Goal: Transaction & Acquisition: Purchase product/service

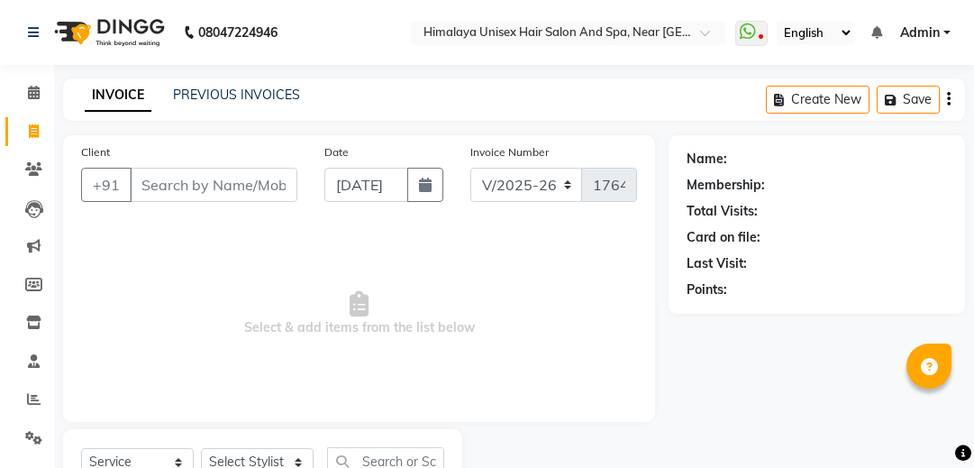
select select "4594"
select select "service"
click at [247, 168] on input "Client" at bounding box center [214, 185] width 168 height 34
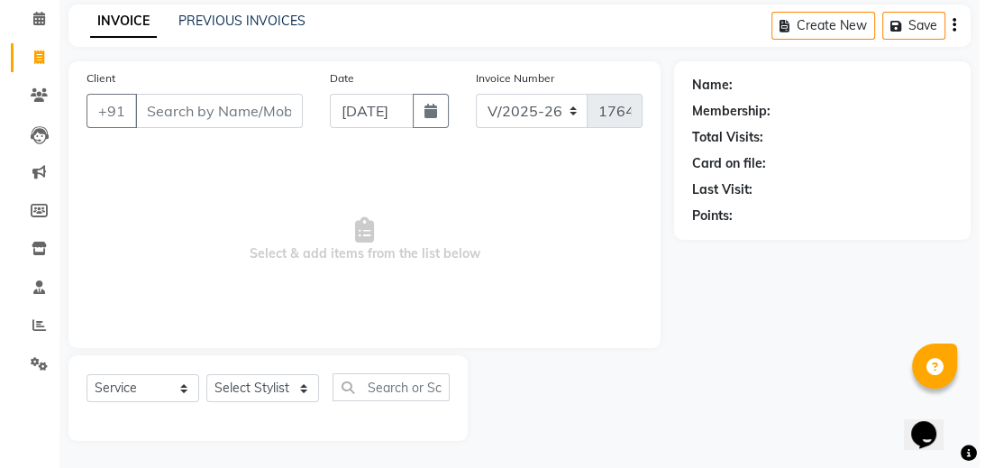
scroll to position [74, 0]
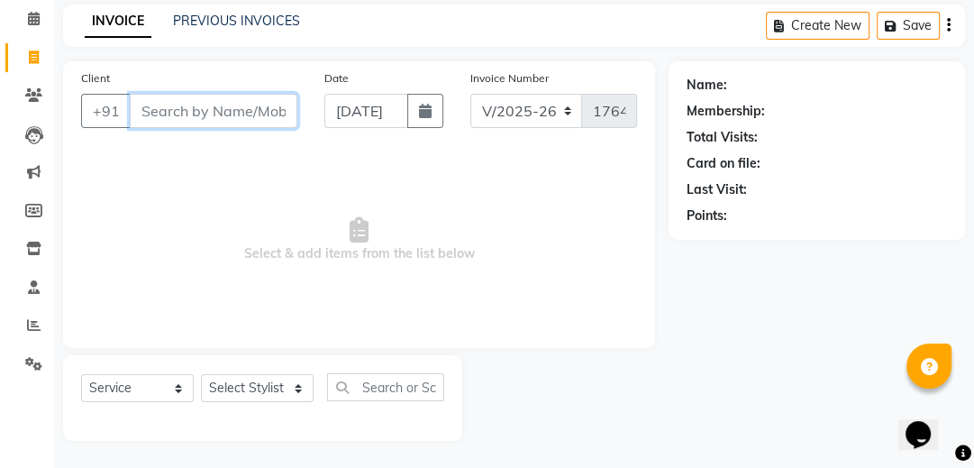
click at [185, 99] on input "Client" at bounding box center [214, 111] width 168 height 34
type input "7758985558"
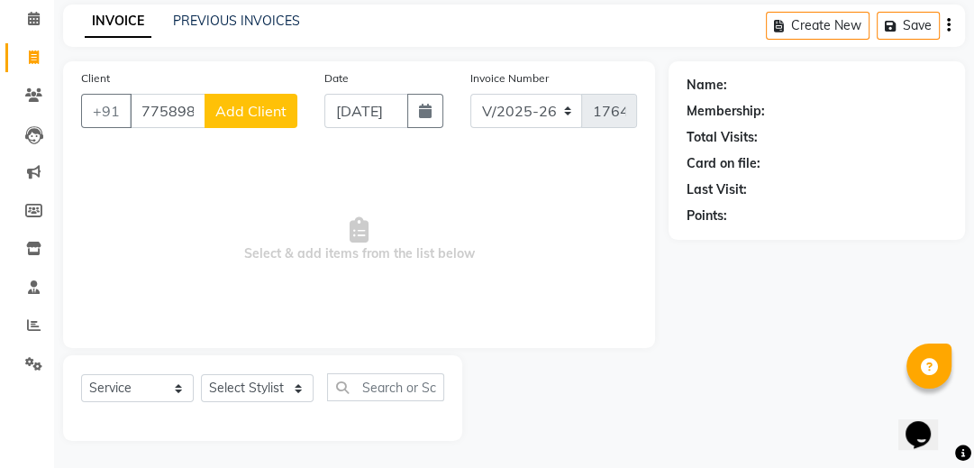
click at [269, 102] on span "Add Client" at bounding box center [250, 111] width 71 height 18
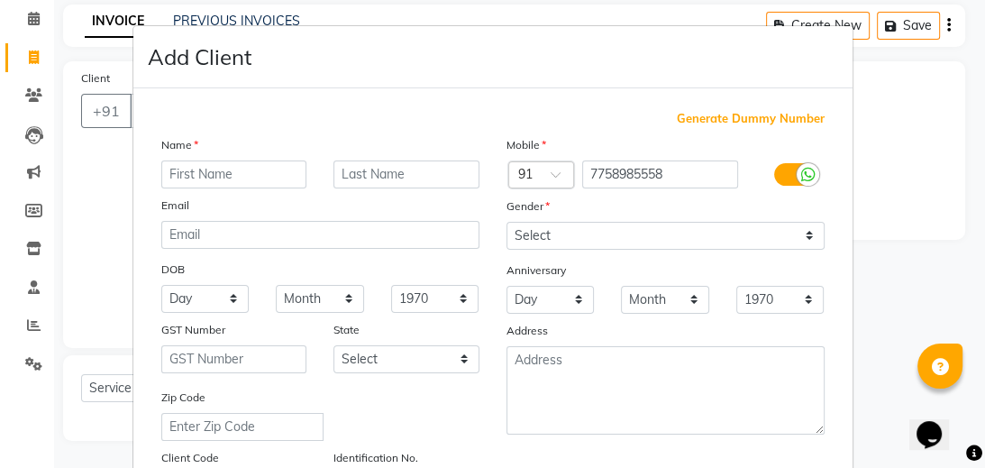
type input "a"
type input "[PERSON_NAME]"
click at [414, 173] on input "text" at bounding box center [406, 174] width 146 height 28
type input "batane"
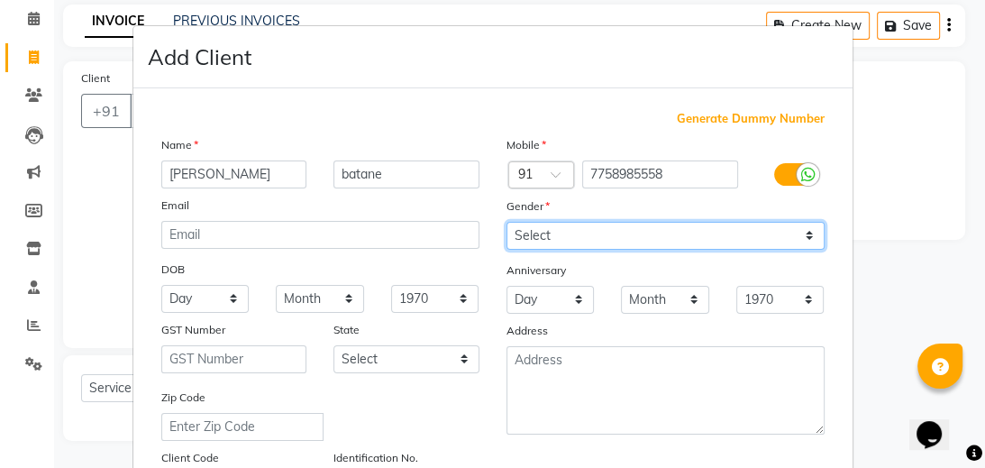
click at [516, 243] on select "Select Male Female Other Prefer Not To Say" at bounding box center [665, 236] width 318 height 28
select select "male"
click at [506, 223] on select "Select Male Female Other Prefer Not To Say" at bounding box center [665, 236] width 318 height 28
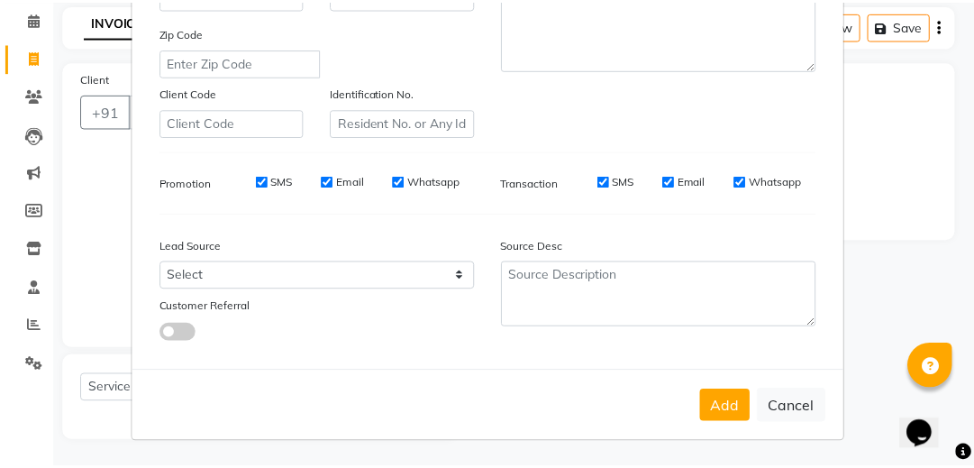
scroll to position [372, 0]
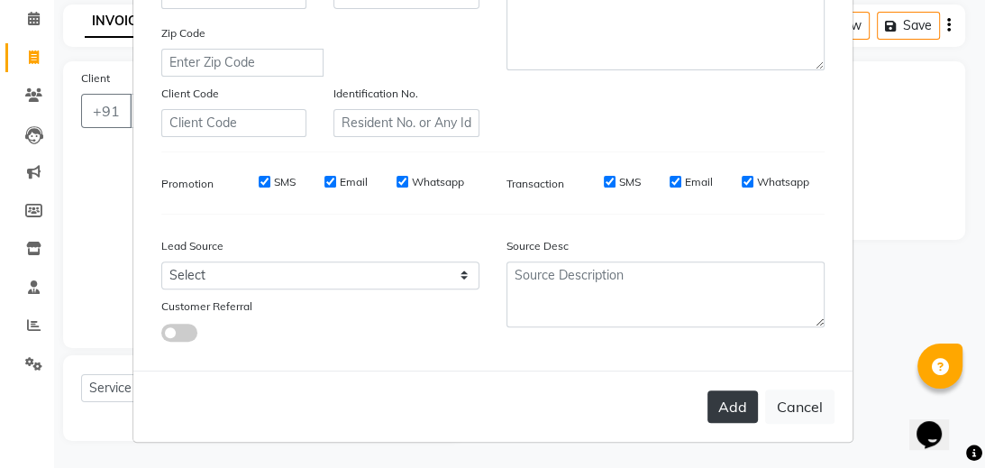
click at [736, 406] on button "Add" at bounding box center [732, 406] width 50 height 32
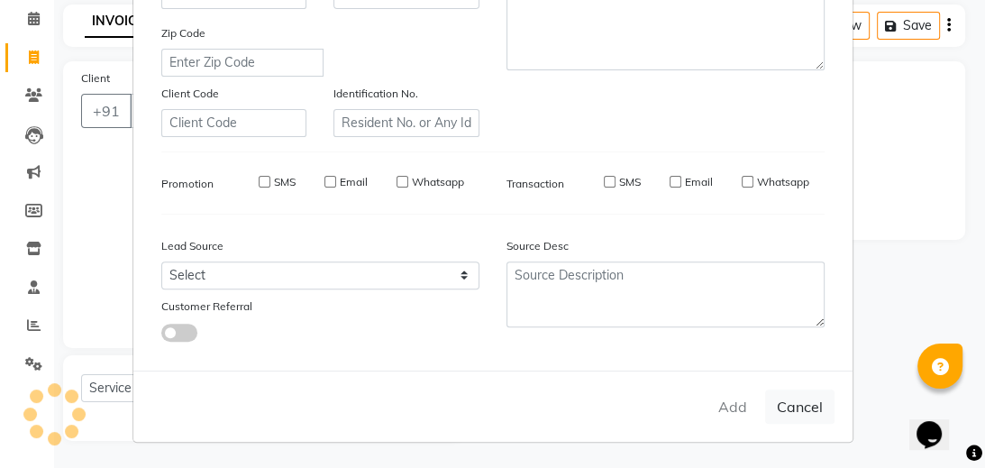
select select
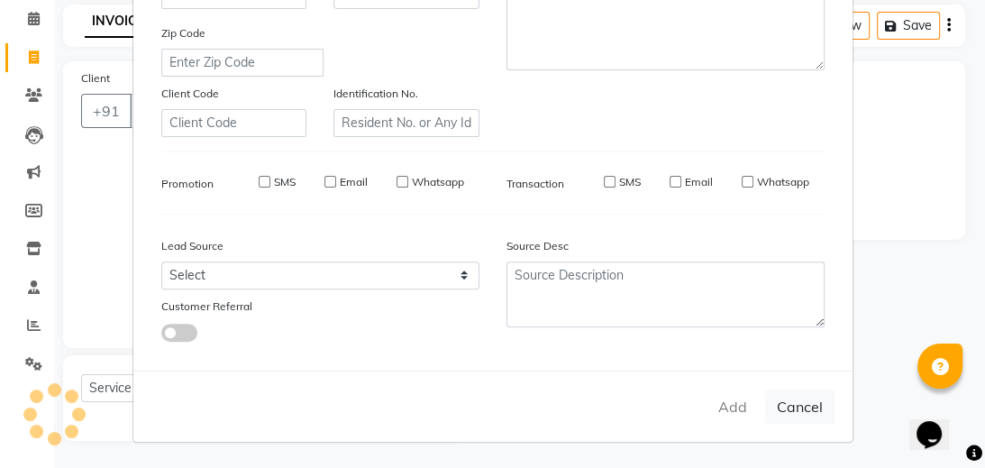
select select
checkbox input "false"
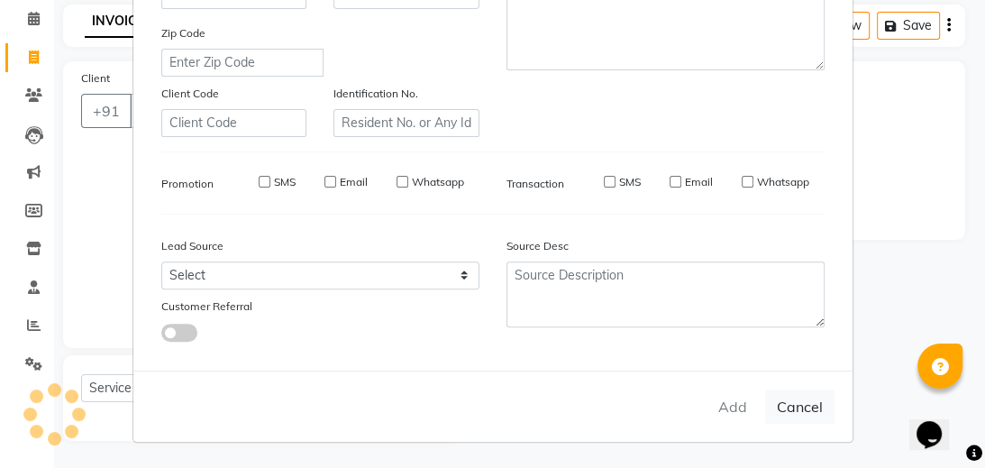
checkbox input "false"
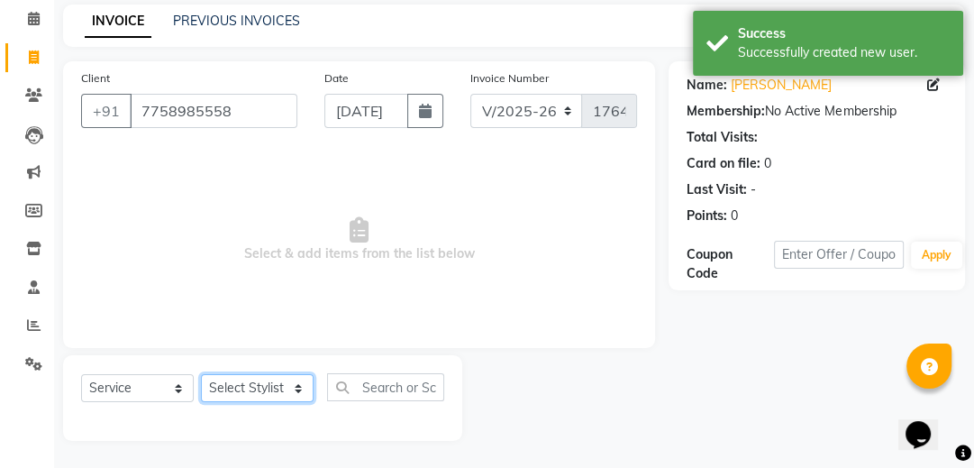
click at [299, 388] on select "Select Stylist Avantika Phase Ganesh Gosavi Mahesh Sawant nakul tadas prasad ka…" at bounding box center [257, 388] width 113 height 28
select select "26953"
click at [201, 375] on select "Select Stylist Avantika Phase Ganesh Gosavi Mahesh Sawant nakul tadas prasad ka…" at bounding box center [257, 388] width 113 height 28
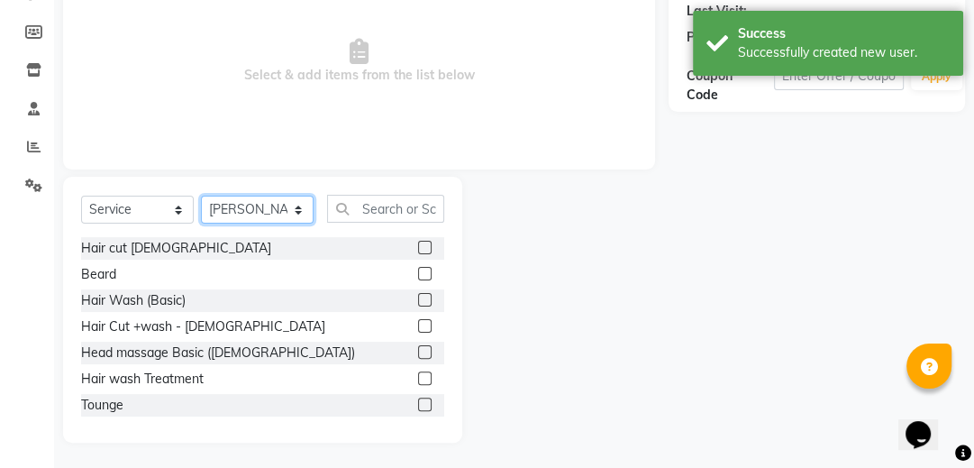
scroll to position [254, 0]
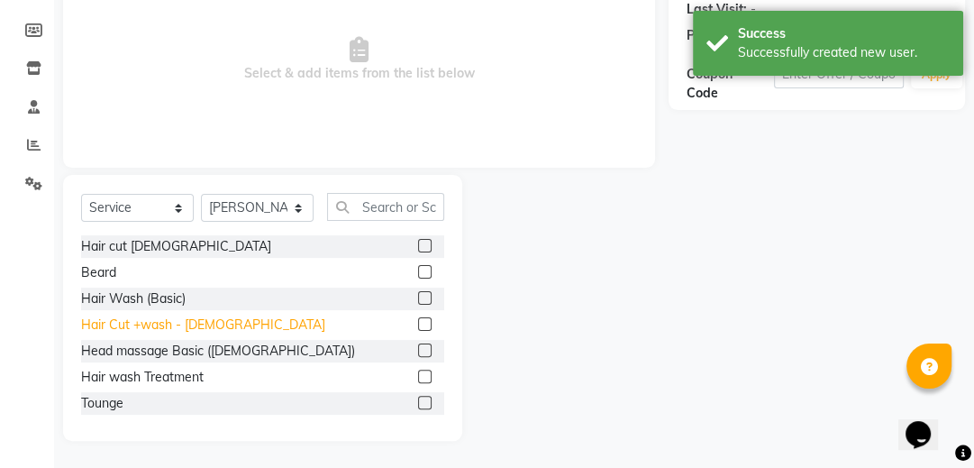
click at [121, 318] on div "Hair Cut +wash - Male" at bounding box center [203, 324] width 244 height 19
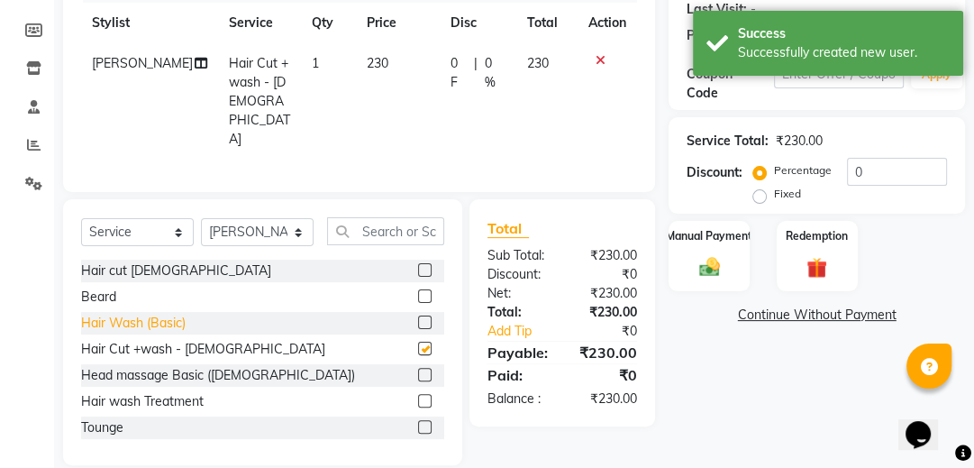
checkbox input "false"
click at [114, 287] on div "Beard" at bounding box center [98, 296] width 35 height 19
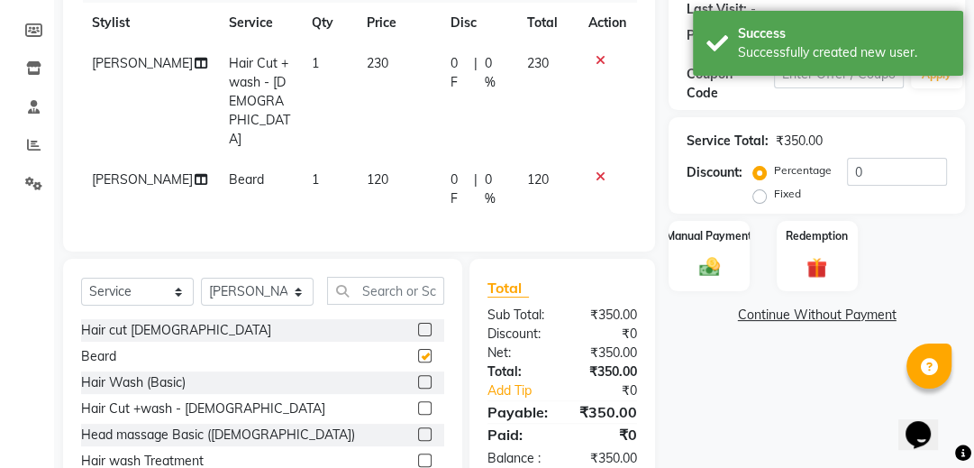
checkbox input "false"
click at [707, 261] on img at bounding box center [709, 266] width 35 height 24
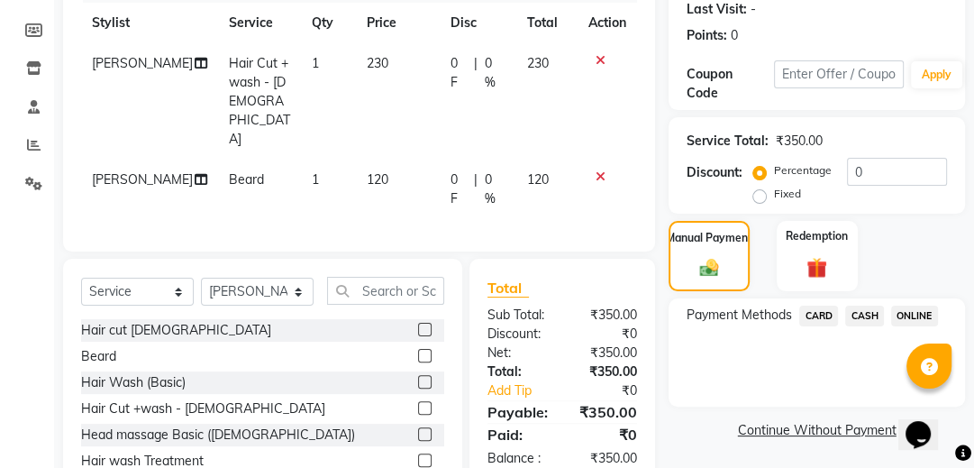
click at [871, 314] on span "CASH" at bounding box center [864, 316] width 39 height 21
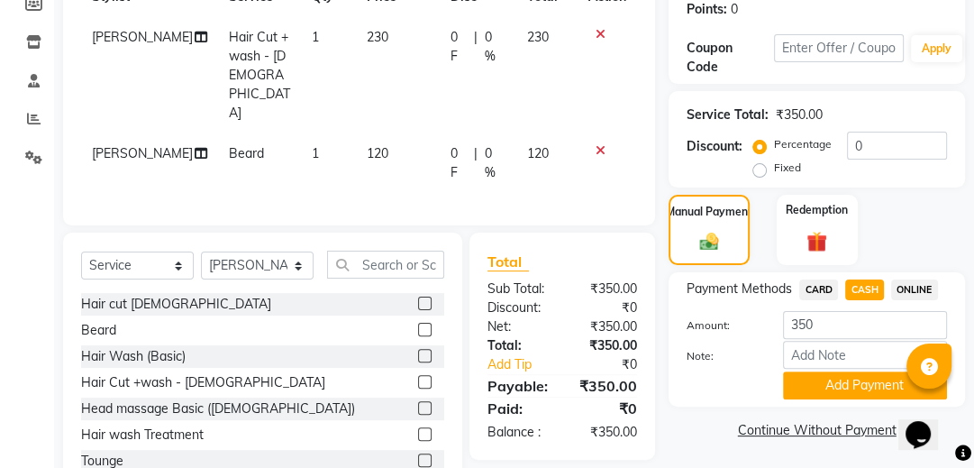
scroll to position [292, 0]
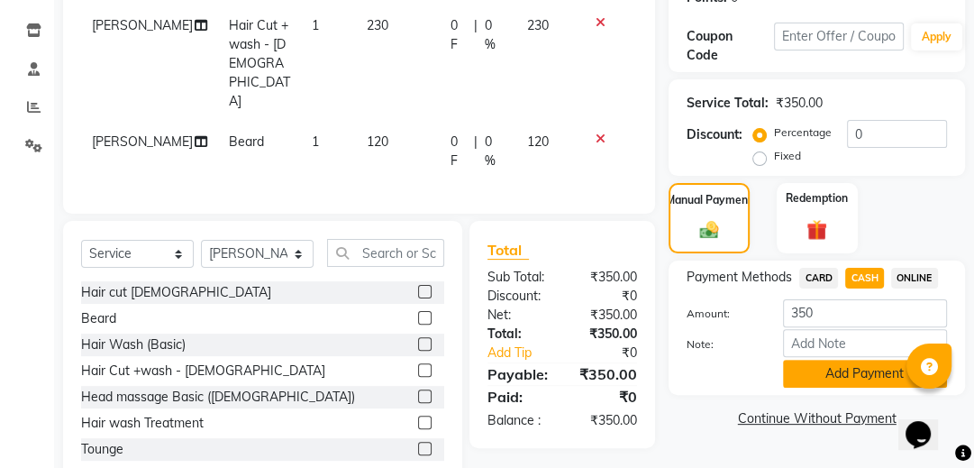
click at [865, 367] on button "Add Payment" at bounding box center [865, 374] width 164 height 28
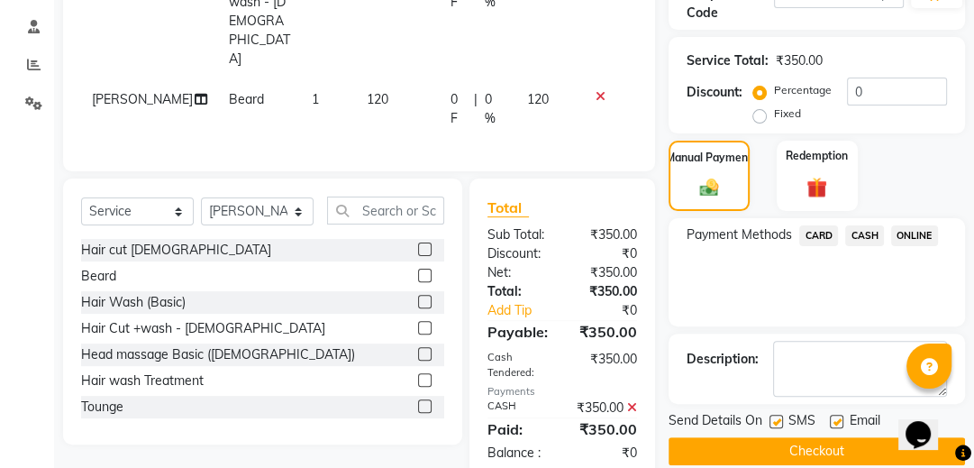
scroll to position [357, 0]
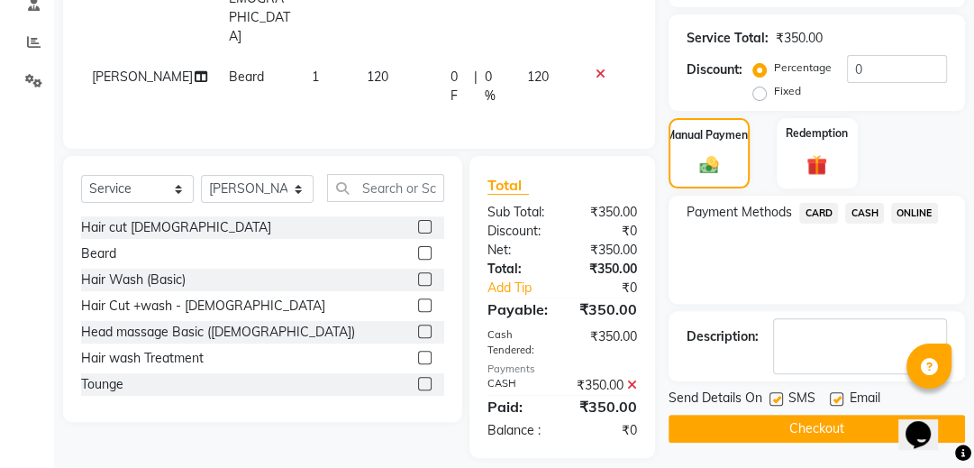
click at [791, 419] on button "Checkout" at bounding box center [817, 429] width 296 height 28
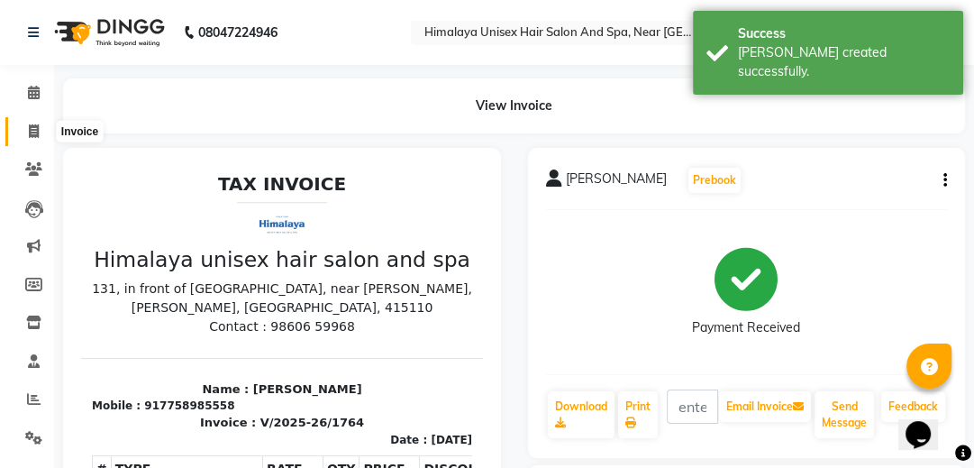
click at [24, 122] on span at bounding box center [34, 132] width 32 height 21
select select "service"
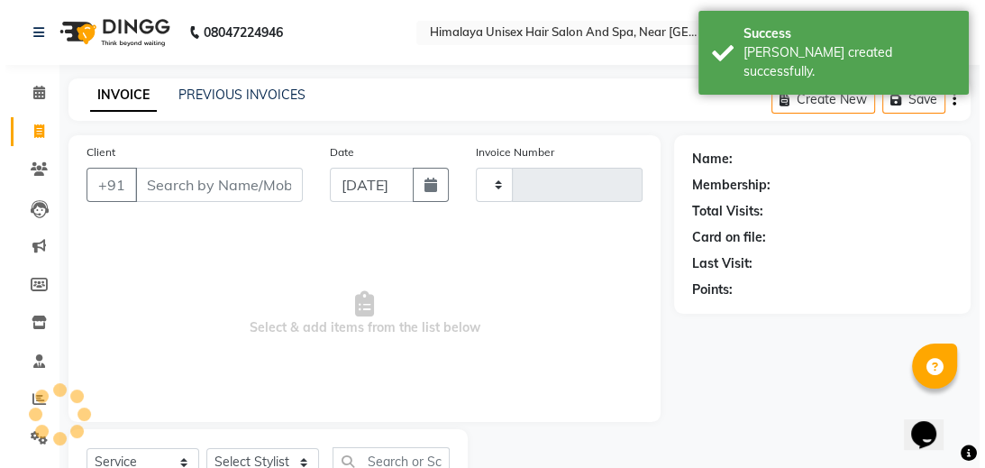
scroll to position [74, 0]
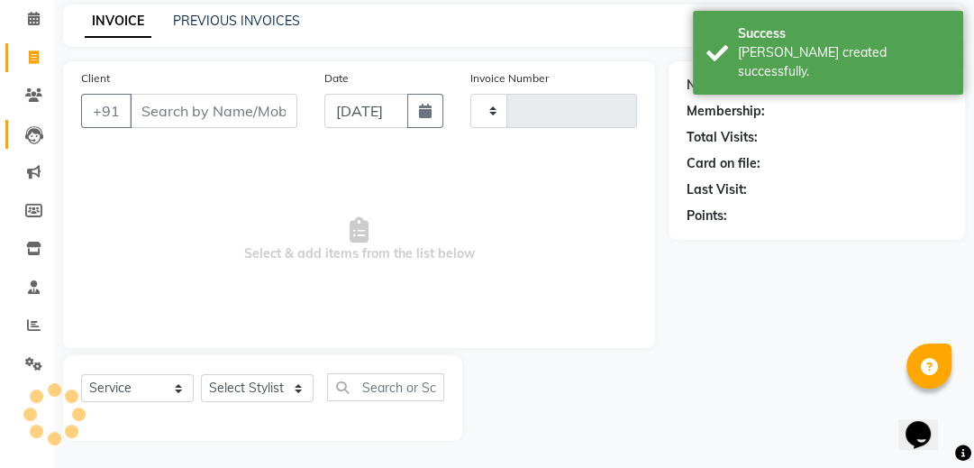
type input "1765"
select select "4594"
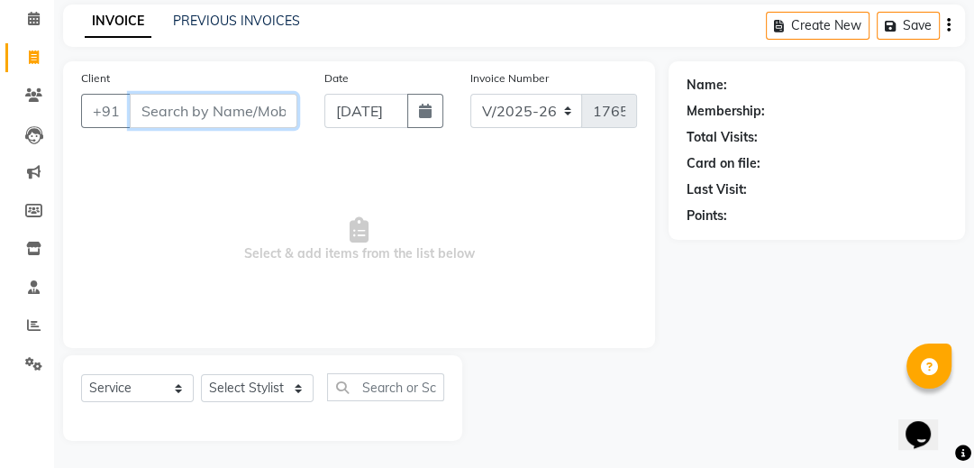
click at [215, 104] on input "Client" at bounding box center [214, 111] width 168 height 34
type input "705181144"
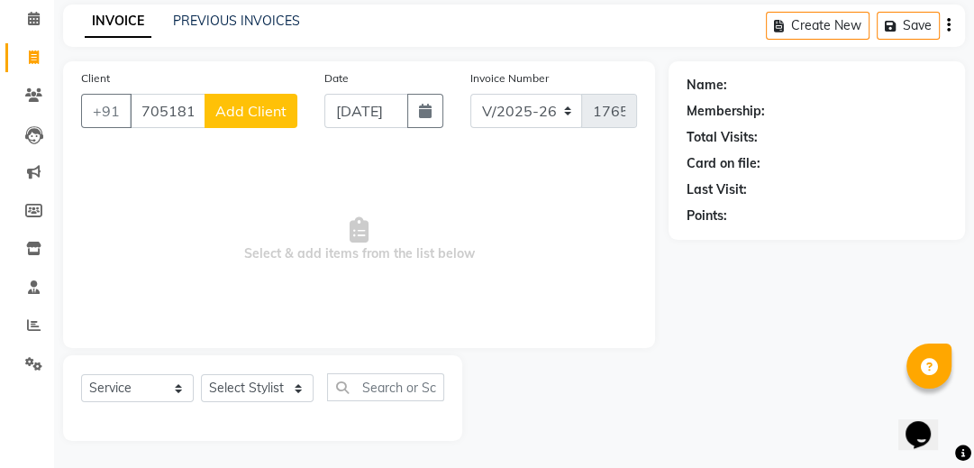
click at [215, 104] on button "Add Client" at bounding box center [251, 111] width 93 height 34
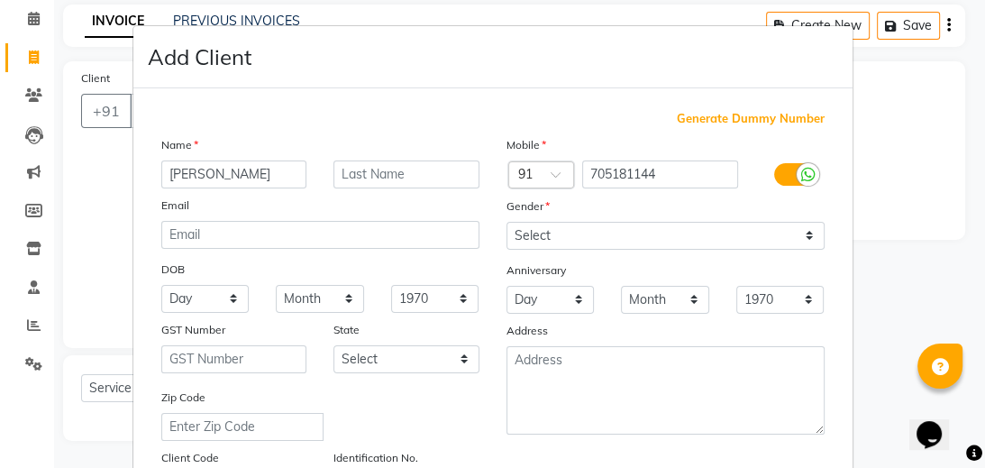
type input "[PERSON_NAME]"
drag, startPoint x: 620, startPoint y: 216, endPoint x: 619, endPoint y: 228, distance: 11.7
click at [619, 228] on div "Mobile Country Code × 91 705181144 Gender Select Male Female Other Prefer Not T…" at bounding box center [665, 318] width 345 height 366
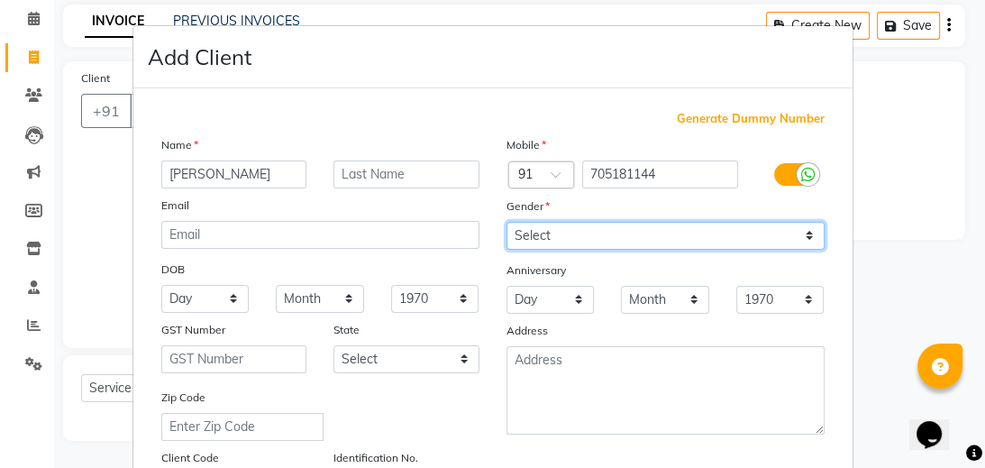
click at [612, 242] on select "Select Male Female Other Prefer Not To Say" at bounding box center [665, 236] width 318 height 28
select select "male"
click at [506, 223] on select "Select Male Female Other Prefer Not To Say" at bounding box center [665, 236] width 318 height 28
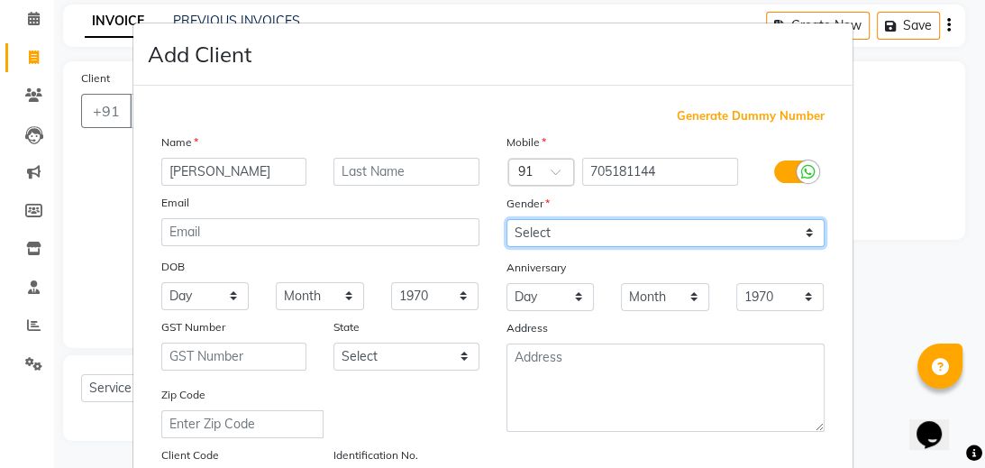
scroll to position [0, 0]
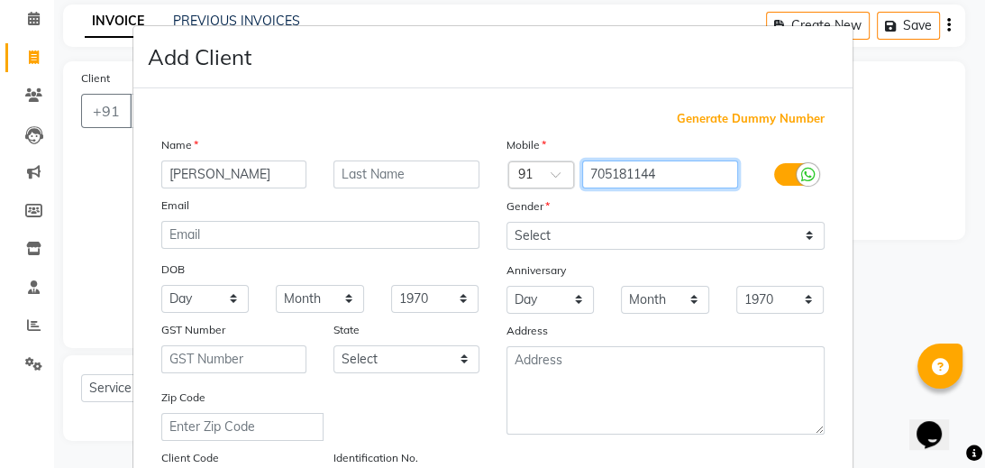
click at [616, 171] on input "705181144" at bounding box center [660, 174] width 156 height 28
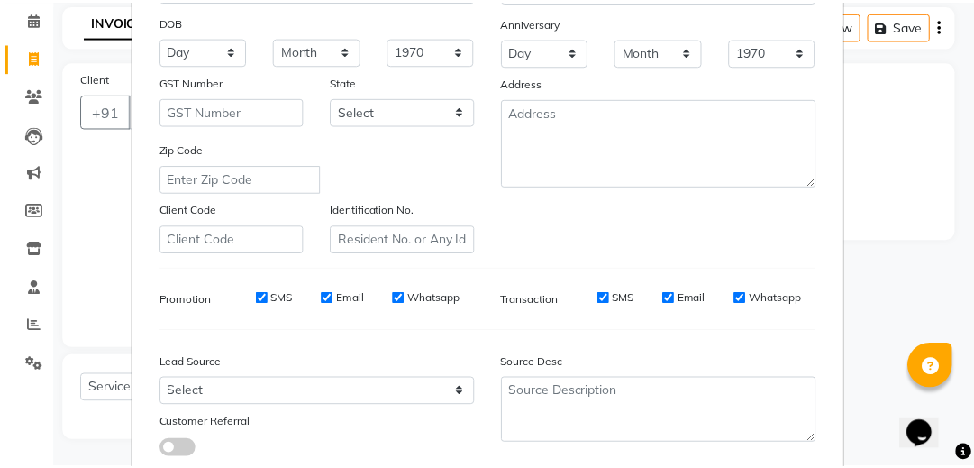
scroll to position [360, 0]
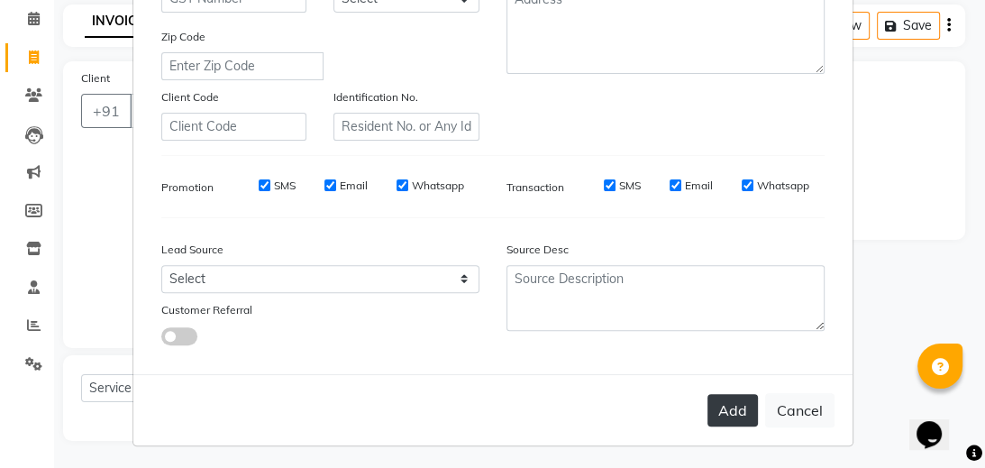
type input "705781144"
click at [734, 410] on button "Add" at bounding box center [732, 410] width 50 height 32
type input "705781144"
select select
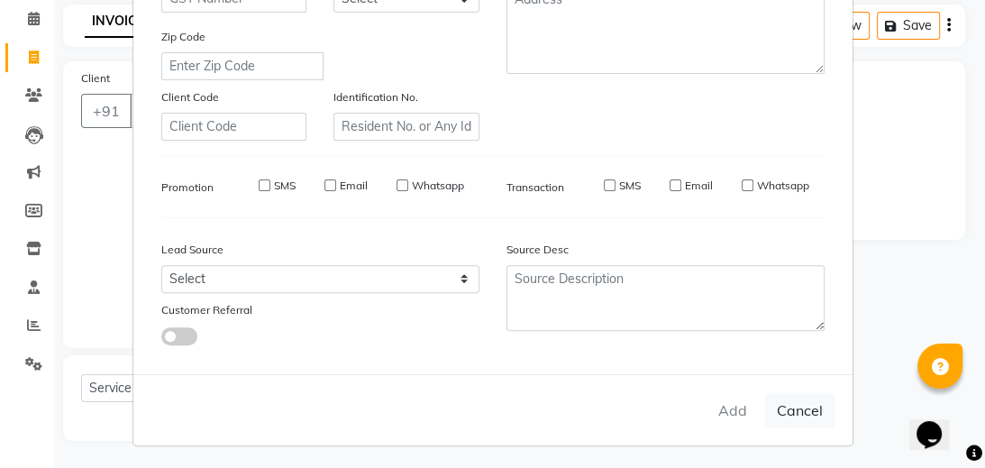
select select
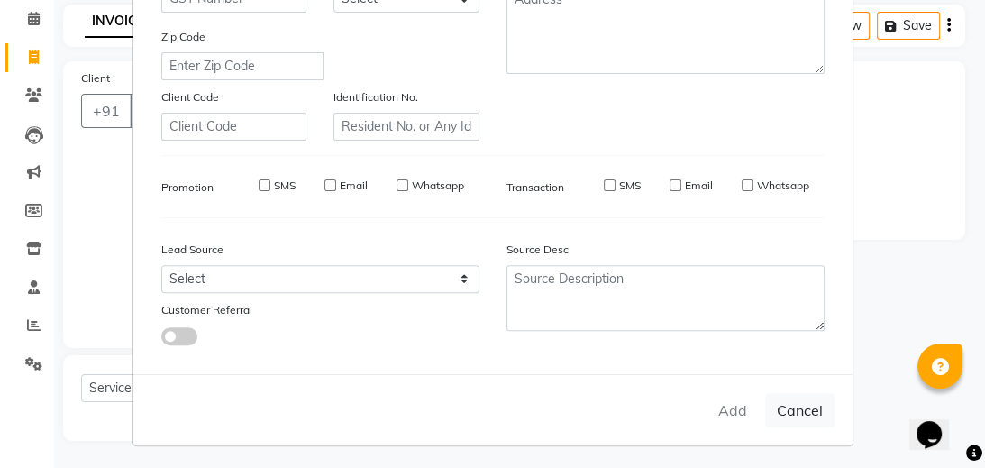
checkbox input "false"
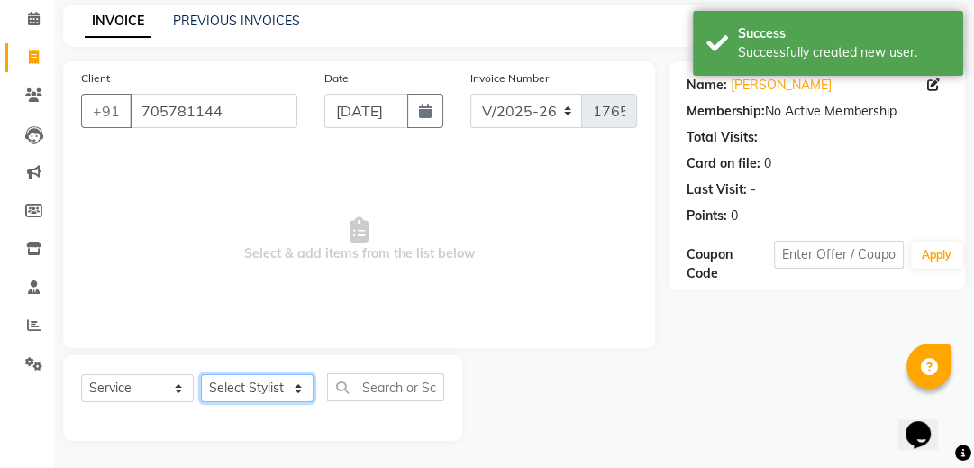
click at [297, 392] on select "Select Stylist Avantika Phase Ganesh Gosavi Mahesh Sawant nakul tadas prasad ka…" at bounding box center [257, 388] width 113 height 28
select select "26953"
click at [201, 375] on select "Select Stylist Avantika Phase Ganesh Gosavi Mahesh Sawant nakul tadas prasad ka…" at bounding box center [257, 388] width 113 height 28
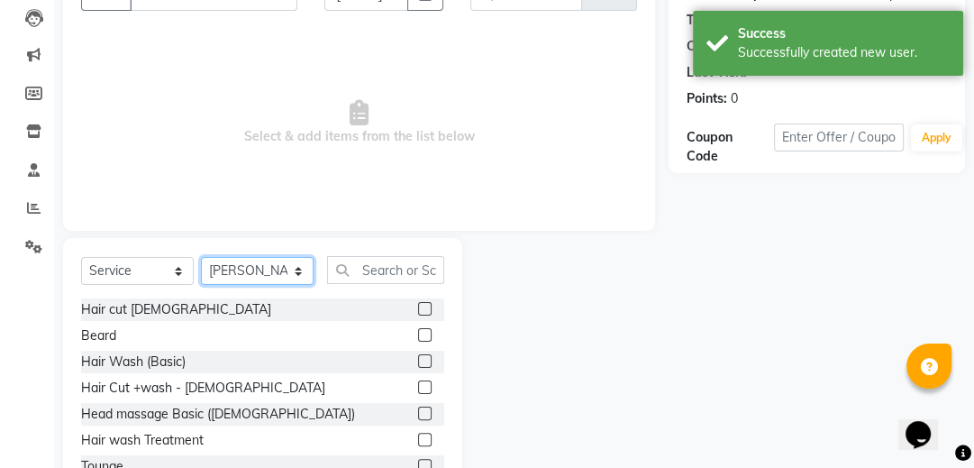
scroll to position [254, 0]
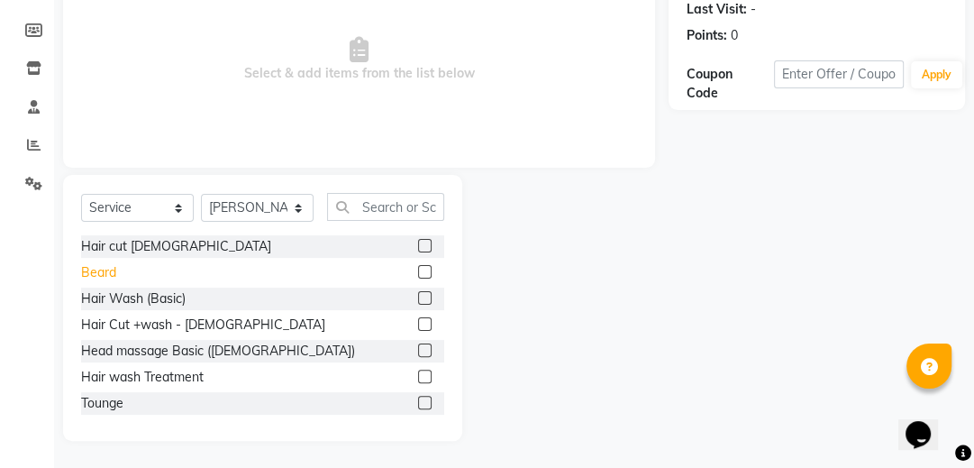
click at [101, 265] on div "Beard" at bounding box center [98, 272] width 35 height 19
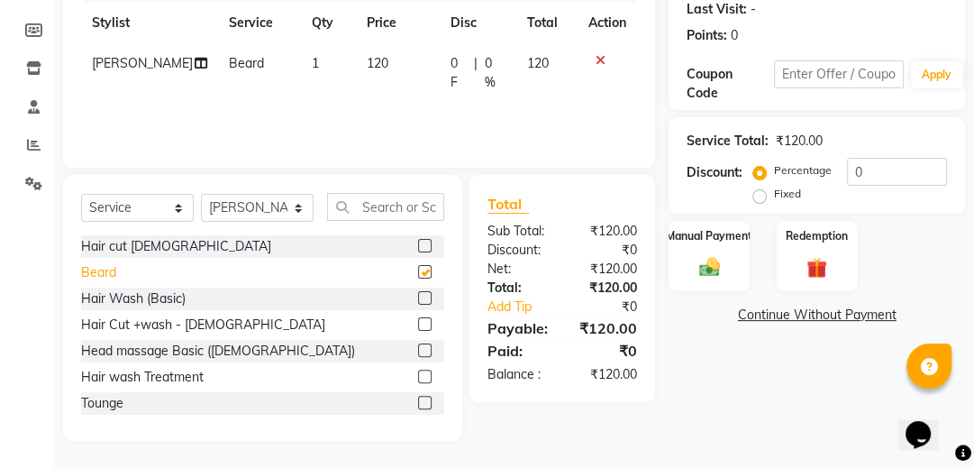
checkbox input "false"
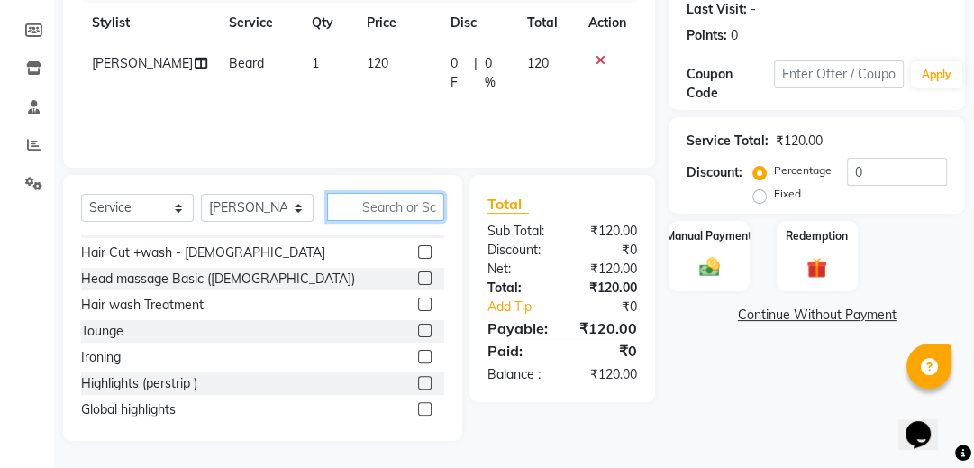
click at [375, 212] on input "text" at bounding box center [385, 207] width 117 height 28
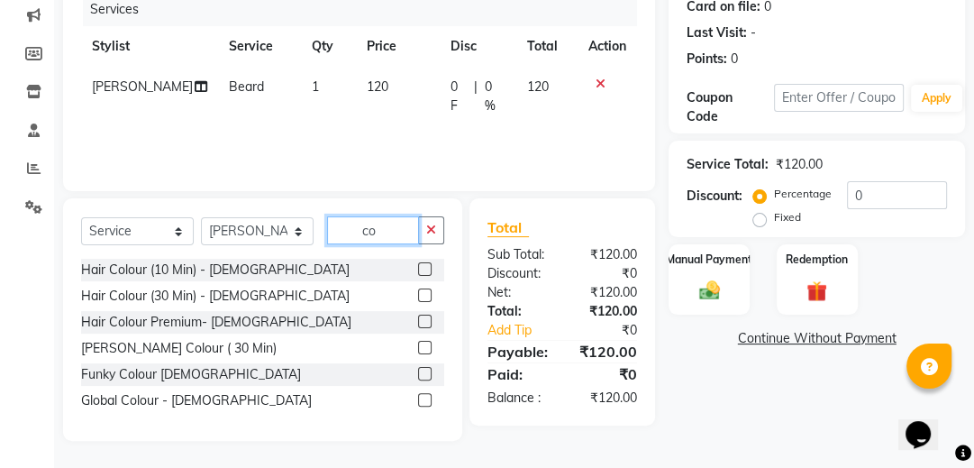
scroll to position [0, 0]
type input "colo"
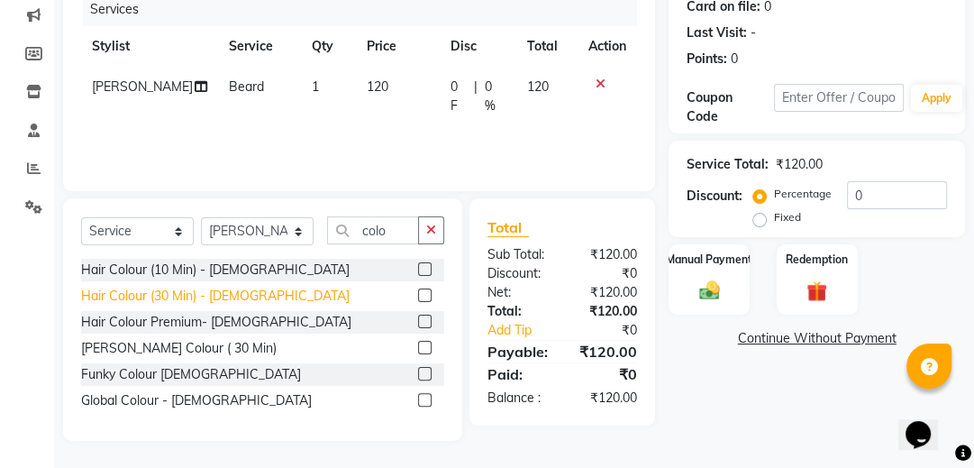
click at [146, 296] on div "Hair Colour (30 Min) - Male" at bounding box center [215, 296] width 269 height 19
checkbox input "false"
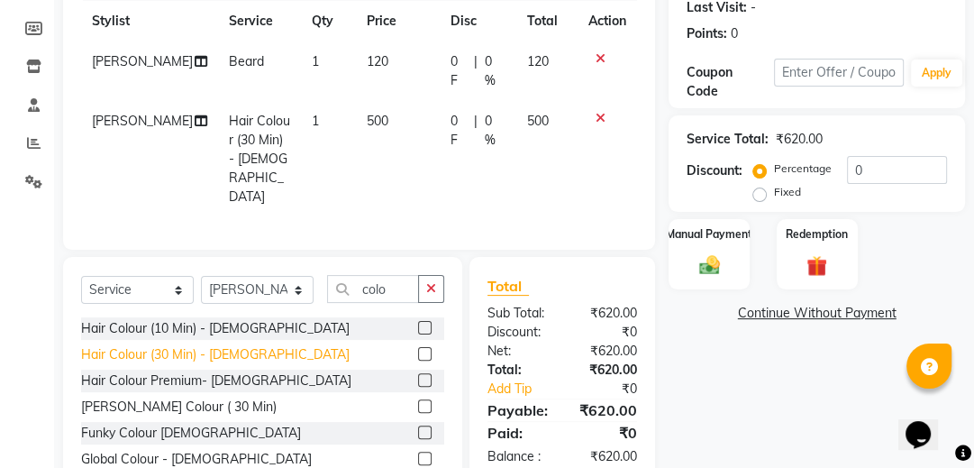
scroll to position [269, 0]
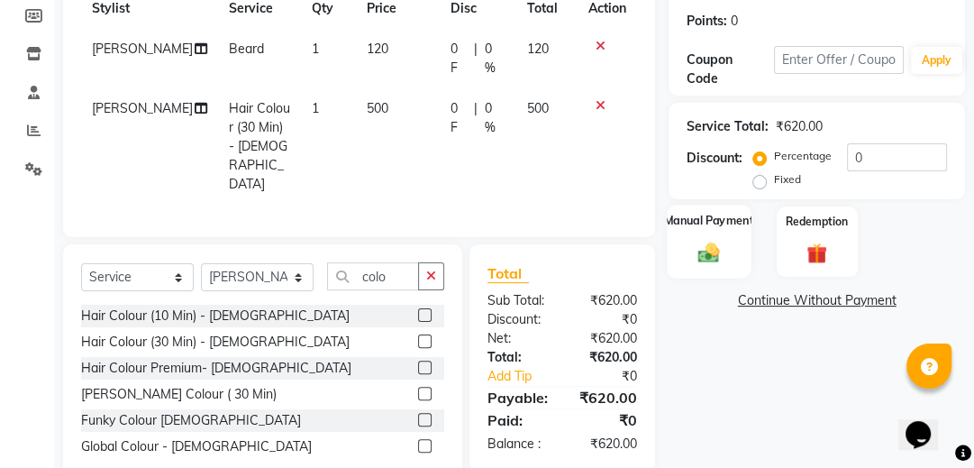
click at [729, 232] on div "Manual Payment" at bounding box center [710, 242] width 84 height 74
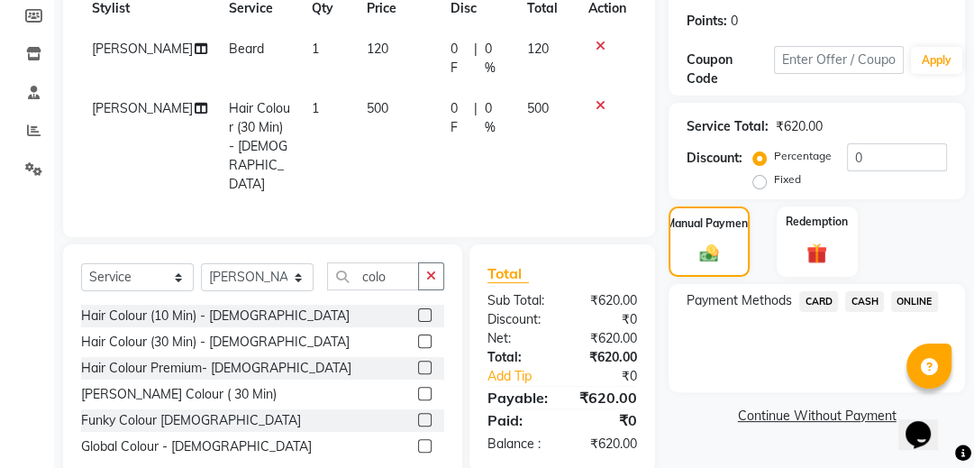
click at [923, 292] on span "ONLINE" at bounding box center [914, 301] width 47 height 21
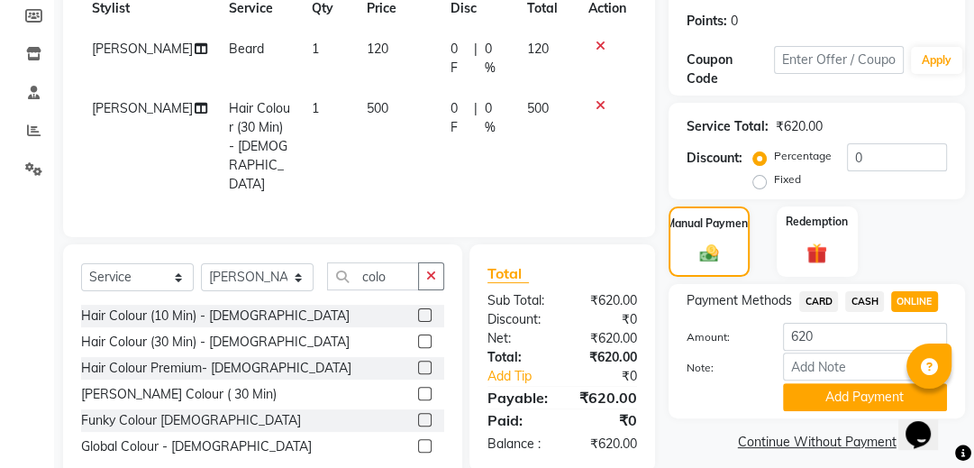
scroll to position [284, 0]
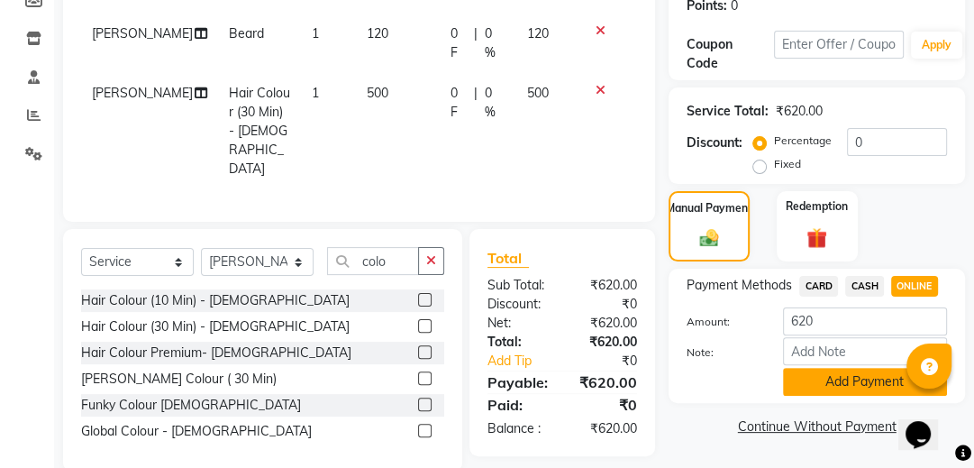
click at [832, 381] on button "Add Payment" at bounding box center [865, 382] width 164 height 28
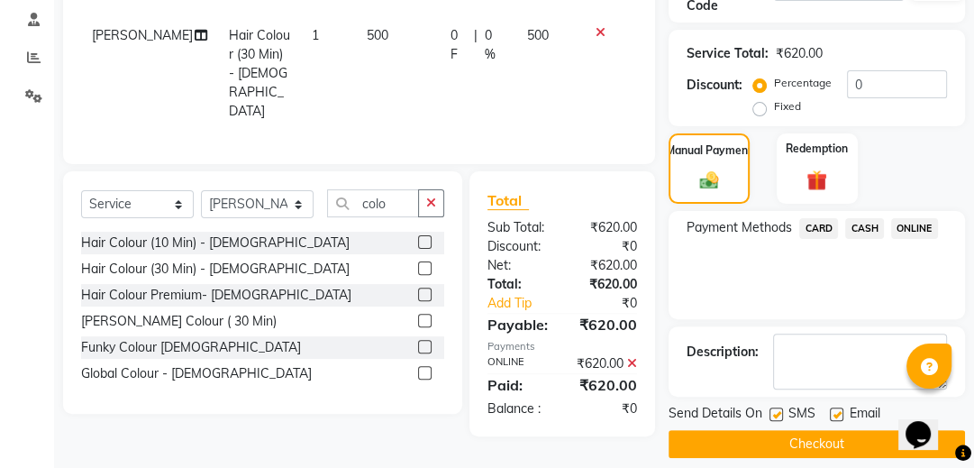
scroll to position [357, 0]
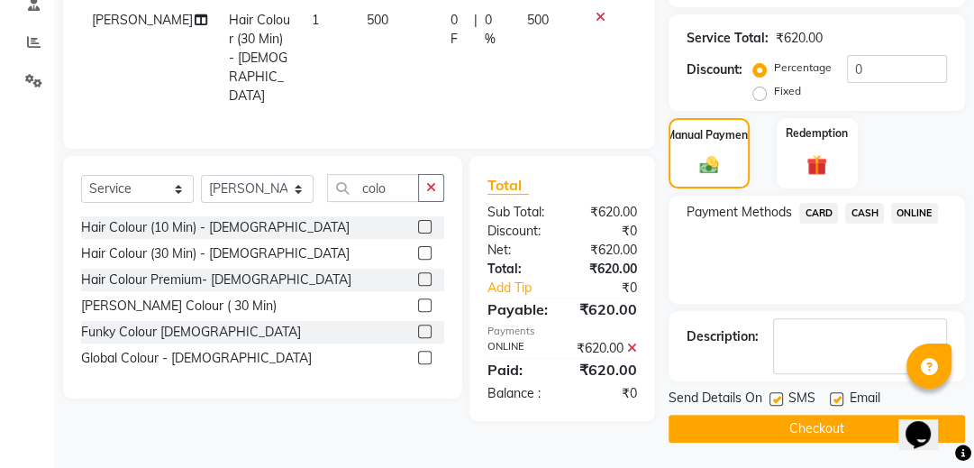
click at [785, 418] on button "Checkout" at bounding box center [817, 429] width 296 height 28
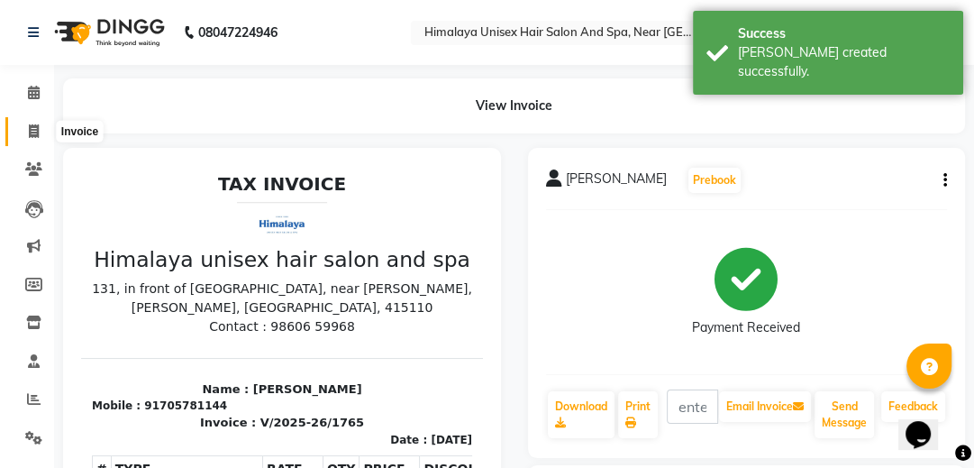
click at [30, 126] on icon at bounding box center [34, 131] width 10 height 14
select select "service"
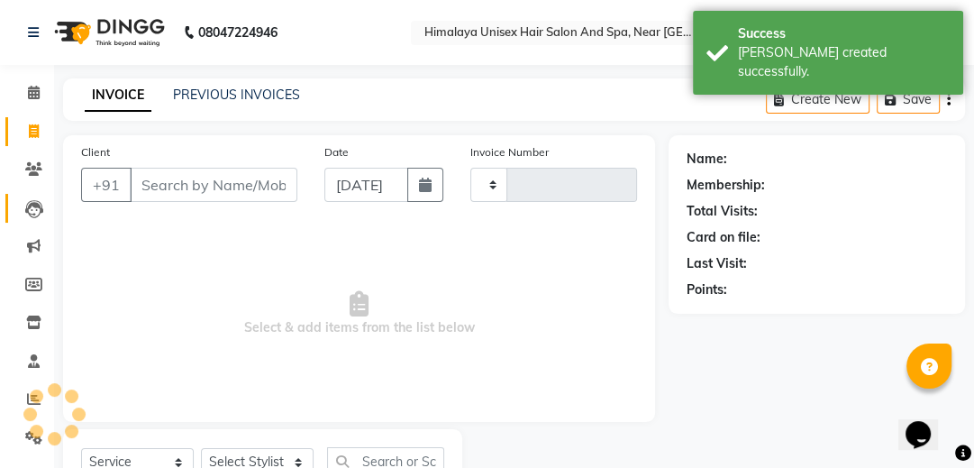
type input "1766"
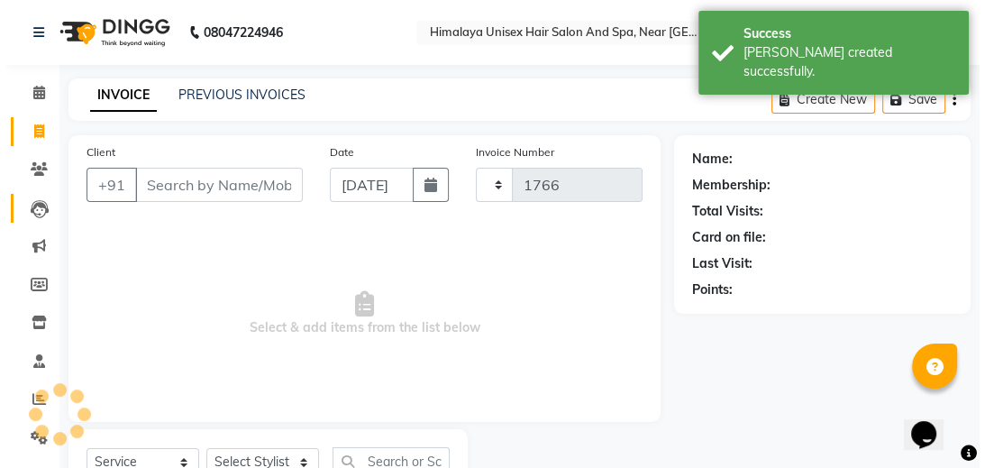
scroll to position [74, 0]
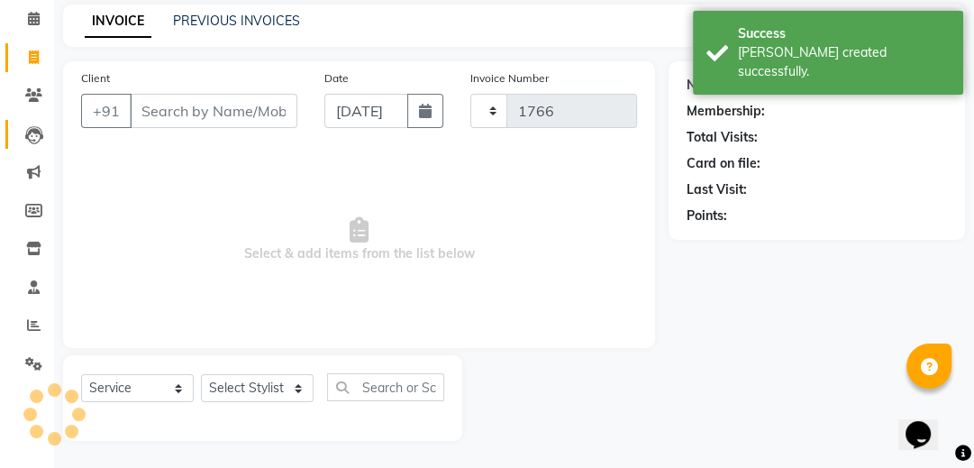
select select "4594"
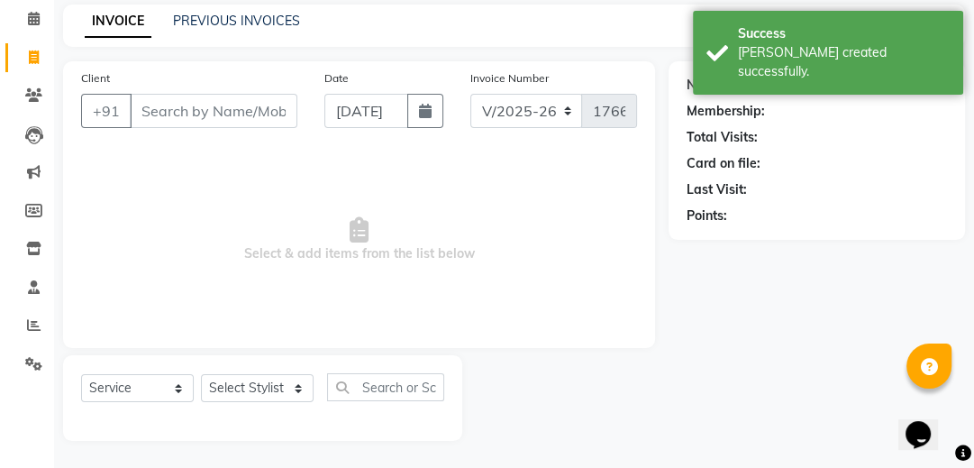
click at [238, 119] on input "Client" at bounding box center [214, 111] width 168 height 34
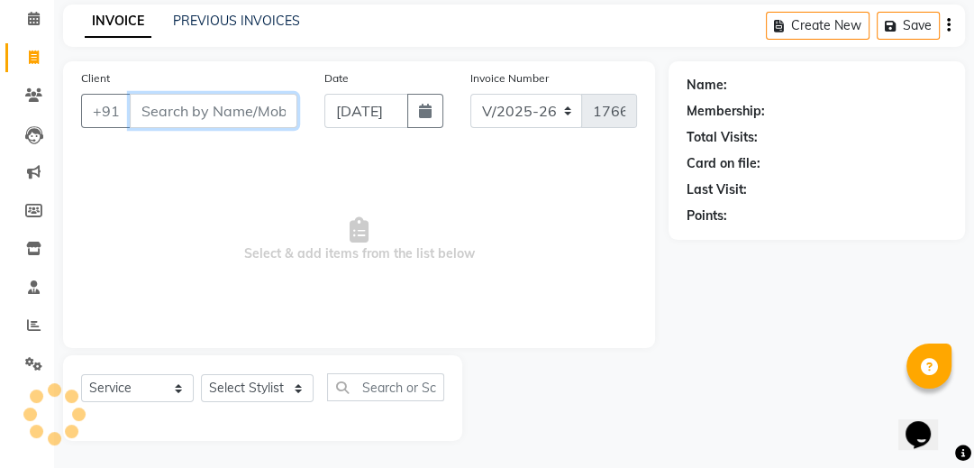
click at [227, 105] on input "Client" at bounding box center [214, 111] width 168 height 34
type input "96045737"
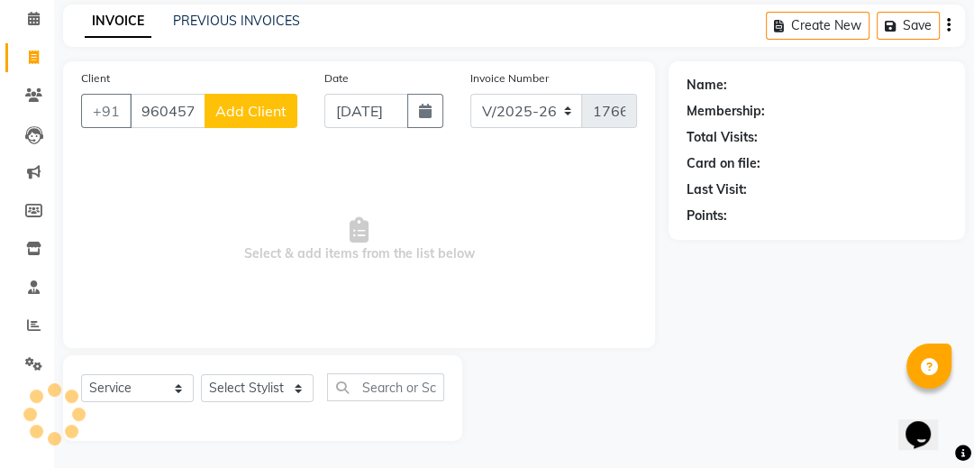
click at [291, 114] on button "Add Client" at bounding box center [251, 111] width 93 height 34
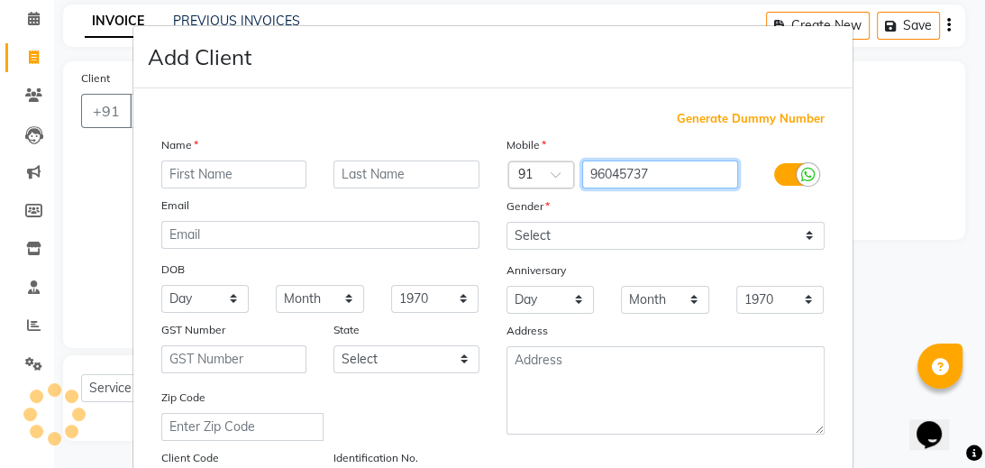
click at [657, 178] on input "96045737" at bounding box center [660, 174] width 156 height 28
click at [625, 170] on input "96045730" at bounding box center [660, 174] width 156 height 28
click at [634, 180] on input "96045730" at bounding box center [660, 174] width 156 height 28
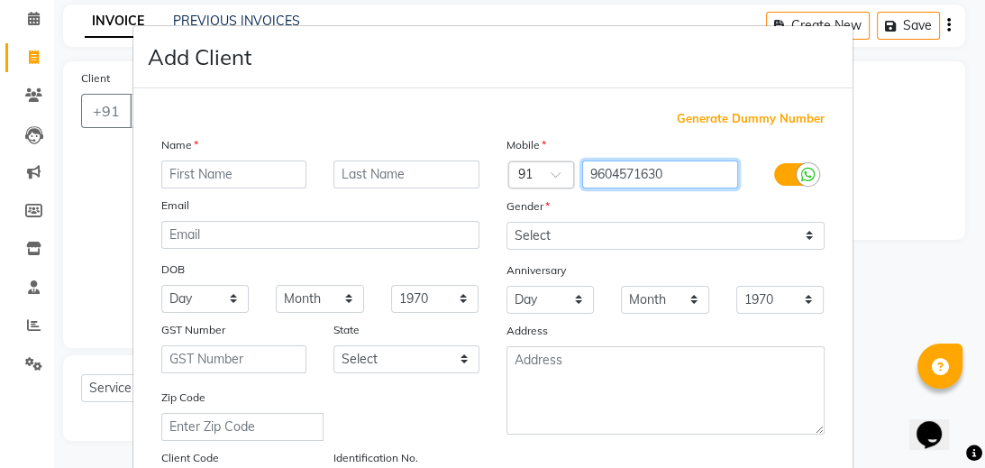
type input "9604571630"
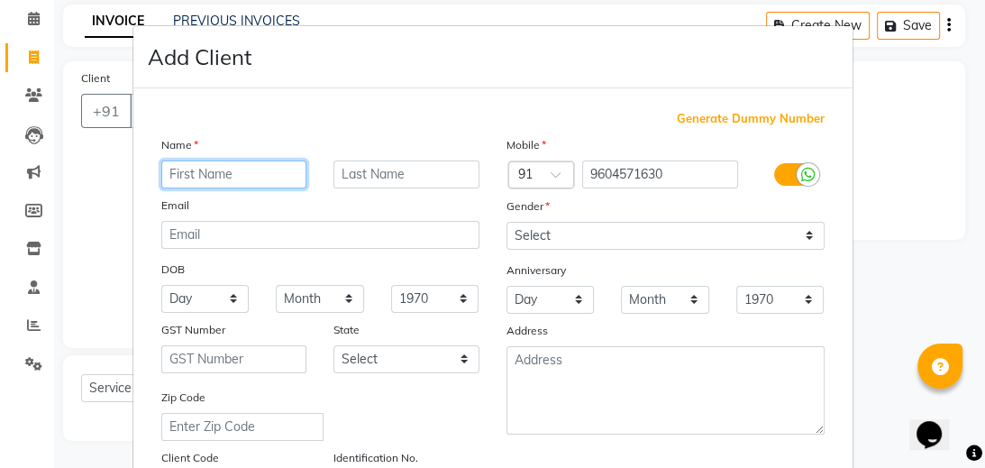
click at [258, 167] on input "text" at bounding box center [234, 174] width 146 height 28
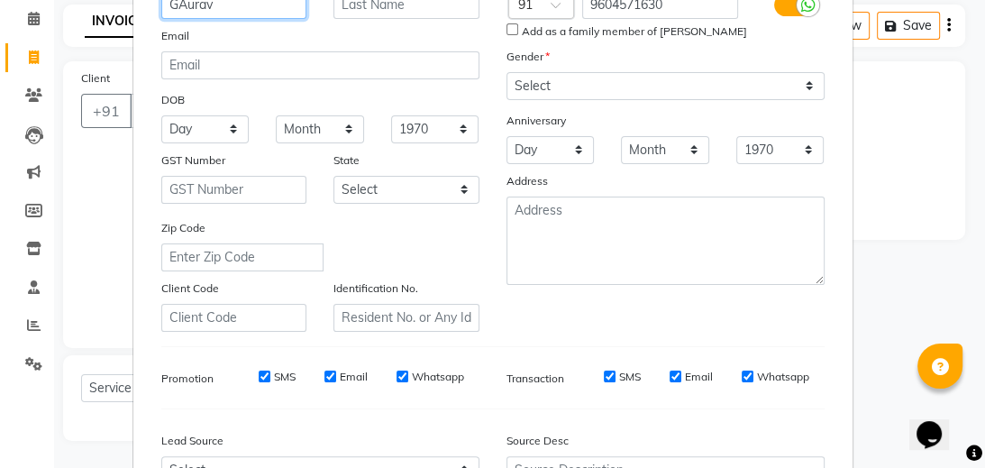
scroll to position [144, 0]
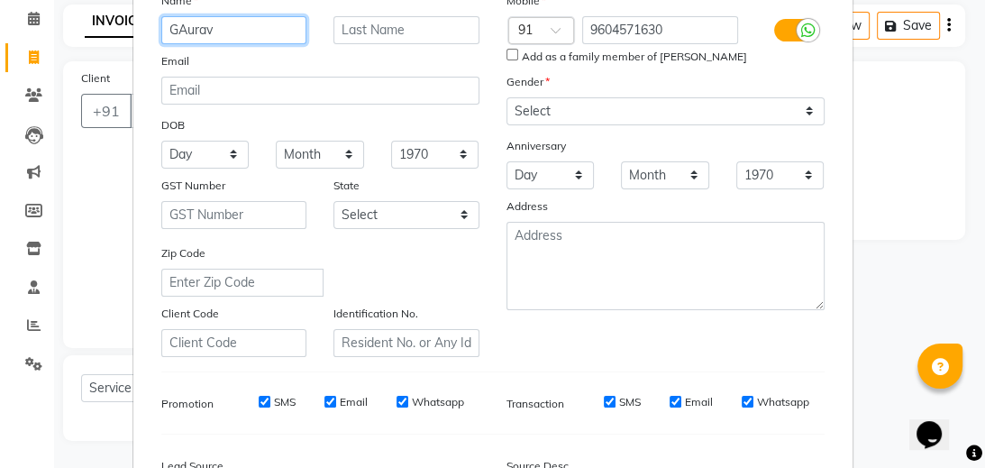
type input "GAurav"
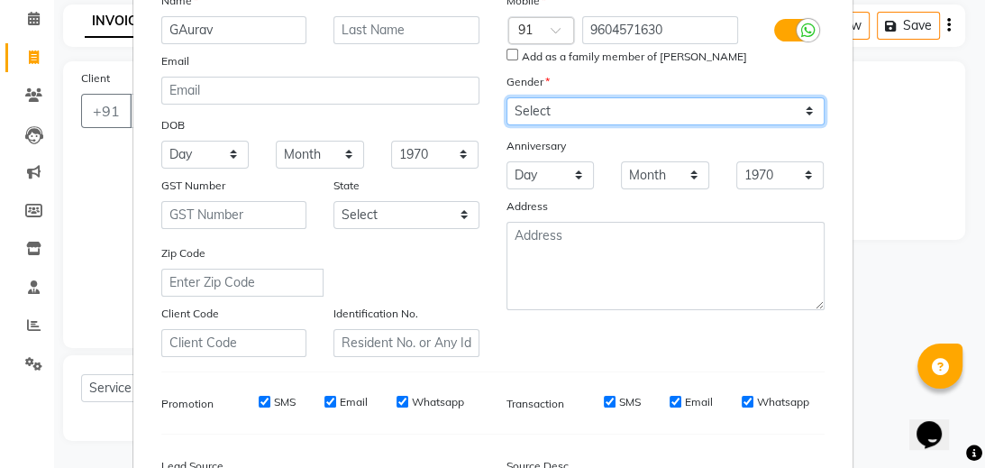
click at [570, 113] on select "Select Male Female Other Prefer Not To Say" at bounding box center [665, 111] width 318 height 28
select select "male"
click at [506, 98] on select "Select Male Female Other Prefer Not To Say" at bounding box center [665, 111] width 318 height 28
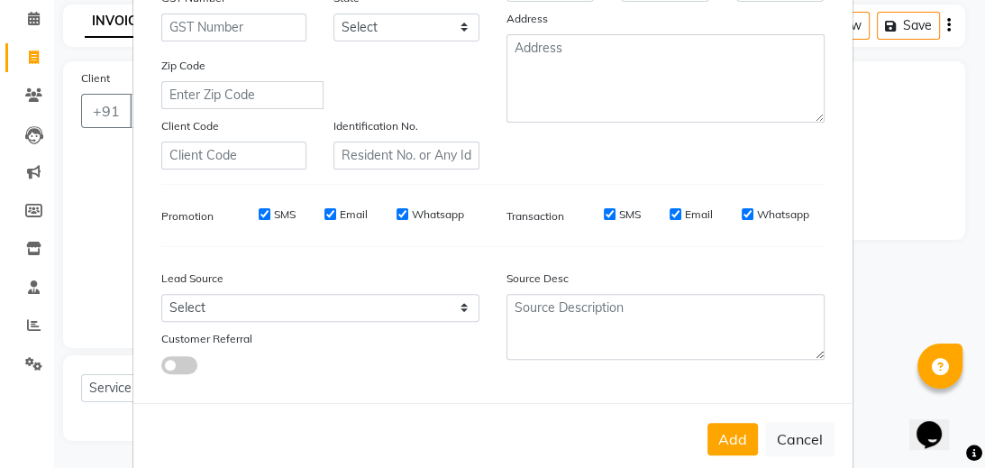
scroll to position [372, 0]
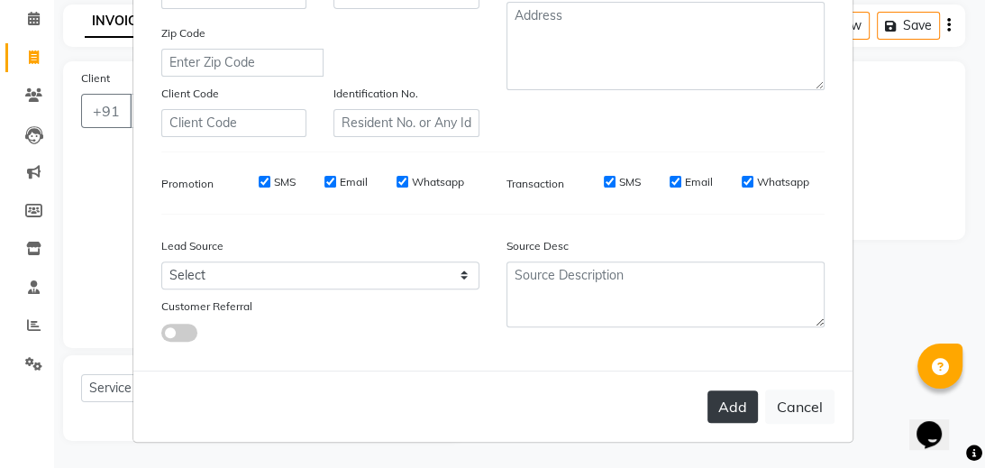
click at [714, 397] on button "Add" at bounding box center [732, 406] width 50 height 32
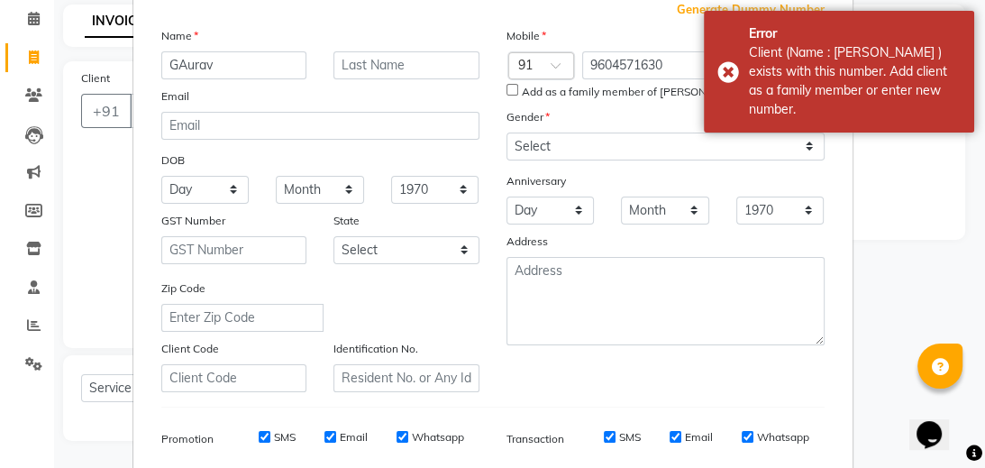
scroll to position [84, 0]
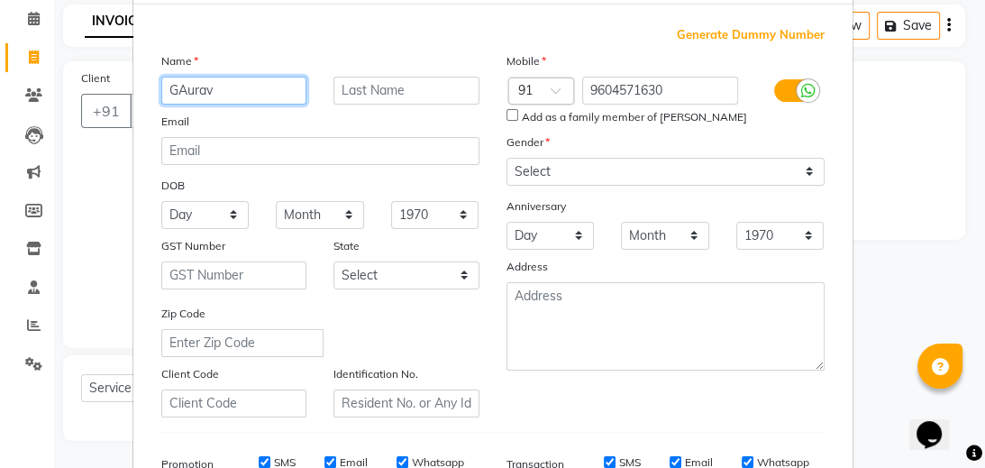
click at [179, 89] on input "GAurav" at bounding box center [234, 91] width 146 height 28
type input "Gaurav"
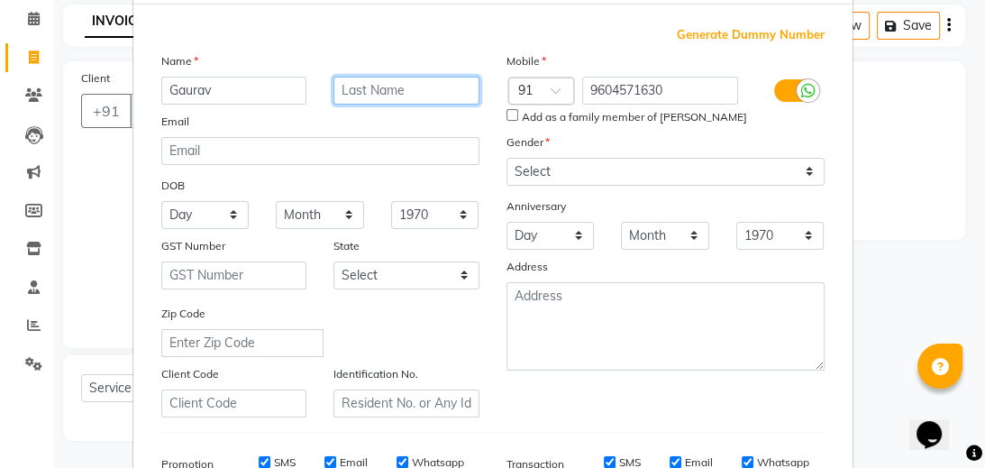
click at [384, 88] on input "text" at bounding box center [406, 91] width 146 height 28
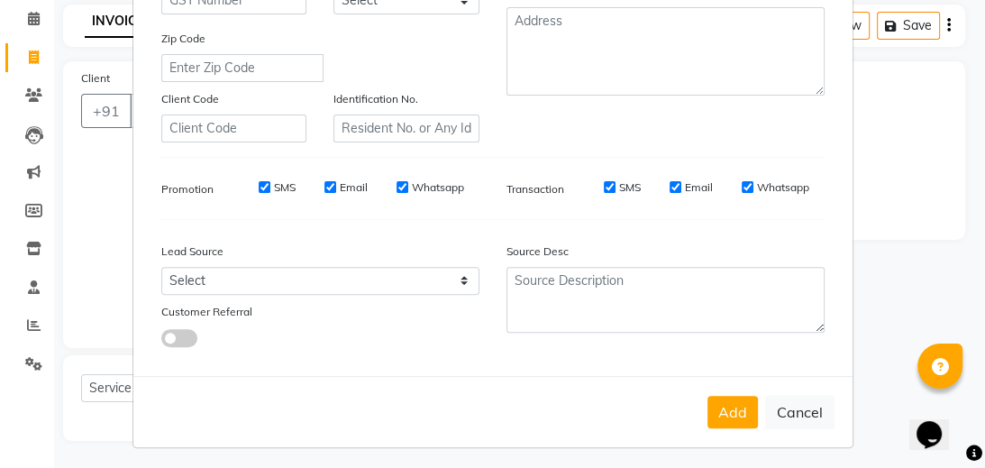
scroll to position [372, 0]
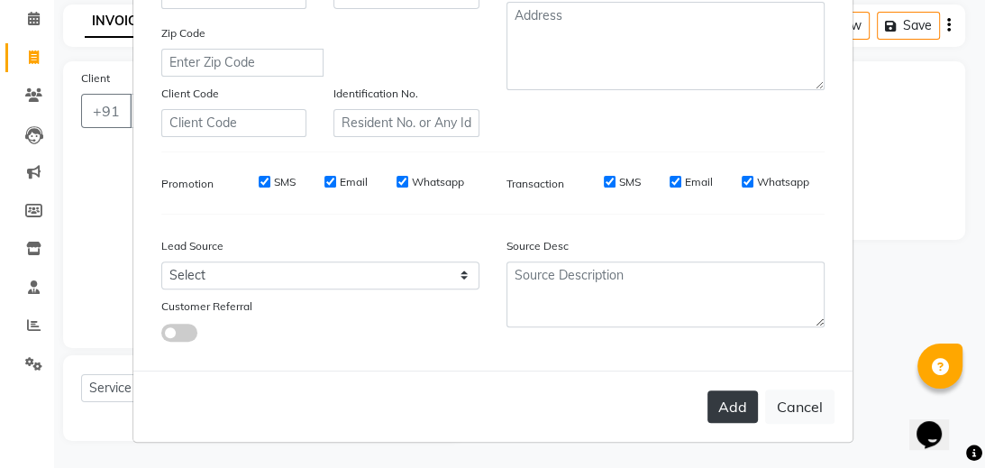
type input "sathe"
click at [723, 395] on button "Add" at bounding box center [732, 406] width 50 height 32
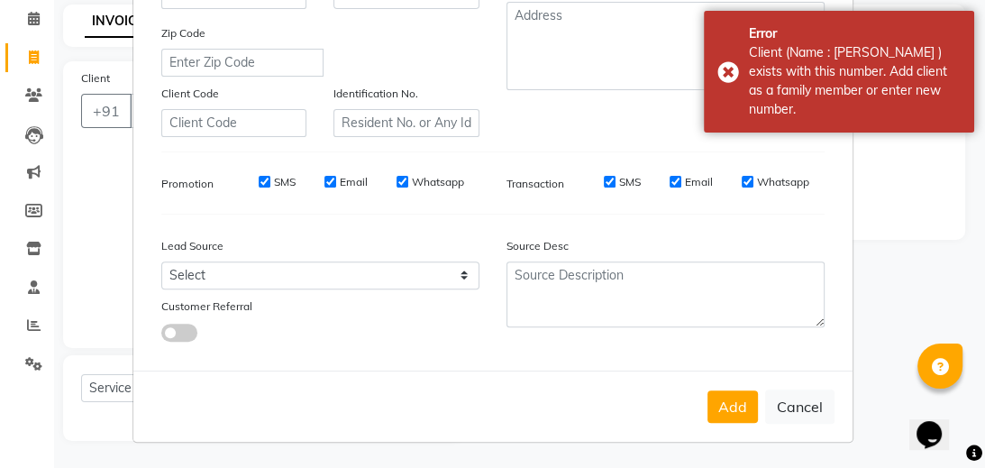
click at [784, 338] on div "Source Desc" at bounding box center [665, 285] width 345 height 113
click at [877, 239] on ngb-modal-window "Add Client Generate Dummy Number Name Gaurav sathe Email DOB Day 01 02 03 04 05…" at bounding box center [492, 234] width 985 height 468
click at [872, 248] on ngb-modal-window "Add Client Generate Dummy Number Name Gaurav sathe Email DOB Day 01 02 03 04 05…" at bounding box center [492, 234] width 985 height 468
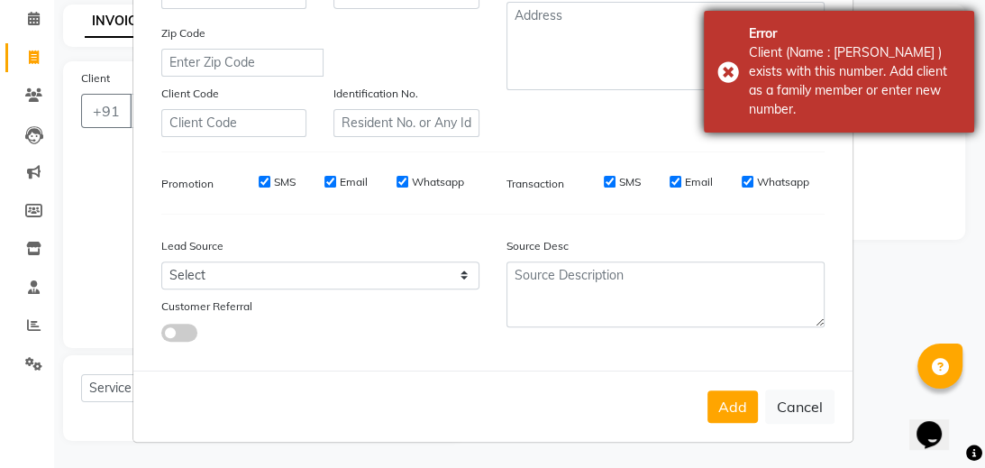
click at [887, 60] on div "Client (Name : gaurav gaykwad ) exists with this number. Add client as a family…" at bounding box center [855, 81] width 212 height 76
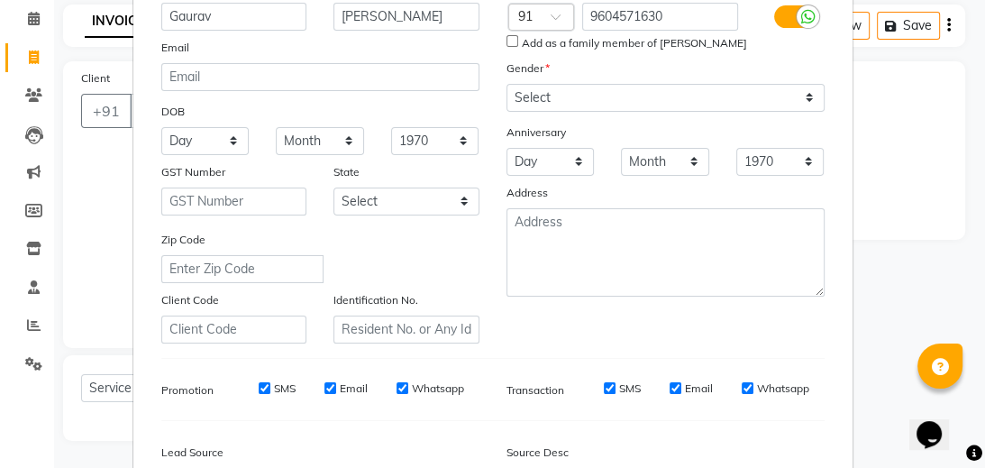
scroll to position [156, 0]
click at [851, 112] on ngb-modal-window "Add Client Generate Dummy Number Name Gaurav sathe Email DOB Day 01 02 03 04 05…" at bounding box center [492, 234] width 985 height 468
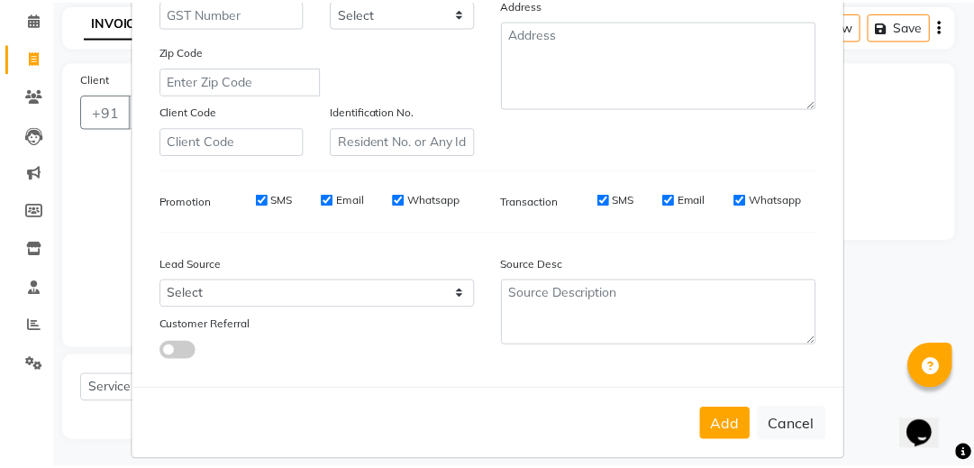
scroll to position [372, 0]
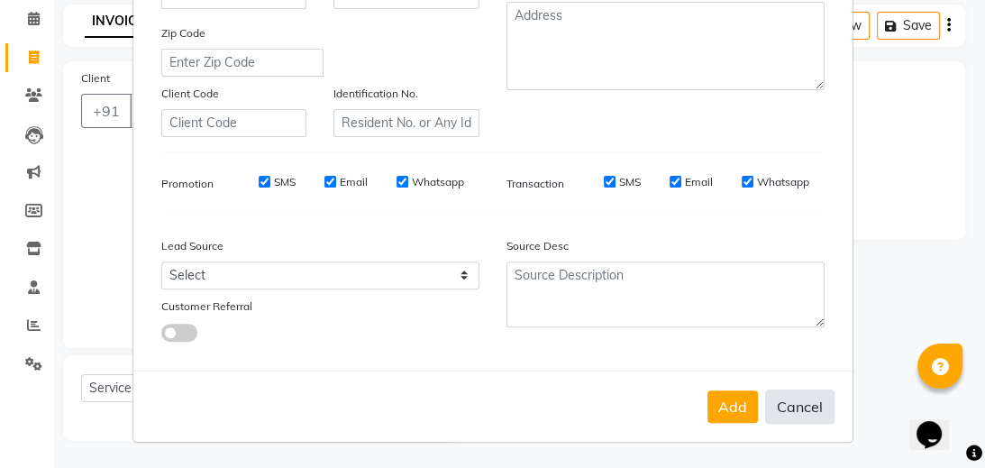
click at [804, 403] on button "Cancel" at bounding box center [799, 406] width 69 height 34
select select
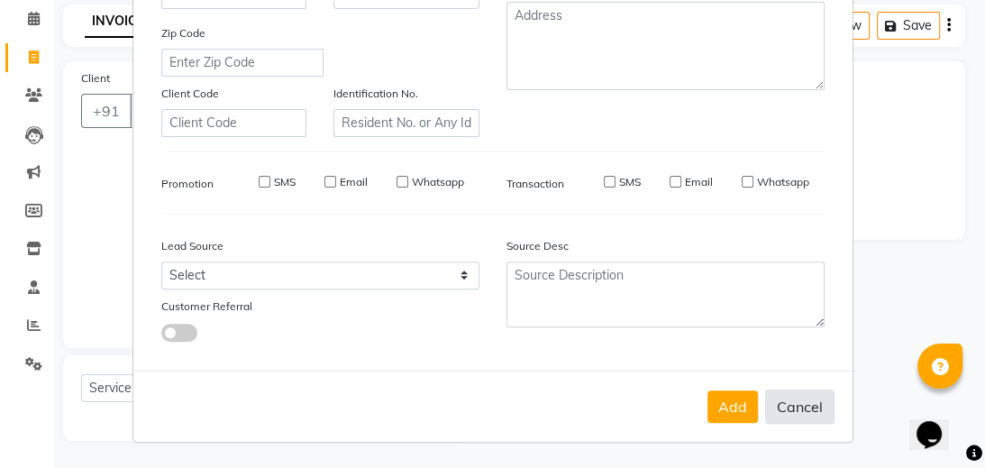
select select
checkbox input "false"
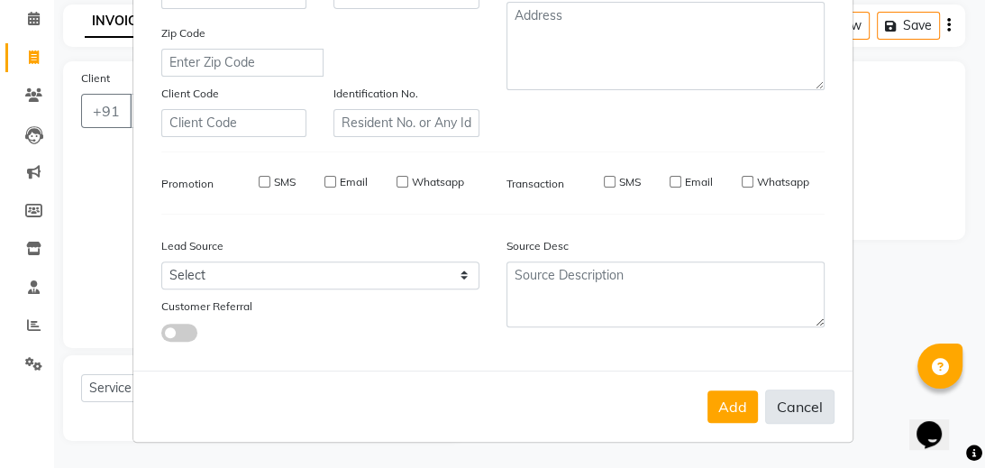
checkbox input "false"
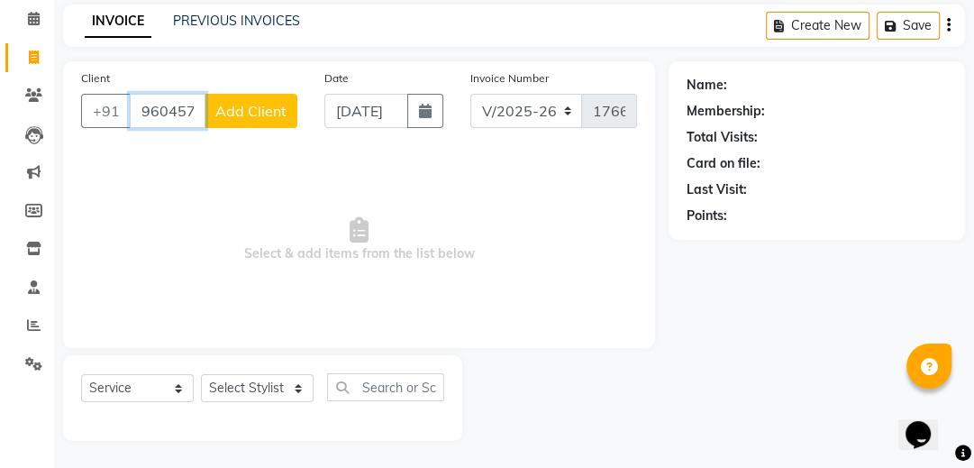
click at [184, 103] on input "96045737" at bounding box center [168, 111] width 76 height 34
click at [187, 112] on input "96045737" at bounding box center [168, 111] width 76 height 34
click at [196, 106] on input "96045737" at bounding box center [168, 111] width 76 height 34
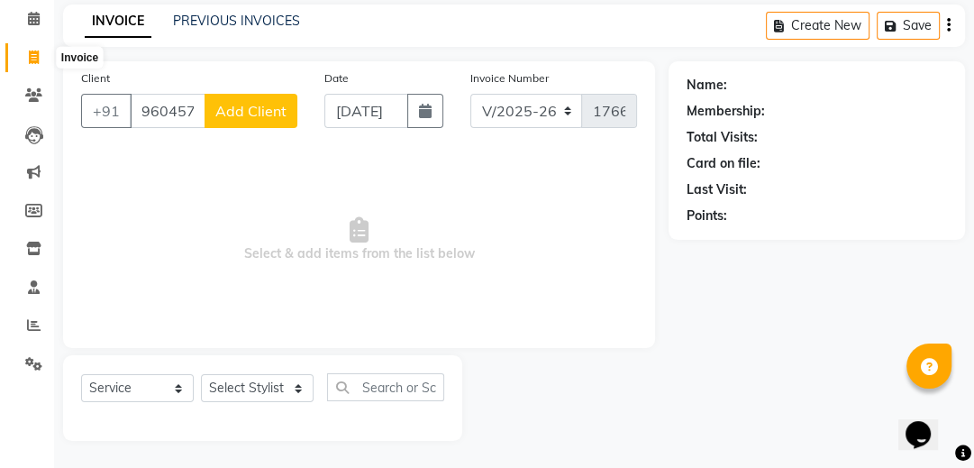
click at [32, 57] on icon at bounding box center [34, 57] width 10 height 14
select select "service"
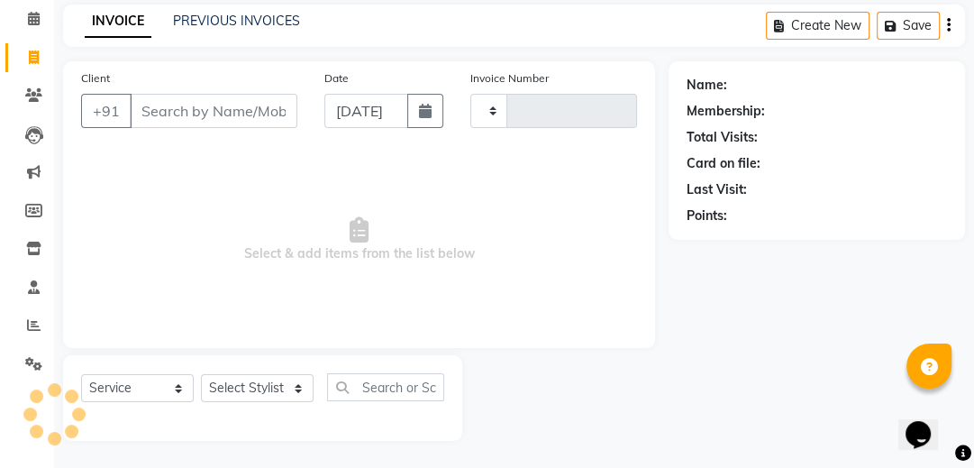
type input "1766"
select select "4594"
click at [187, 100] on input "Client" at bounding box center [214, 111] width 168 height 34
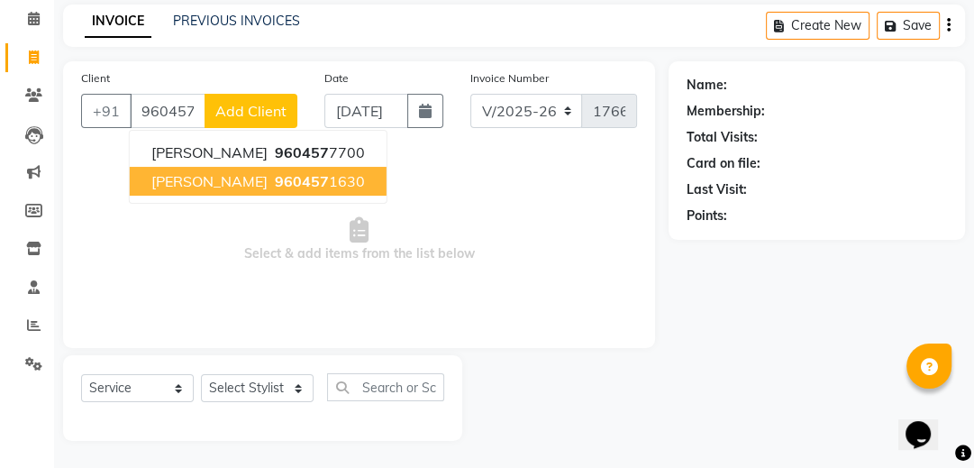
click at [162, 182] on span "[PERSON_NAME]" at bounding box center [209, 181] width 116 height 18
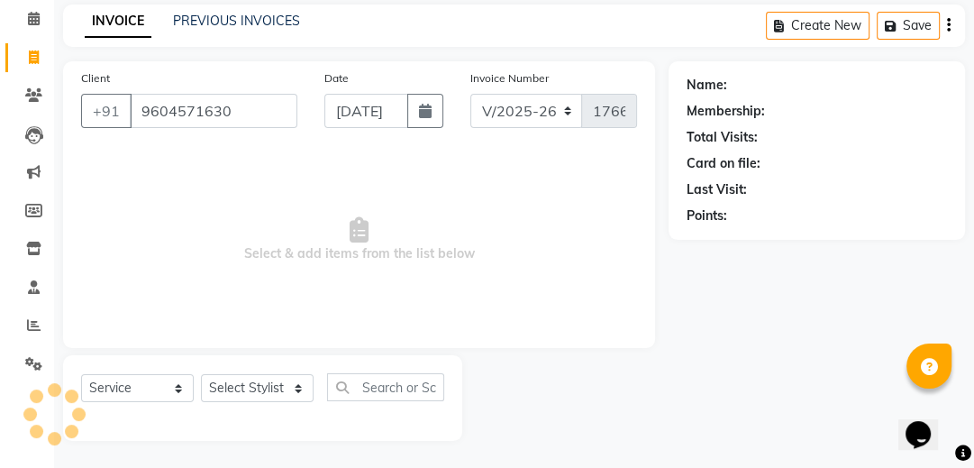
type input "9604571630"
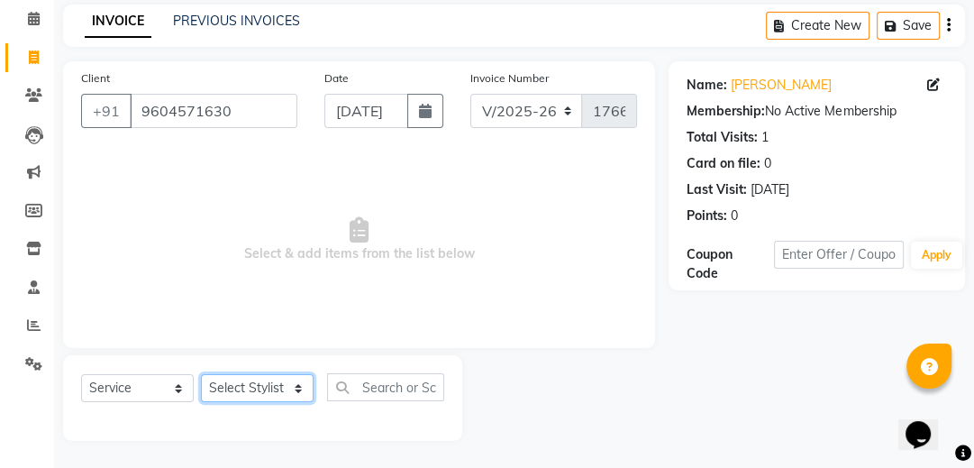
click at [296, 384] on select "Select Stylist Avantika Phase Ganesh Gosavi Mahesh Sawant nakul tadas prasad ka…" at bounding box center [257, 388] width 113 height 28
select select "32633"
click at [201, 375] on select "Select Stylist Avantika Phase Ganesh Gosavi Mahesh Sawant nakul tadas prasad ka…" at bounding box center [257, 388] width 113 height 28
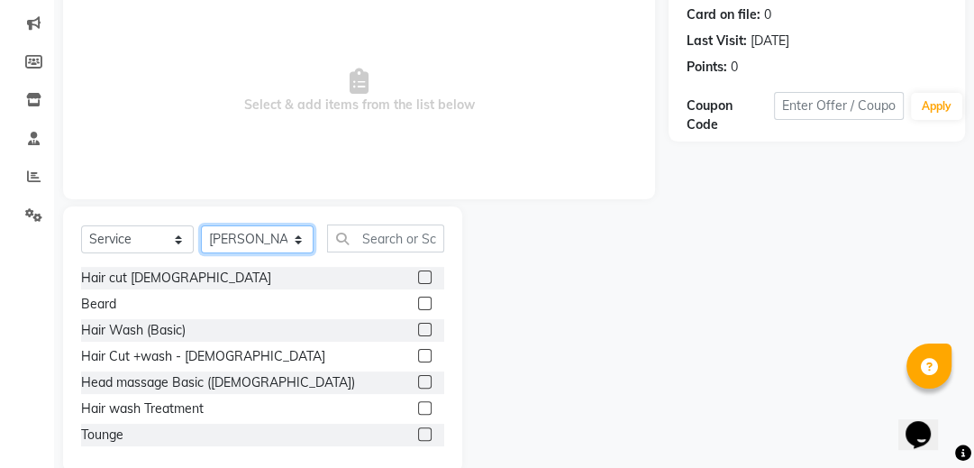
scroll to position [254, 0]
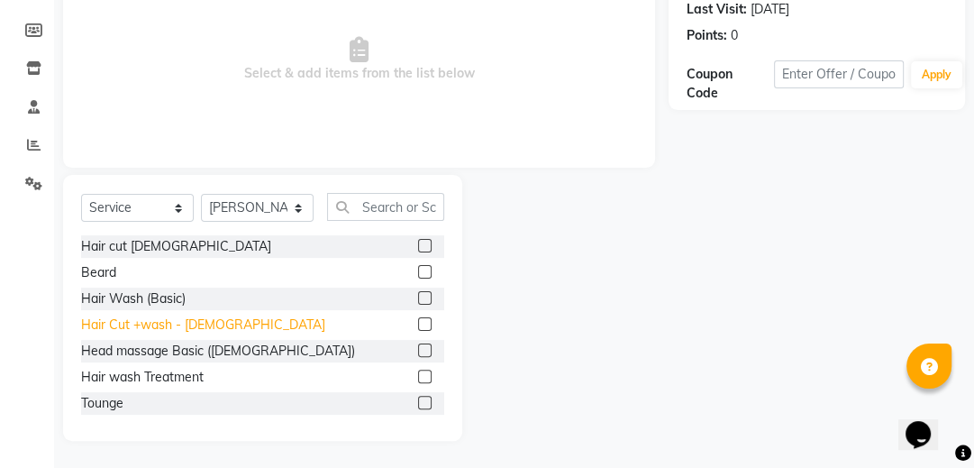
click at [154, 324] on div "Hair Cut +wash - Male" at bounding box center [203, 324] width 244 height 19
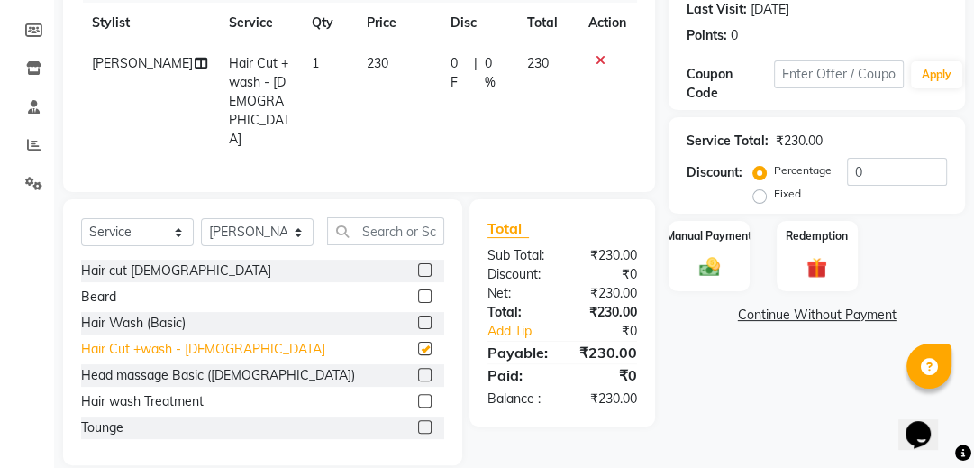
checkbox input "false"
click at [688, 234] on label "Manual Payment" at bounding box center [709, 234] width 90 height 17
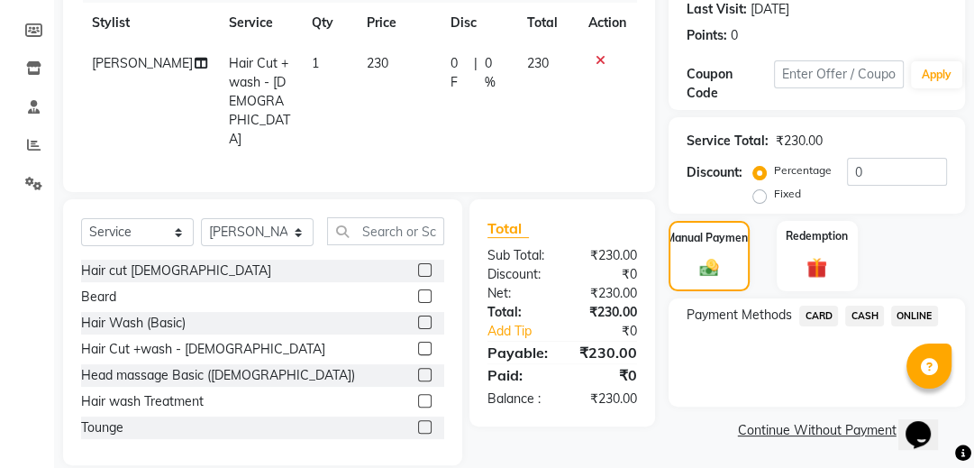
click at [907, 314] on span "ONLINE" at bounding box center [914, 316] width 47 height 21
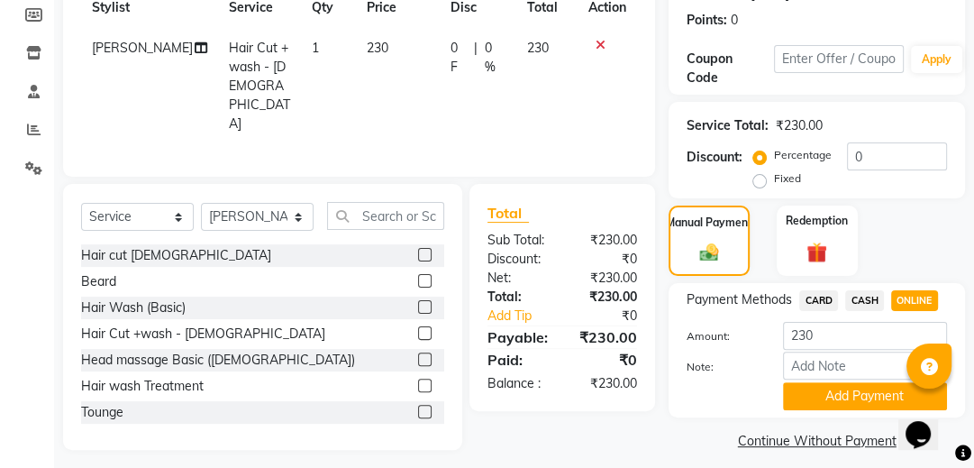
scroll to position [284, 0]
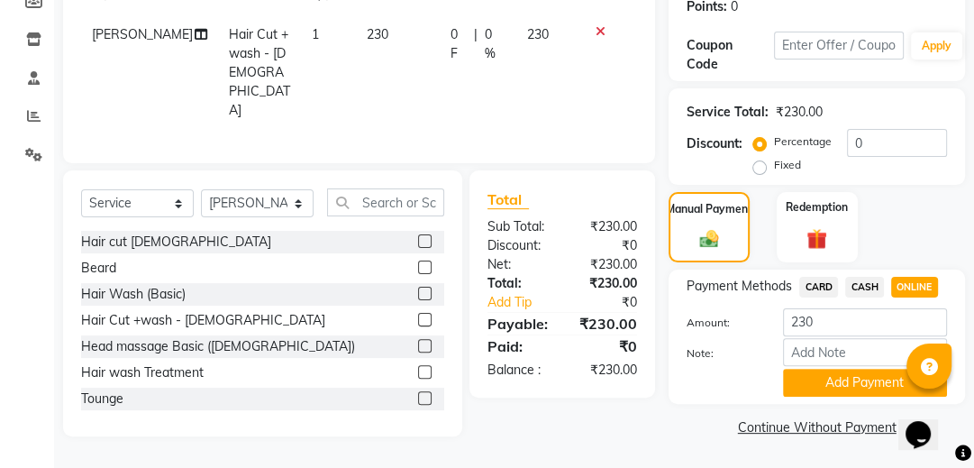
click at [799, 402] on div "Payment Methods CARD CASH ONLINE Amount: 230 Note: Add Payment" at bounding box center [817, 336] width 296 height 134
click at [815, 389] on button "Add Payment" at bounding box center [865, 383] width 164 height 28
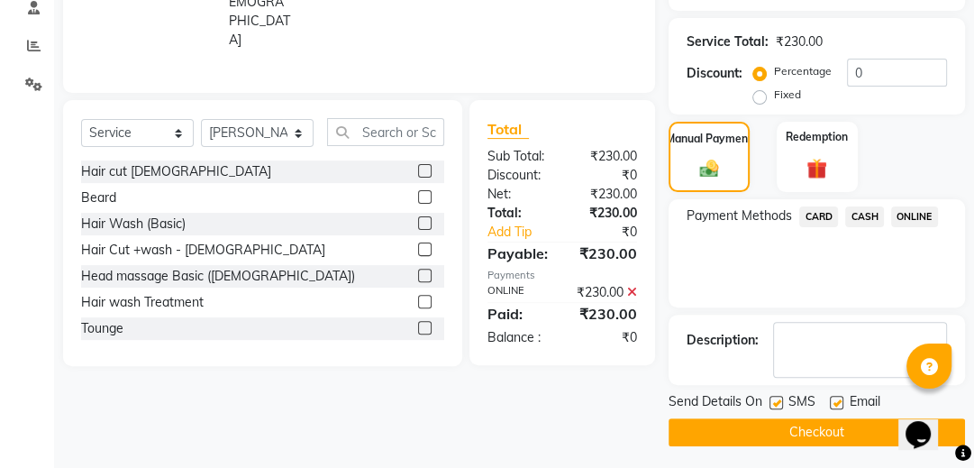
scroll to position [357, 0]
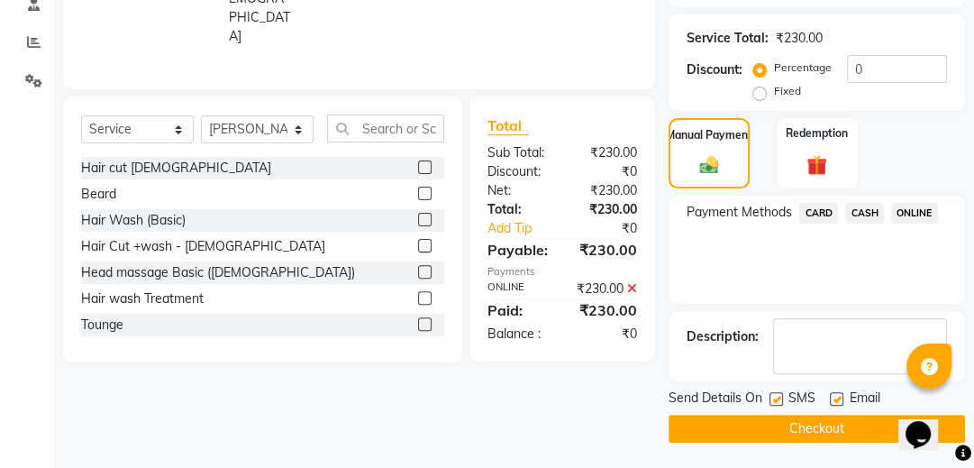
click at [818, 422] on button "Checkout" at bounding box center [817, 429] width 296 height 28
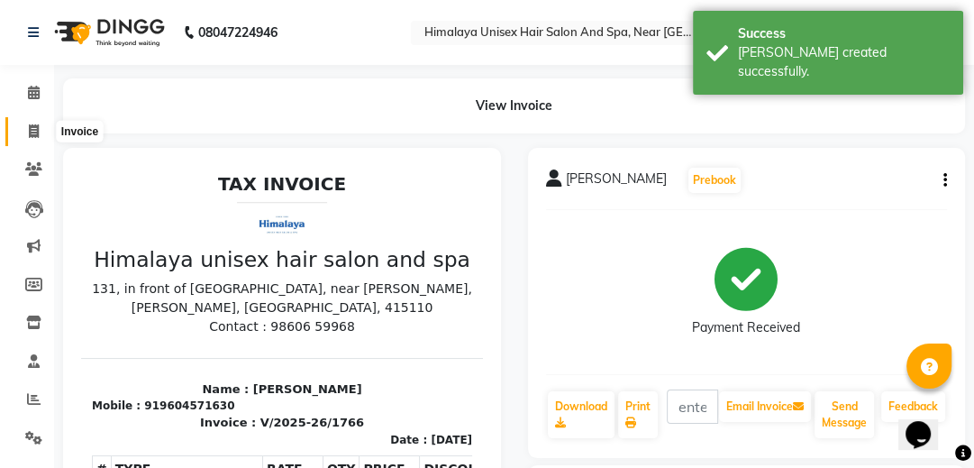
click at [24, 131] on span at bounding box center [34, 132] width 32 height 21
select select "service"
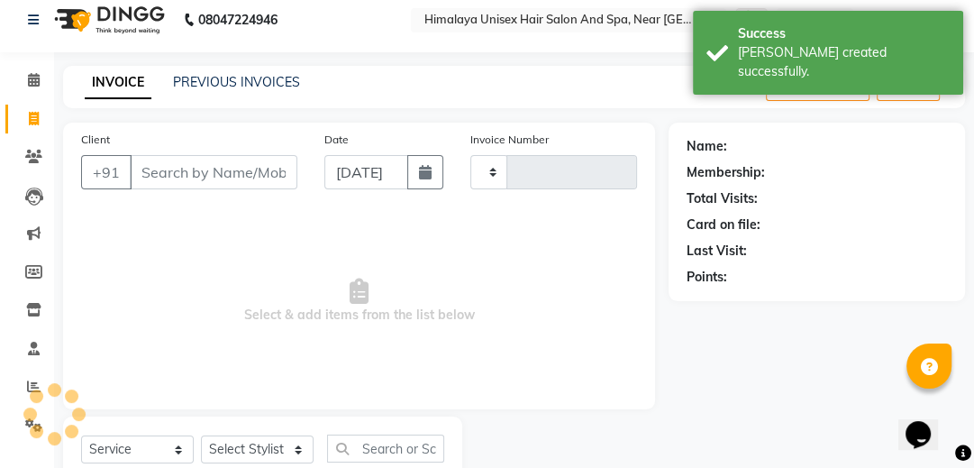
scroll to position [74, 0]
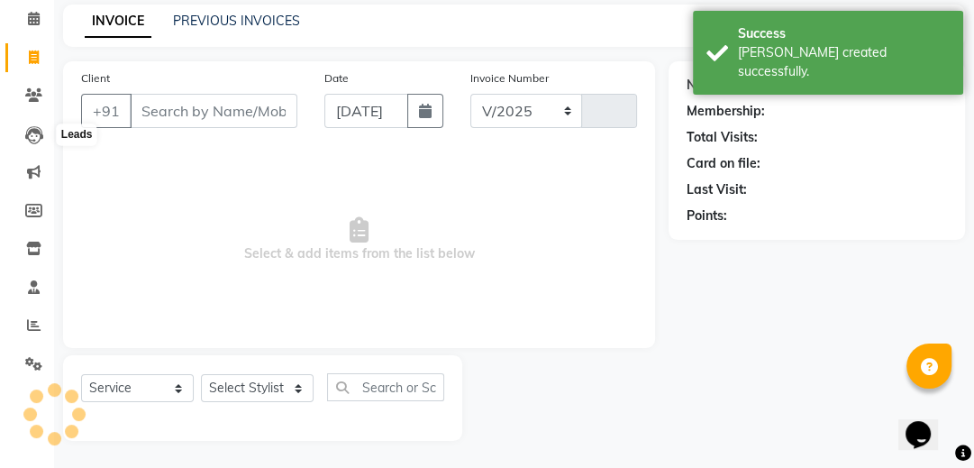
select select "4594"
type input "1767"
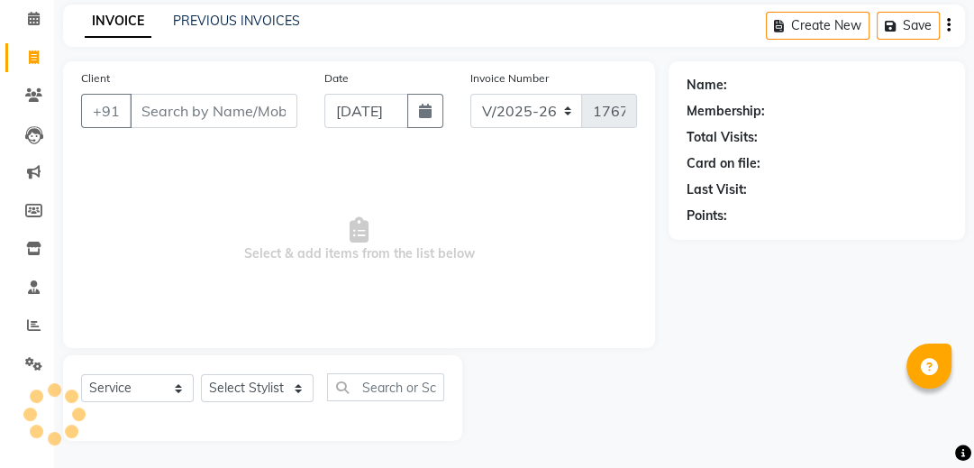
click at [226, 79] on div "Client +91" at bounding box center [189, 105] width 243 height 74
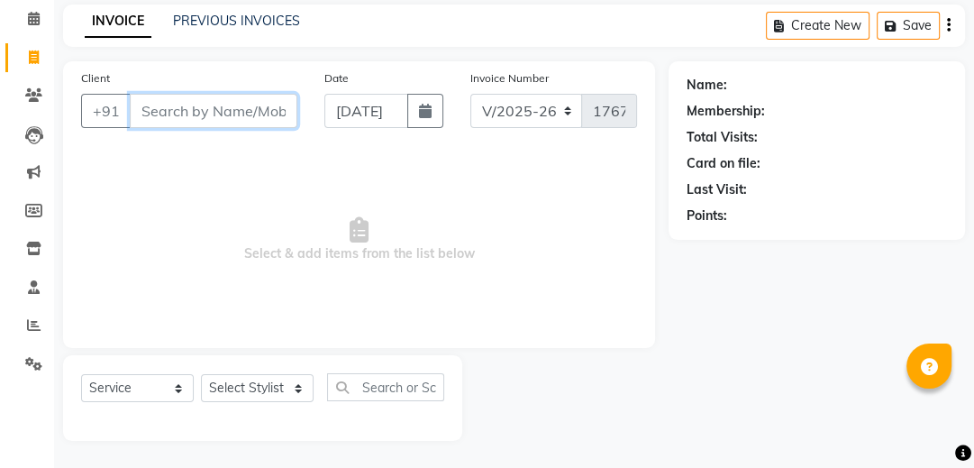
click at [225, 105] on input "Client" at bounding box center [214, 111] width 168 height 34
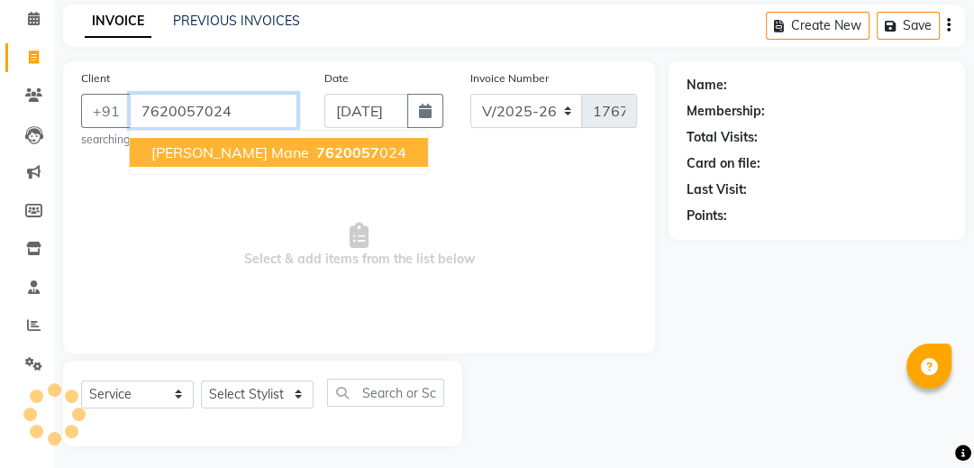
type input "7620057024"
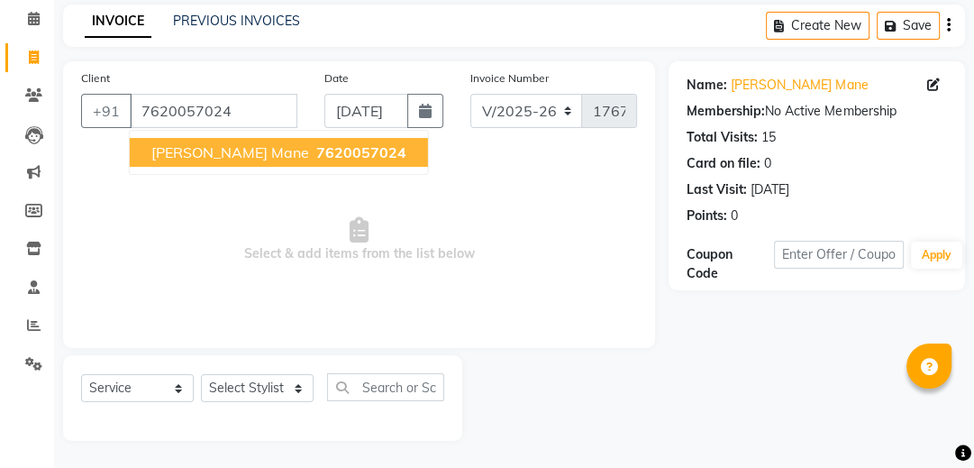
click at [316, 152] on span "7620057024" at bounding box center [361, 152] width 90 height 18
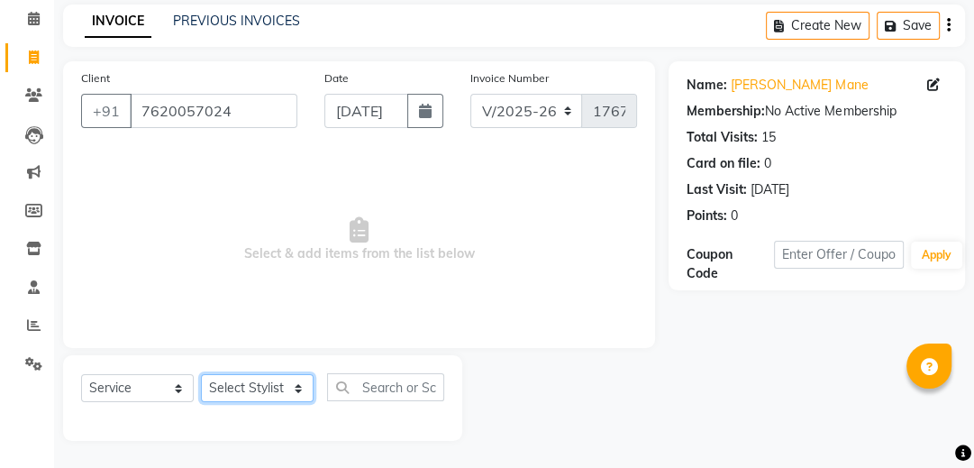
click at [302, 389] on select "Select Stylist Avantika Phase Ganesh Gosavi Mahesh Sawant nakul tadas prasad ka…" at bounding box center [257, 388] width 113 height 28
select select "26957"
click at [201, 375] on select "Select Stylist Avantika Phase Ganesh Gosavi Mahesh Sawant nakul tadas prasad ka…" at bounding box center [257, 388] width 113 height 28
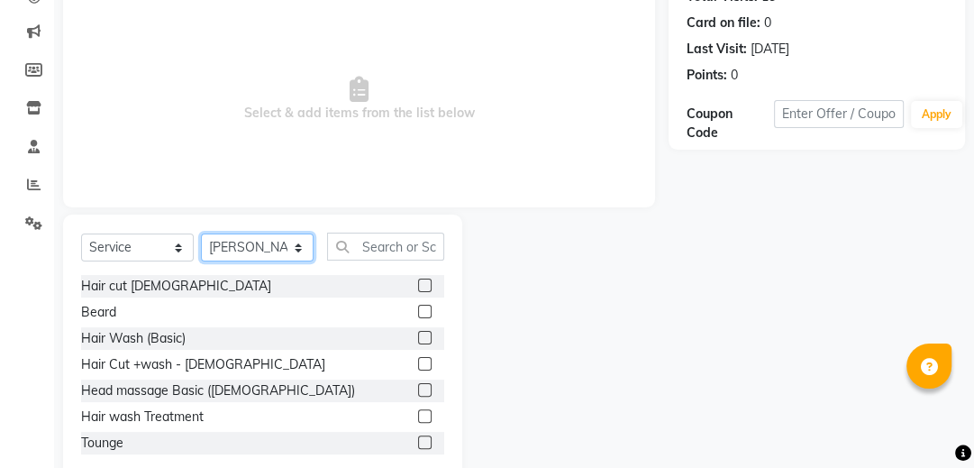
scroll to position [218, 0]
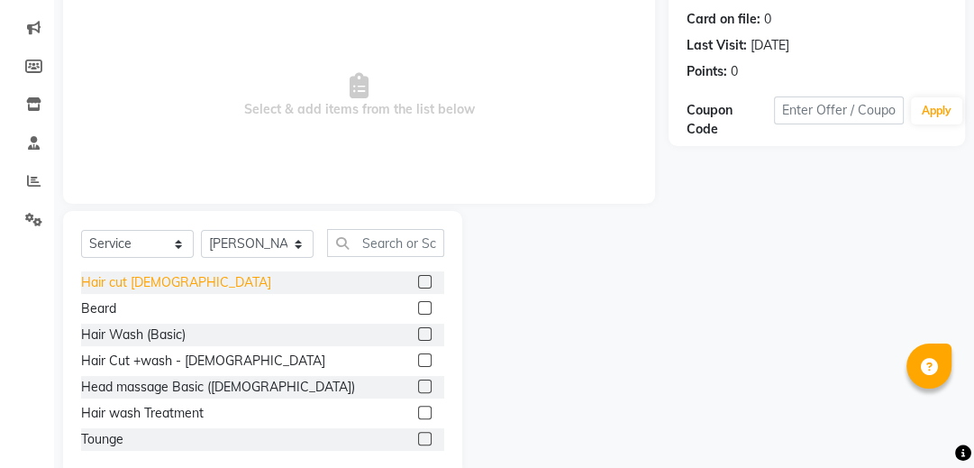
click at [140, 276] on div "Hair cut [DEMOGRAPHIC_DATA]" at bounding box center [176, 282] width 190 height 19
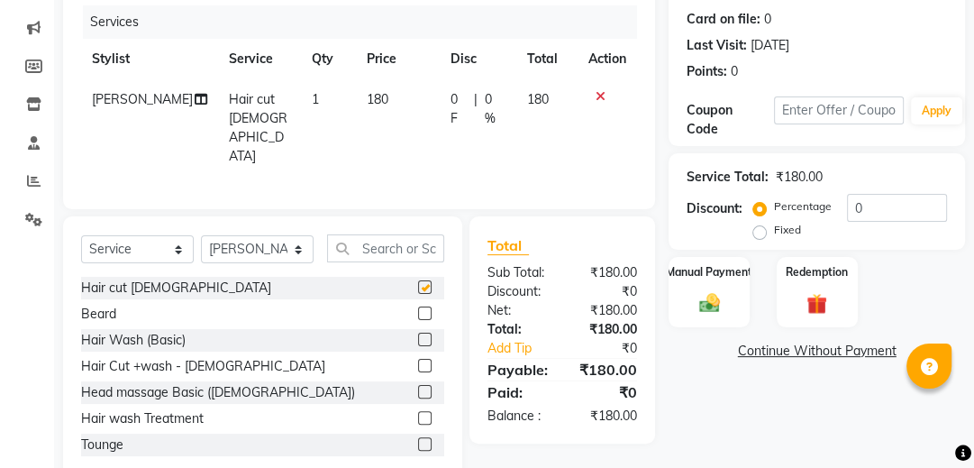
checkbox input "false"
click at [94, 308] on div "Beard" at bounding box center [98, 314] width 35 height 19
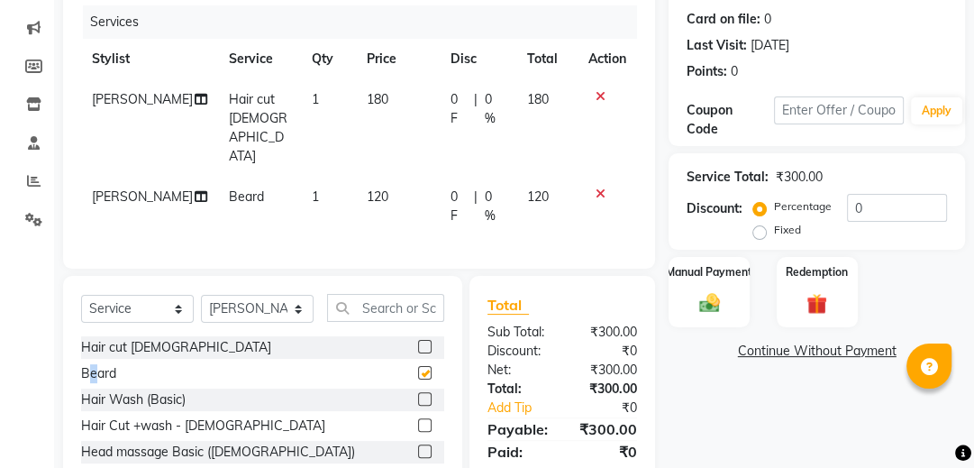
checkbox input "false"
click at [357, 294] on input "text" at bounding box center [385, 308] width 117 height 28
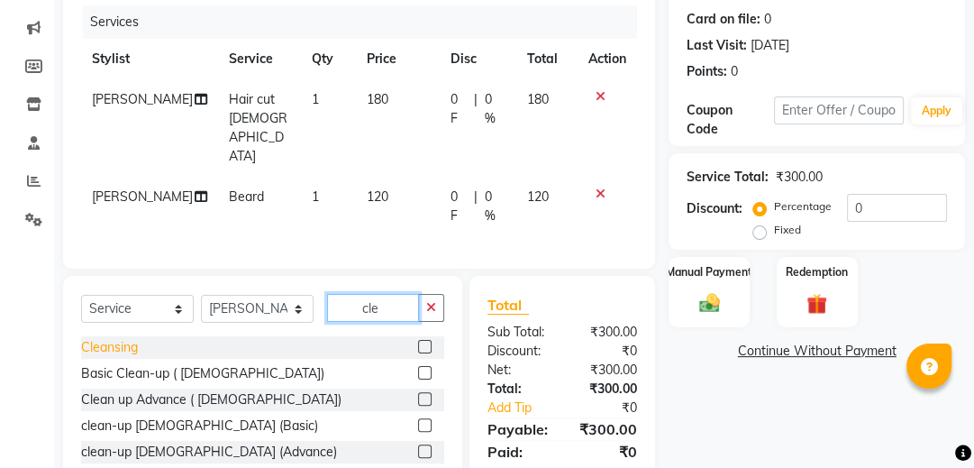
type input "cle"
click at [116, 338] on div "Cleansing" at bounding box center [109, 347] width 57 height 19
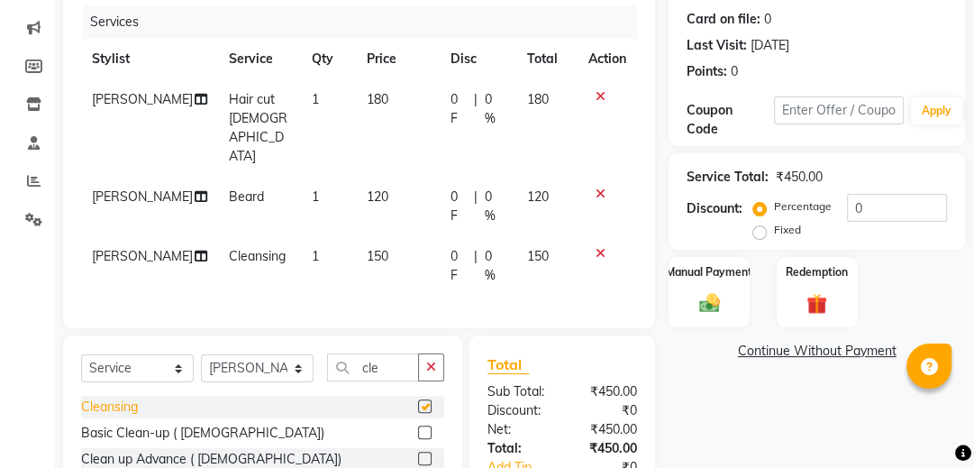
checkbox input "false"
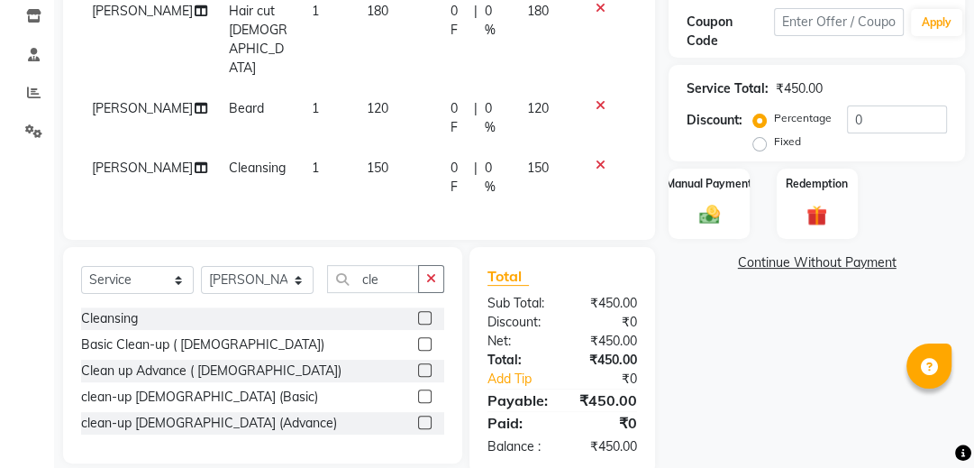
scroll to position [313, 0]
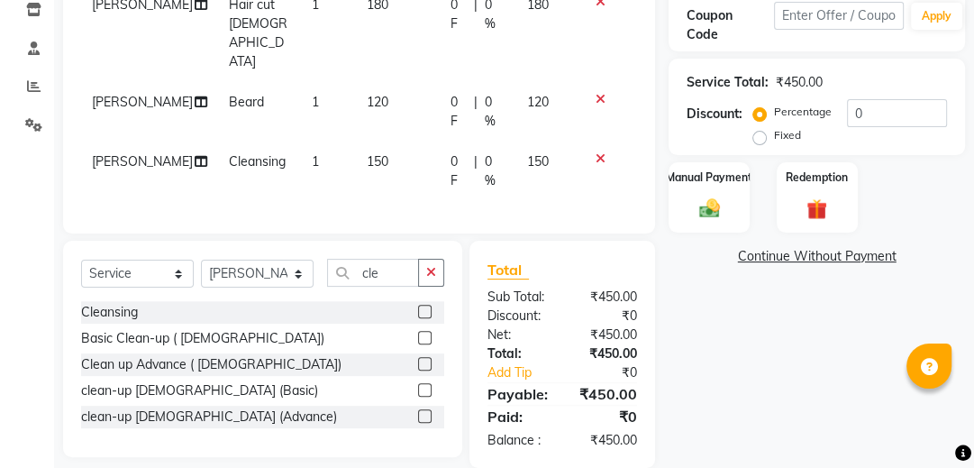
click at [599, 152] on icon at bounding box center [601, 158] width 10 height 13
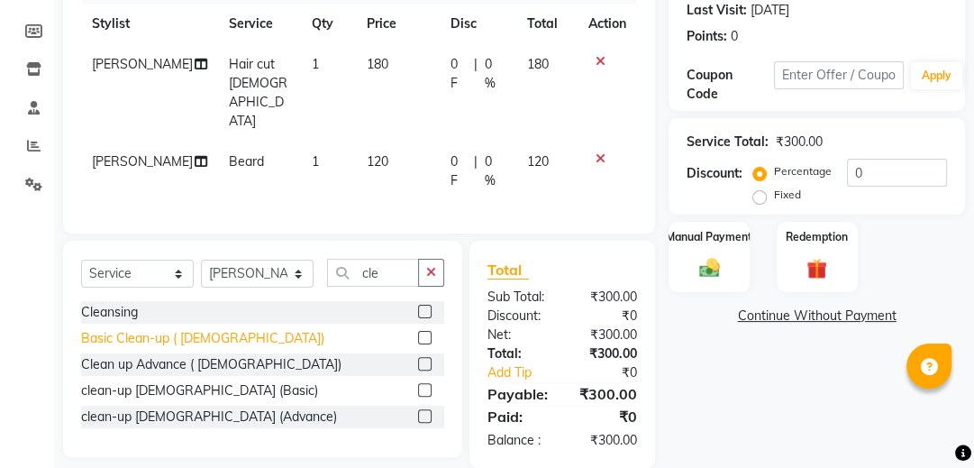
click at [160, 329] on div "Basic Clean-up ( Male)" at bounding box center [202, 338] width 243 height 19
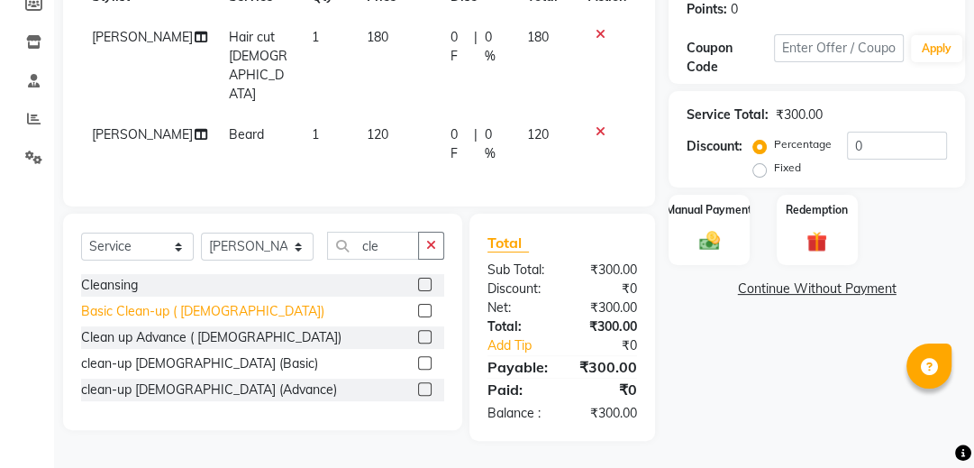
checkbox input "false"
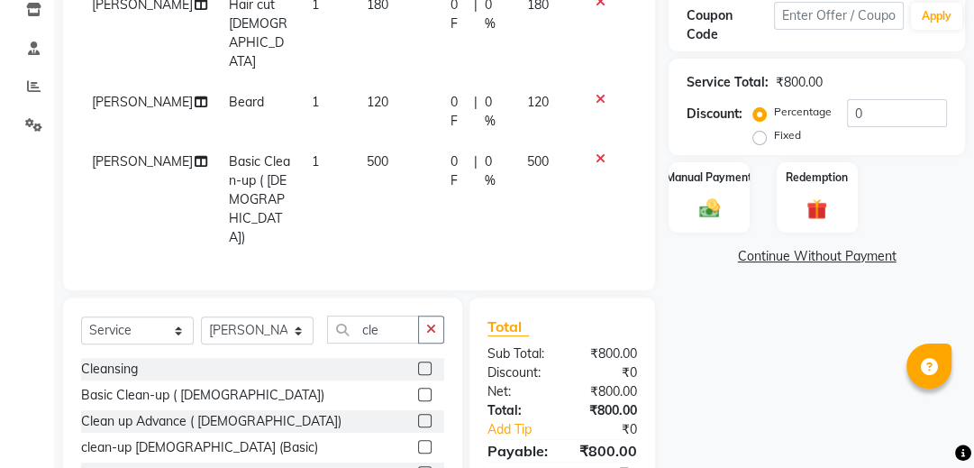
click at [606, 152] on div at bounding box center [607, 158] width 38 height 13
click at [599, 152] on icon at bounding box center [601, 158] width 10 height 13
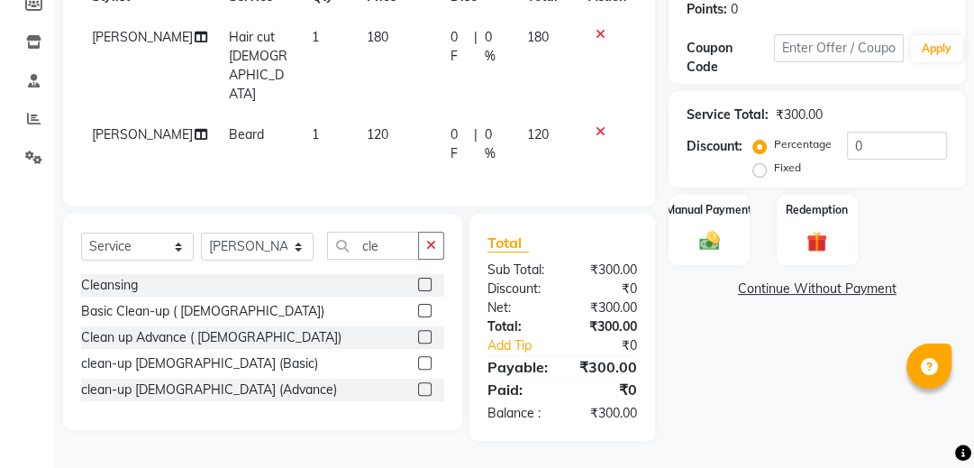
scroll to position [253, 0]
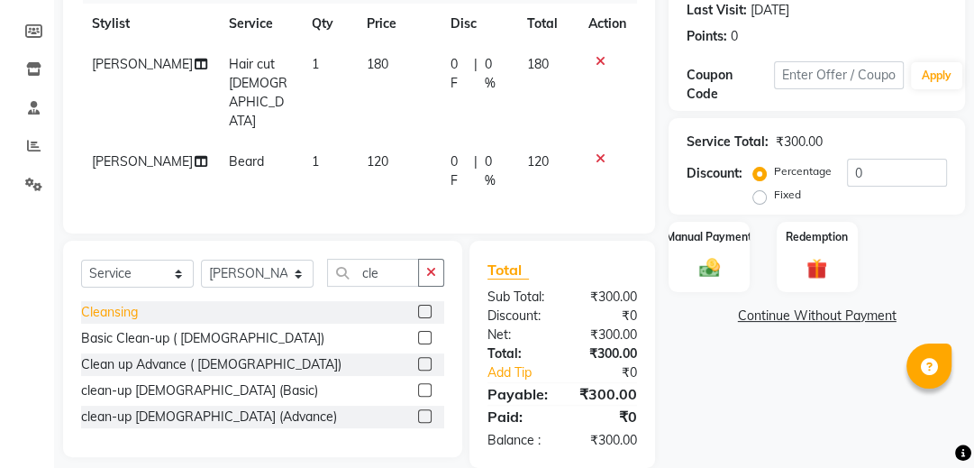
click at [91, 303] on div "Cleansing" at bounding box center [109, 312] width 57 height 19
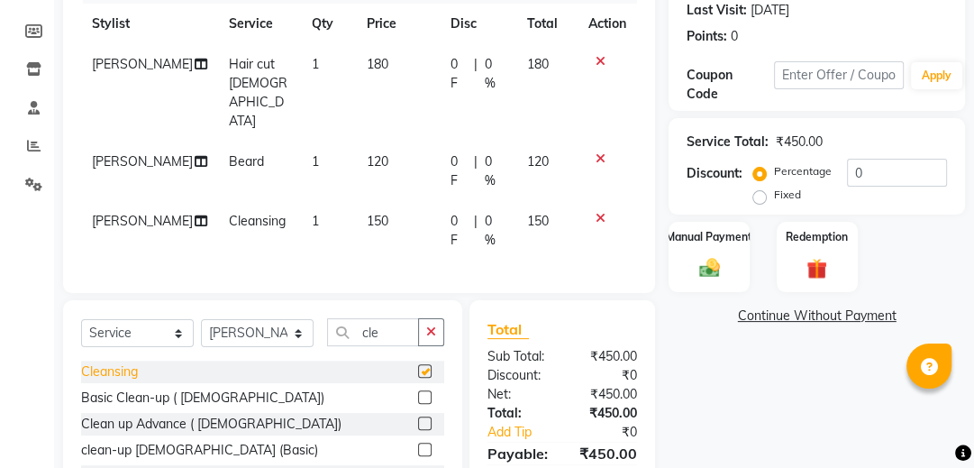
scroll to position [313, 0]
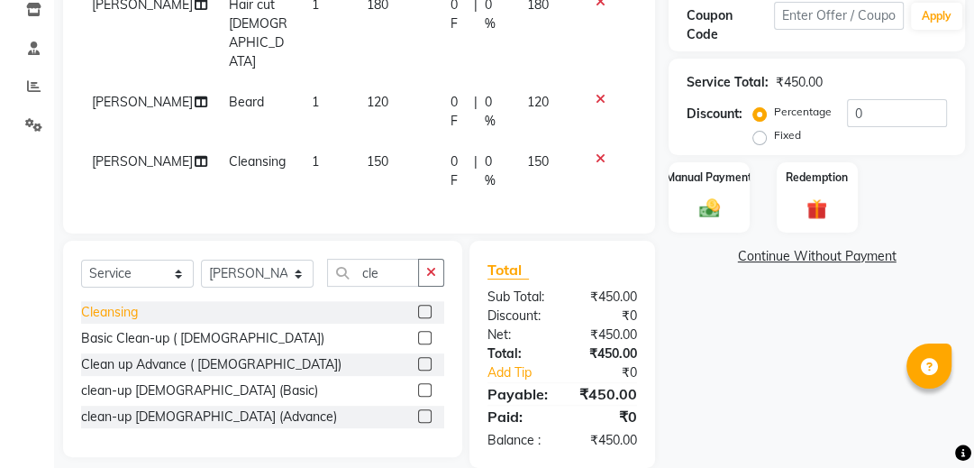
click at [93, 303] on div "Cleansing" at bounding box center [109, 312] width 57 height 19
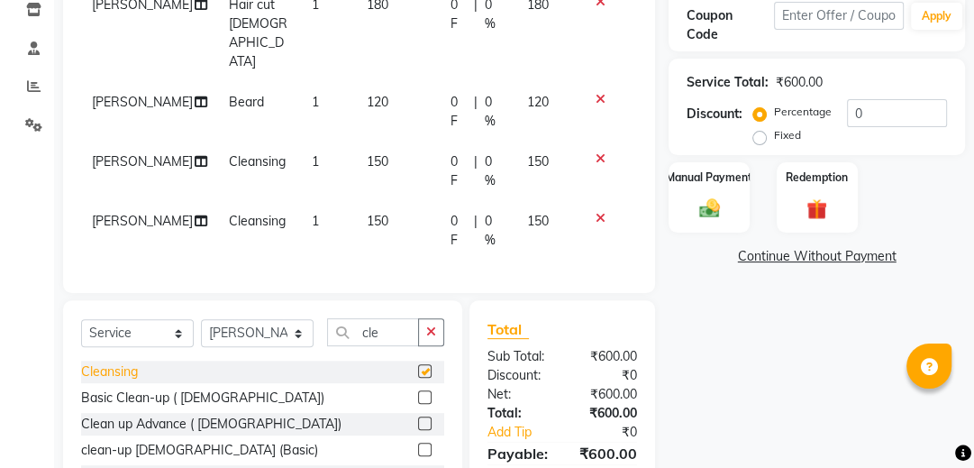
checkbox input "false"
click at [604, 212] on icon at bounding box center [601, 218] width 10 height 13
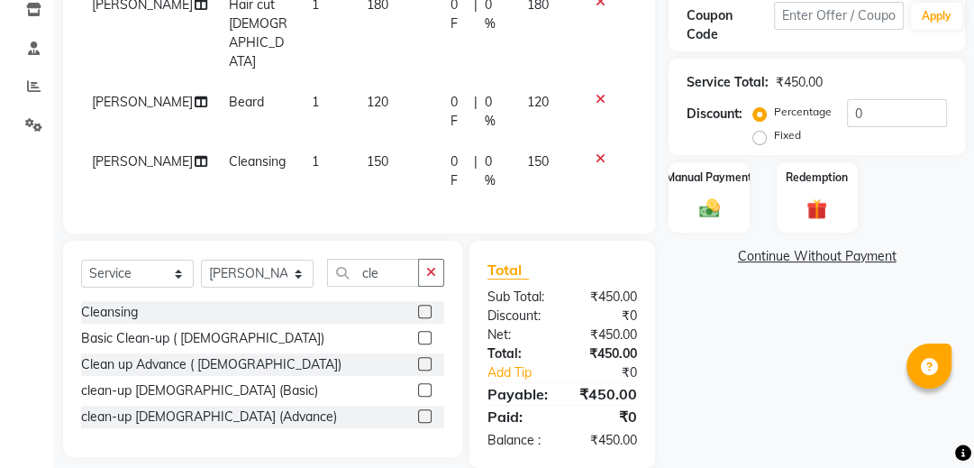
click at [378, 141] on td "150" at bounding box center [398, 170] width 84 height 59
select select "26957"
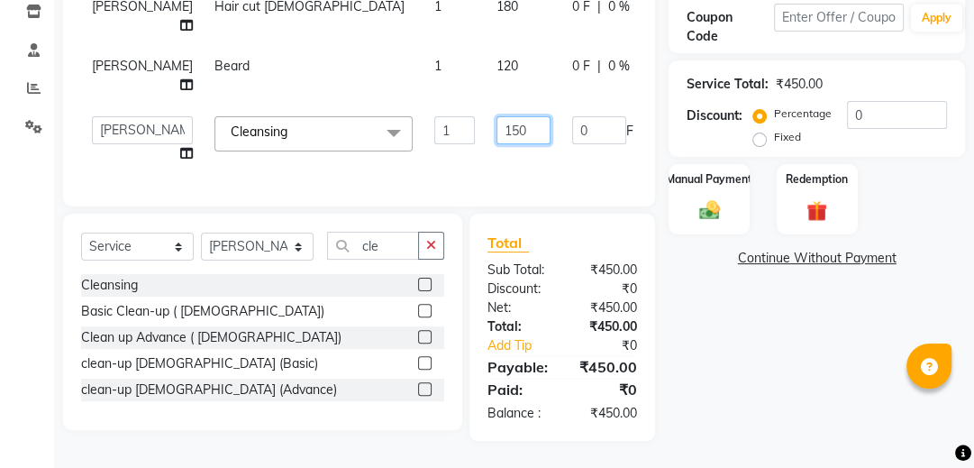
click at [497, 123] on input "150" at bounding box center [524, 130] width 54 height 28
type input "1"
type input "200"
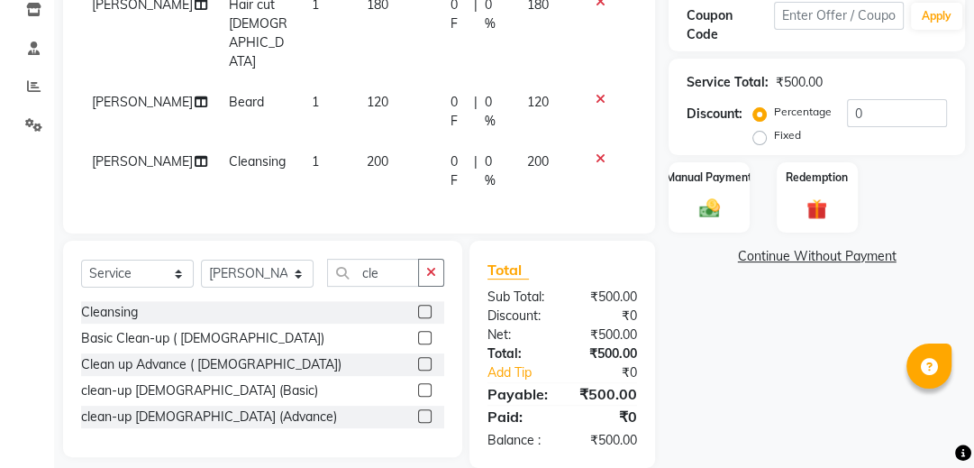
click at [877, 248] on link "Continue Without Payment" at bounding box center [816, 256] width 289 height 19
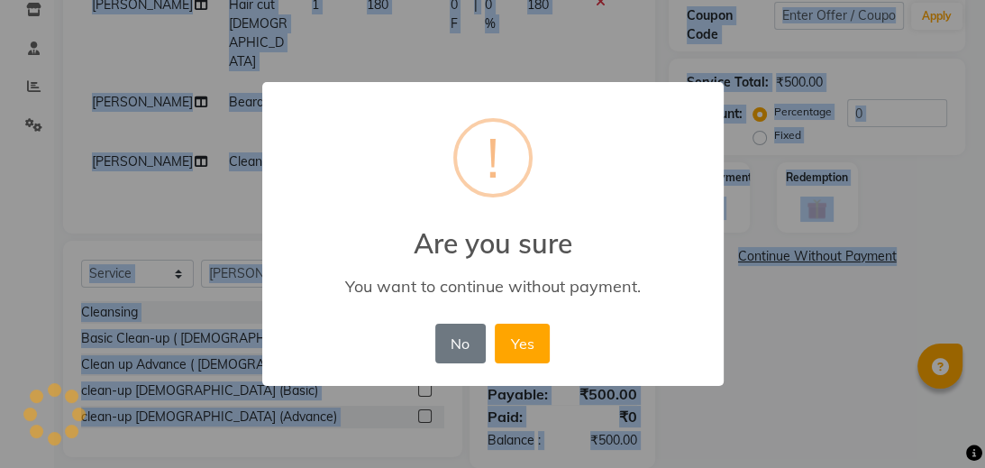
click at [221, 356] on div "× ! Are you sure You want to continue without payment. No No Yes" at bounding box center [492, 234] width 985 height 468
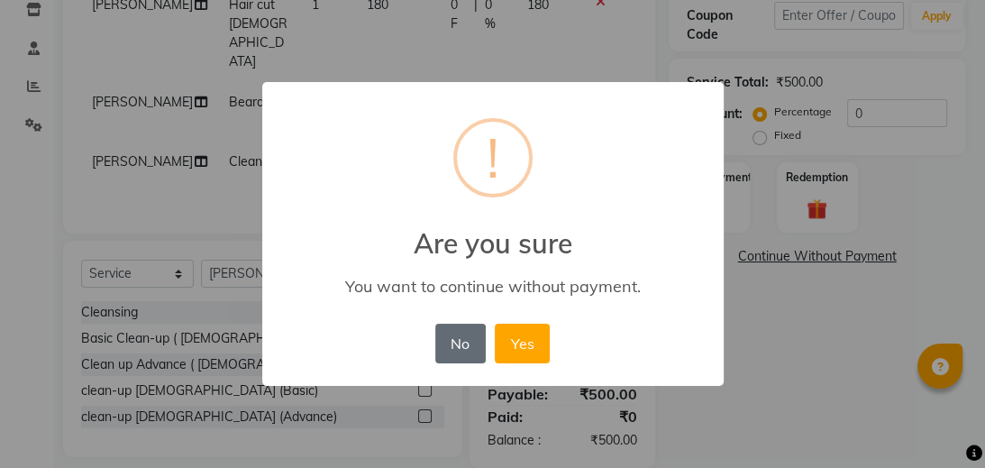
click at [456, 328] on button "No" at bounding box center [460, 344] width 50 height 40
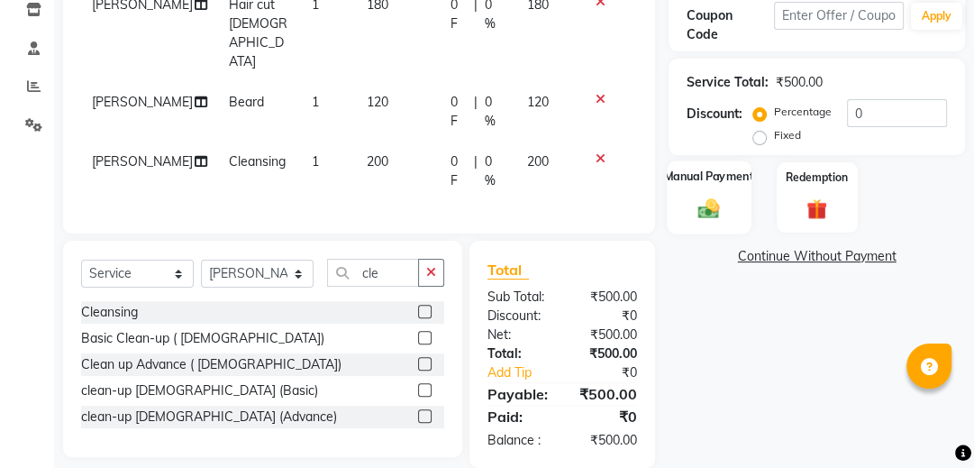
click at [728, 205] on div "Manual Payment" at bounding box center [710, 197] width 84 height 74
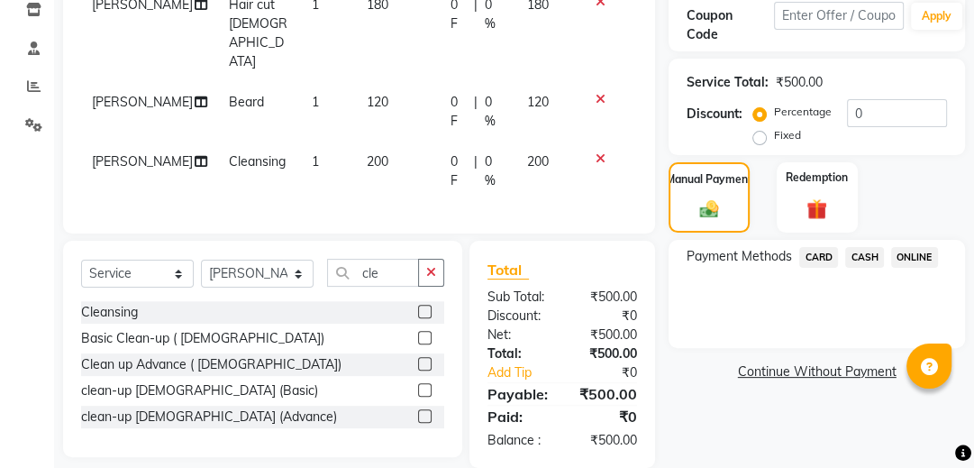
click at [918, 252] on span "ONLINE" at bounding box center [914, 257] width 47 height 21
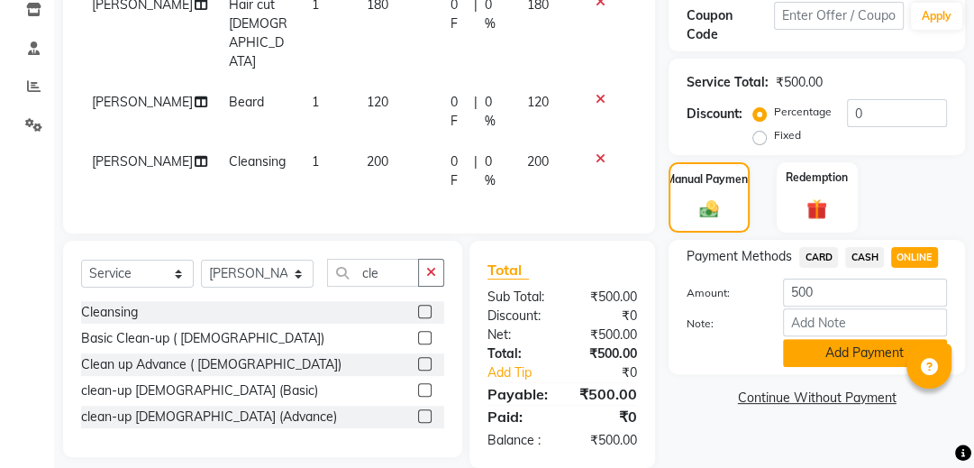
click at [864, 346] on button "Add Payment" at bounding box center [865, 353] width 164 height 28
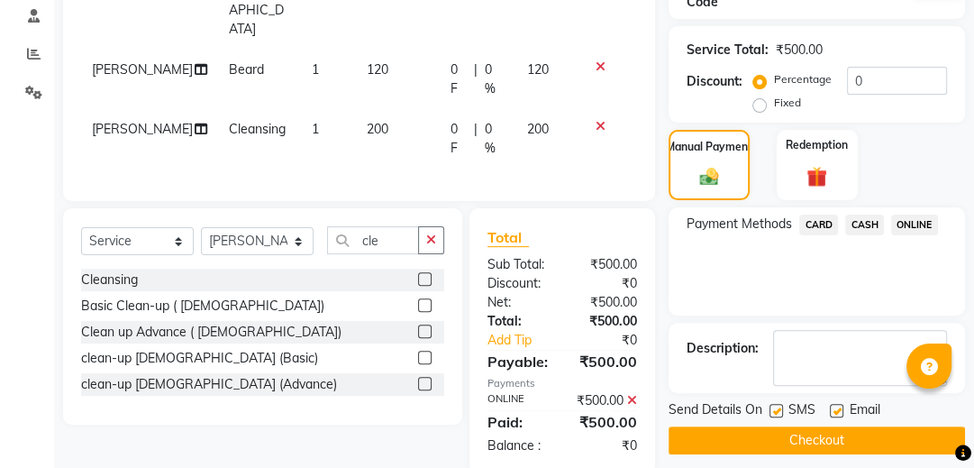
scroll to position [369, 0]
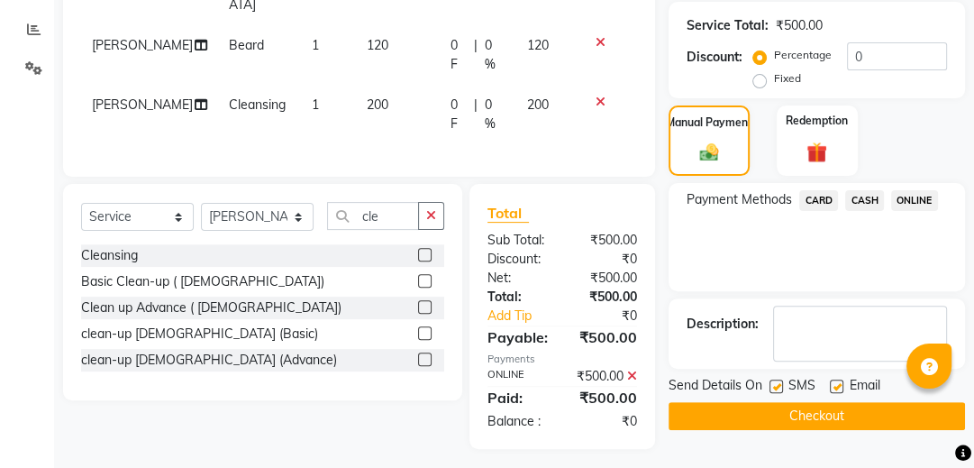
click at [865, 407] on button "Checkout" at bounding box center [817, 416] width 296 height 28
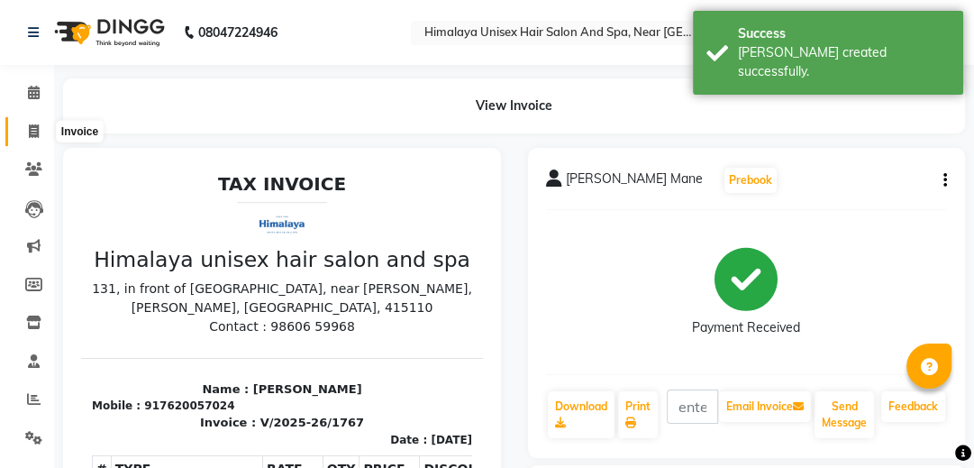
click at [29, 134] on icon at bounding box center [34, 131] width 10 height 14
select select "service"
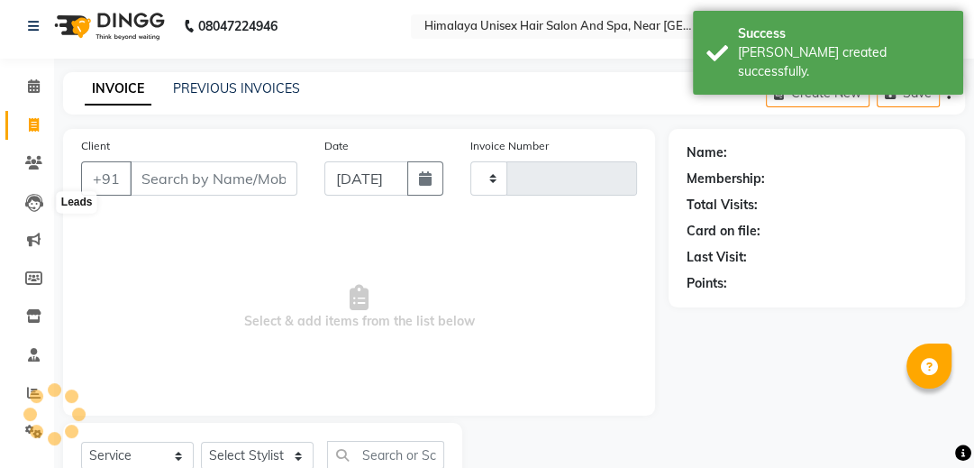
scroll to position [74, 0]
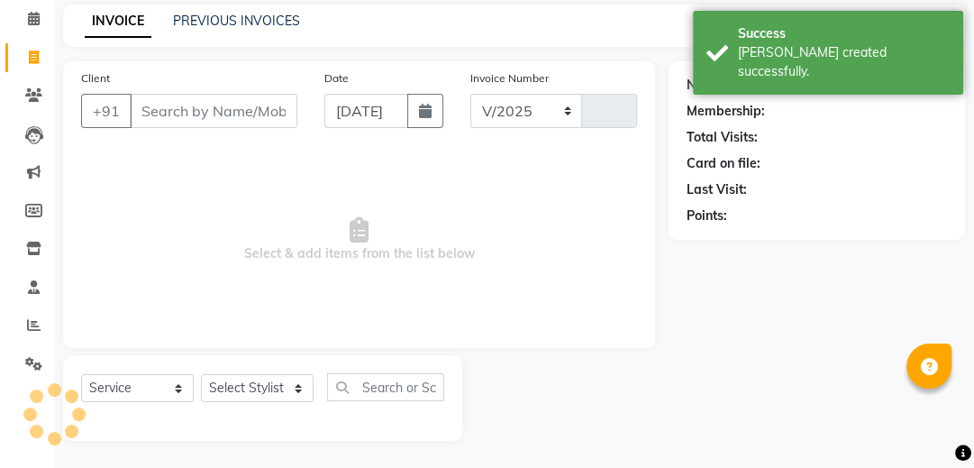
select select "4594"
type input "1768"
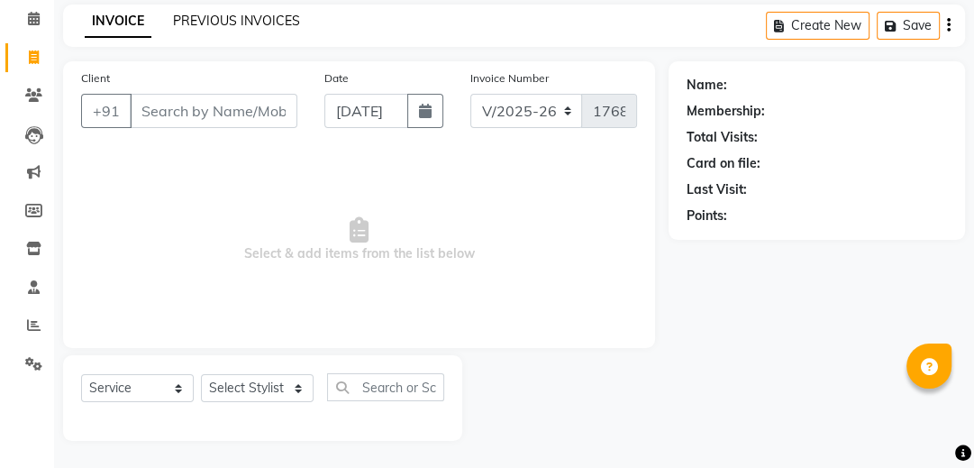
click at [234, 19] on link "PREVIOUS INVOICES" at bounding box center [236, 21] width 127 height 16
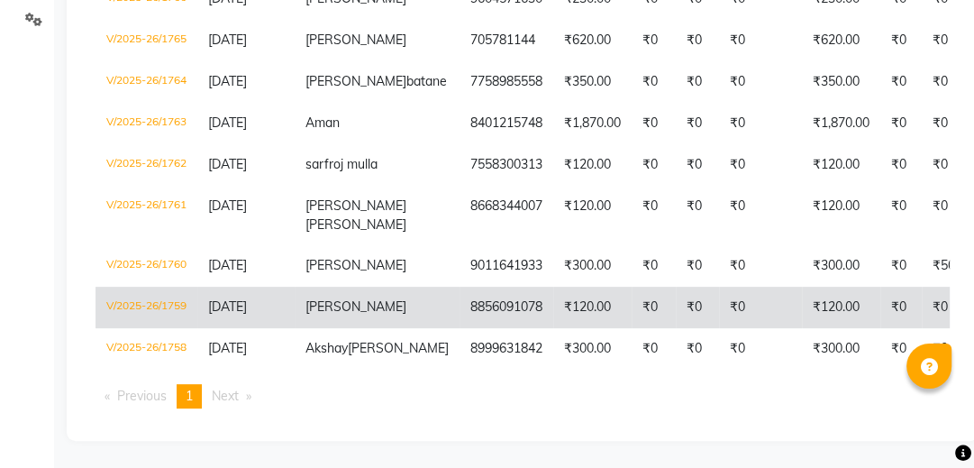
scroll to position [501, 0]
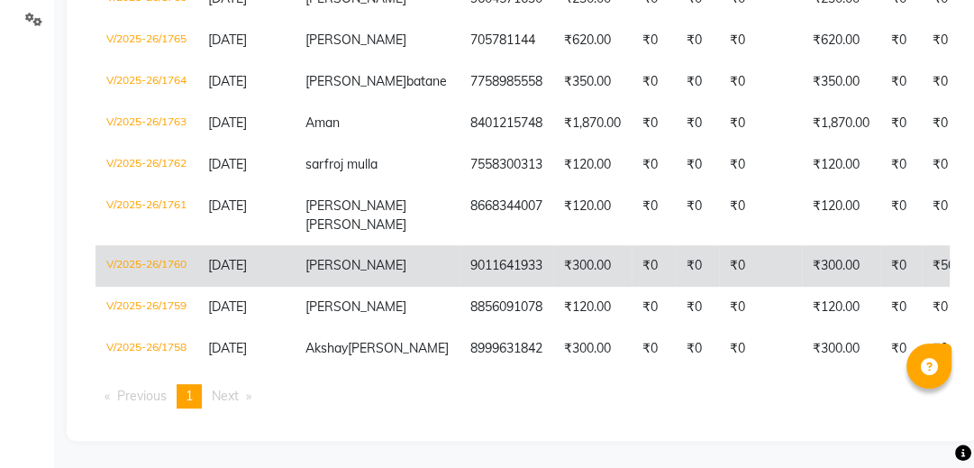
click at [553, 245] on td "₹300.00" at bounding box center [592, 265] width 78 height 41
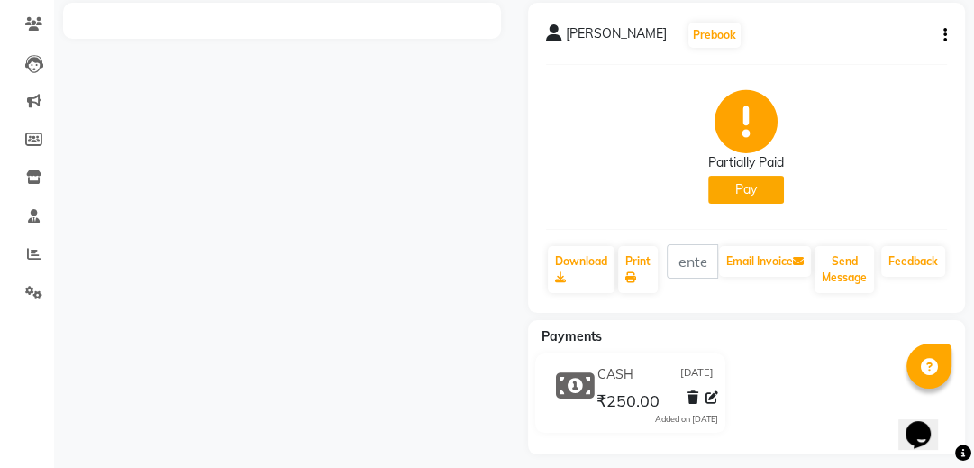
scroll to position [158, 0]
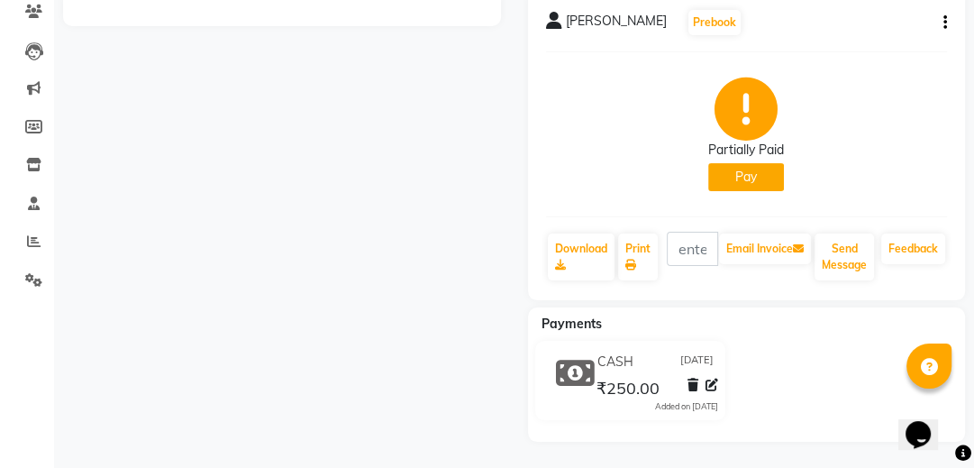
click at [459, 245] on div at bounding box center [282, 215] width 465 height 451
click at [445, 216] on div at bounding box center [282, 215] width 465 height 451
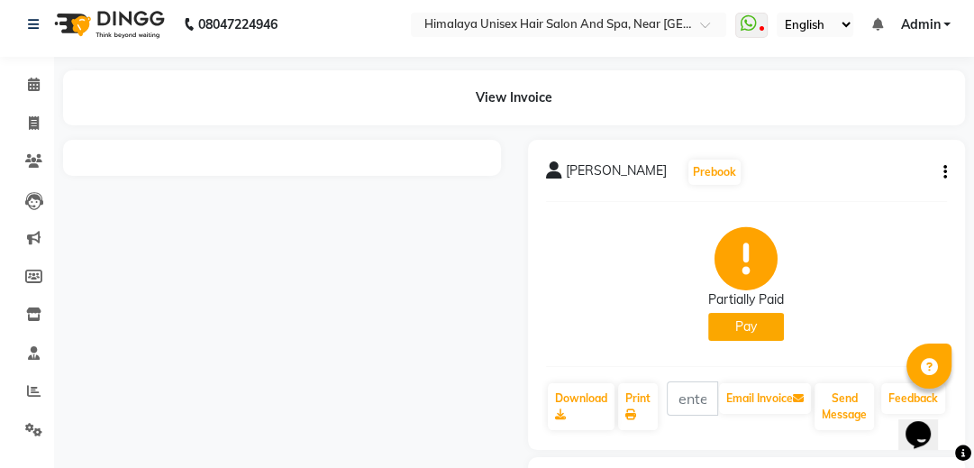
scroll to position [0, 0]
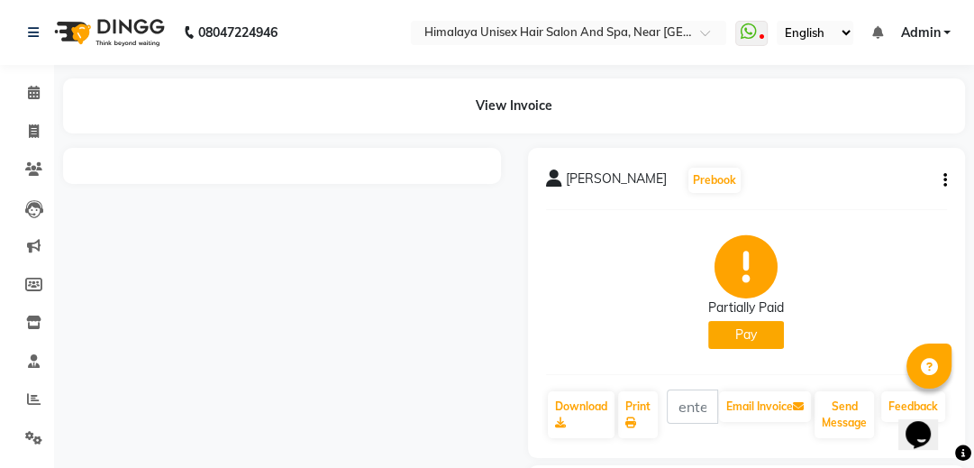
click at [552, 175] on icon at bounding box center [554, 178] width 16 height 18
click at [689, 178] on button "Prebook" at bounding box center [715, 180] width 52 height 25
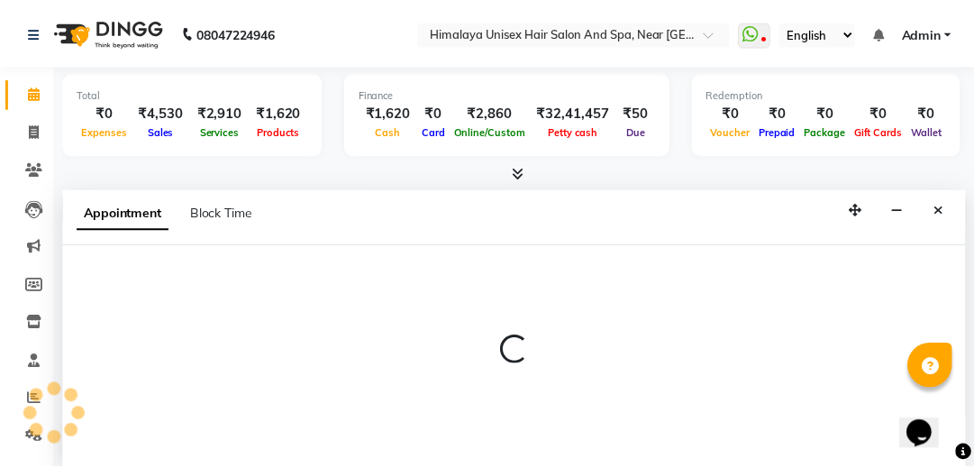
scroll to position [708, 0]
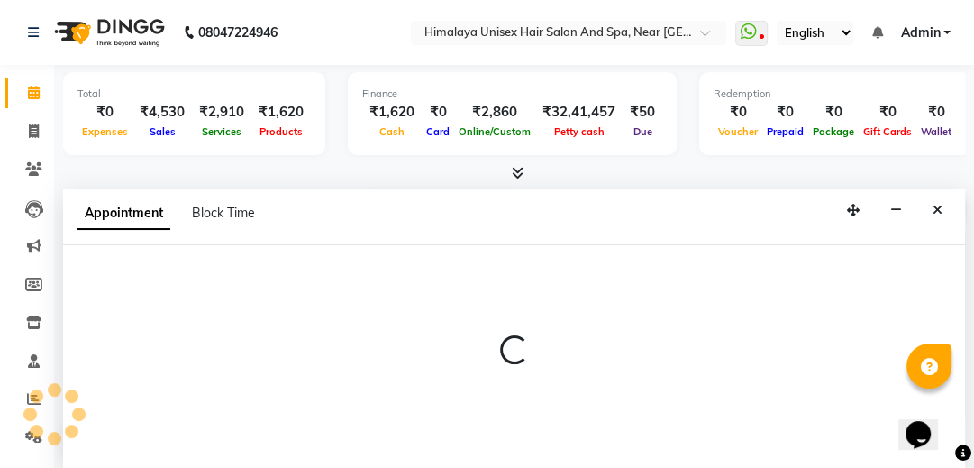
select select "26953"
select select "tentative"
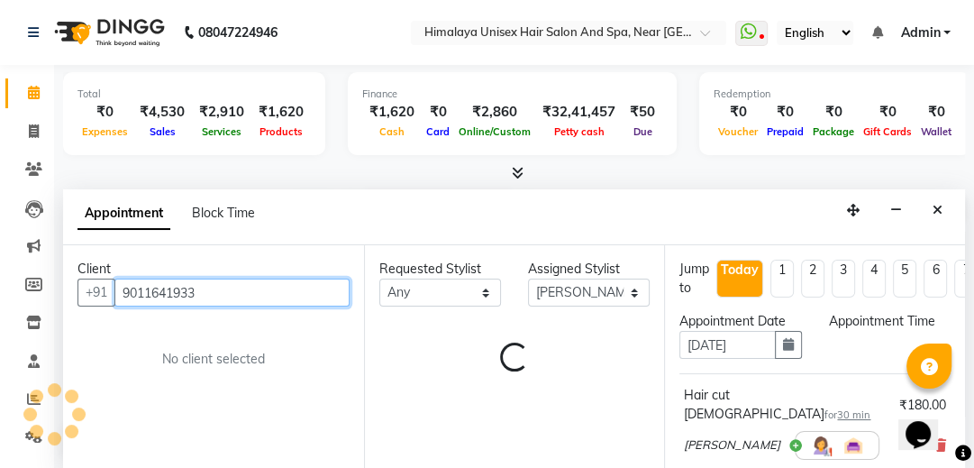
select select "540"
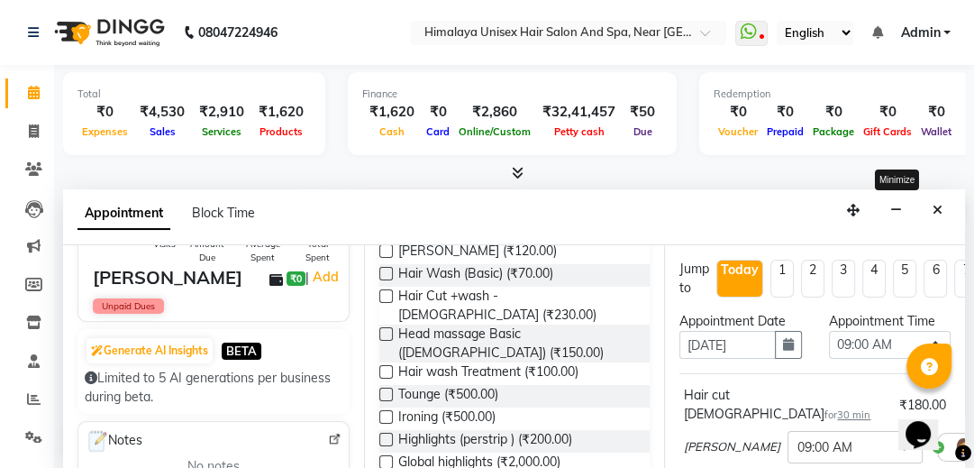
scroll to position [0, 0]
click at [937, 207] on icon "Close" at bounding box center [938, 210] width 10 height 13
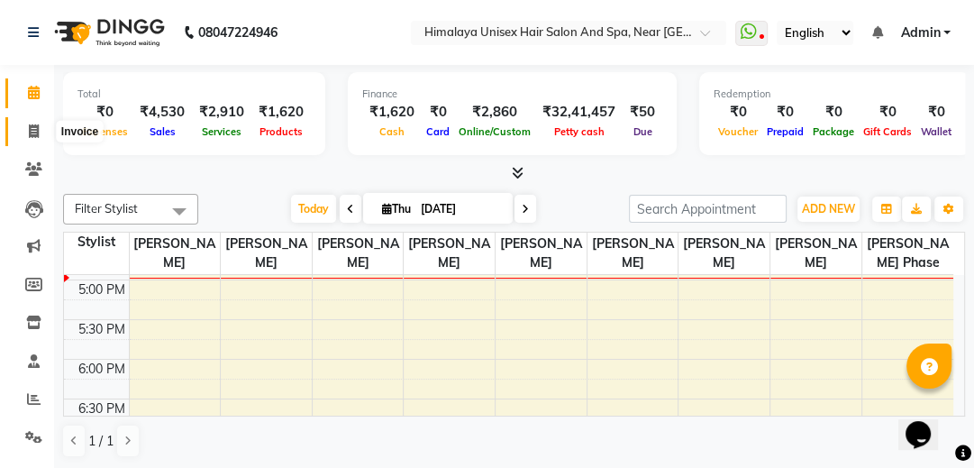
click at [32, 133] on icon at bounding box center [34, 131] width 10 height 14
select select "service"
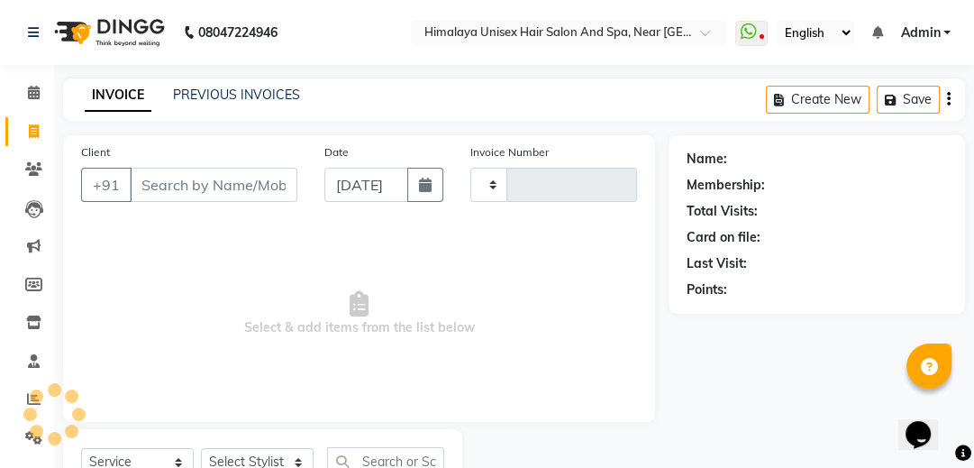
type input "1768"
select select "4594"
click at [205, 90] on link "PREVIOUS INVOICES" at bounding box center [236, 95] width 127 height 16
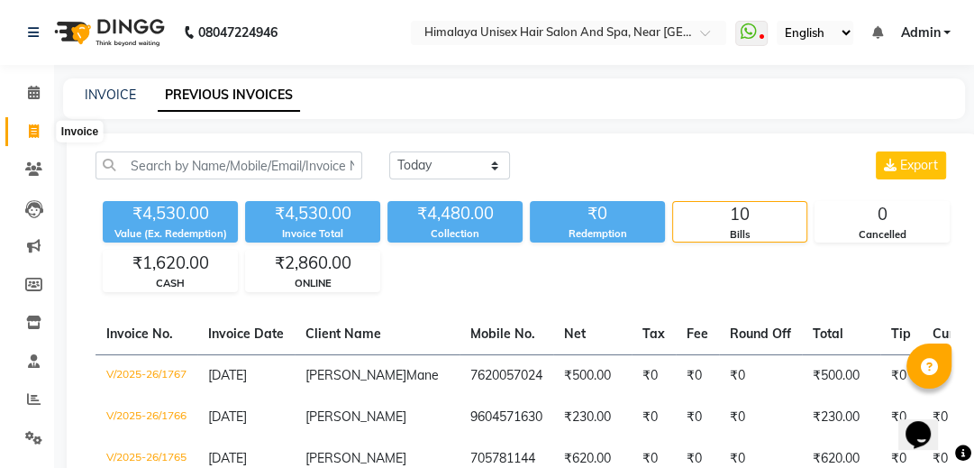
click at [25, 130] on span at bounding box center [34, 132] width 32 height 21
select select "service"
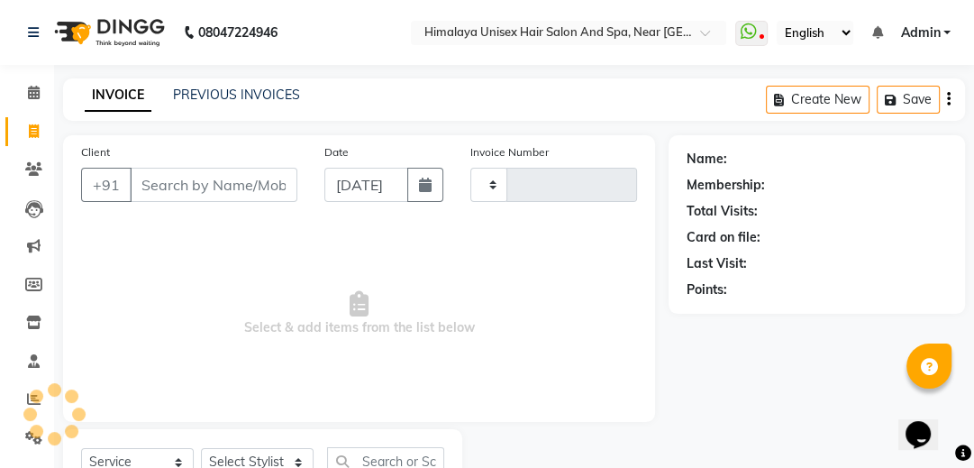
scroll to position [74, 0]
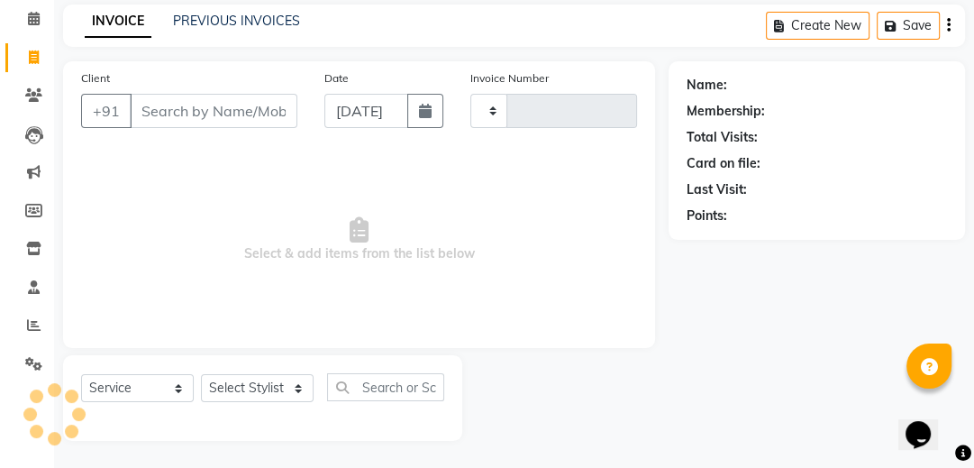
type input "1768"
select select "4594"
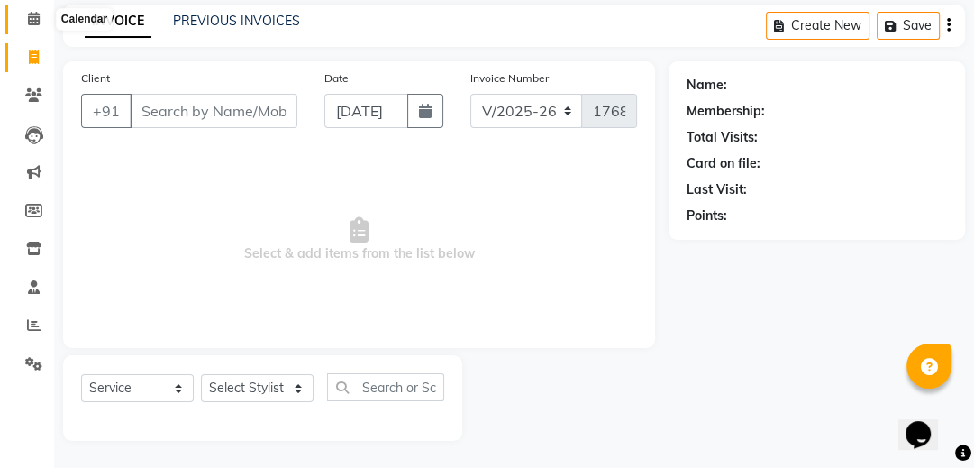
click at [29, 14] on icon at bounding box center [34, 19] width 12 height 14
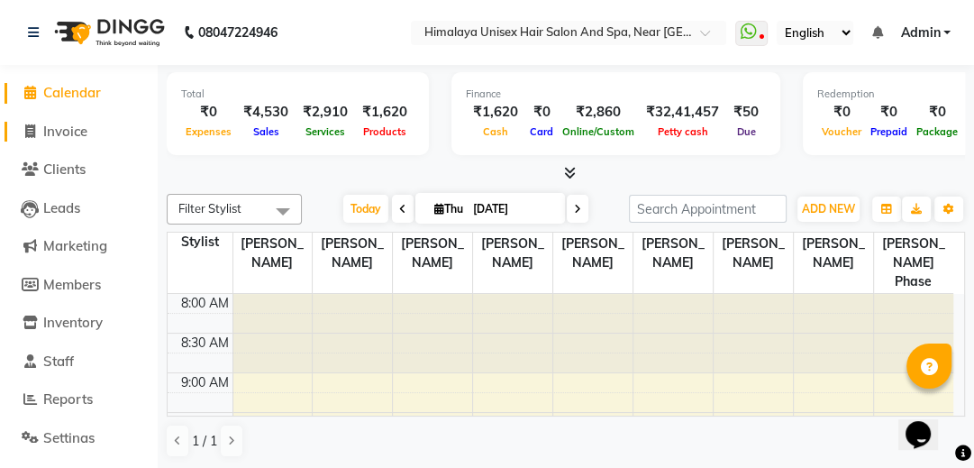
click at [50, 130] on span "Invoice" at bounding box center [65, 131] width 44 height 17
select select "service"
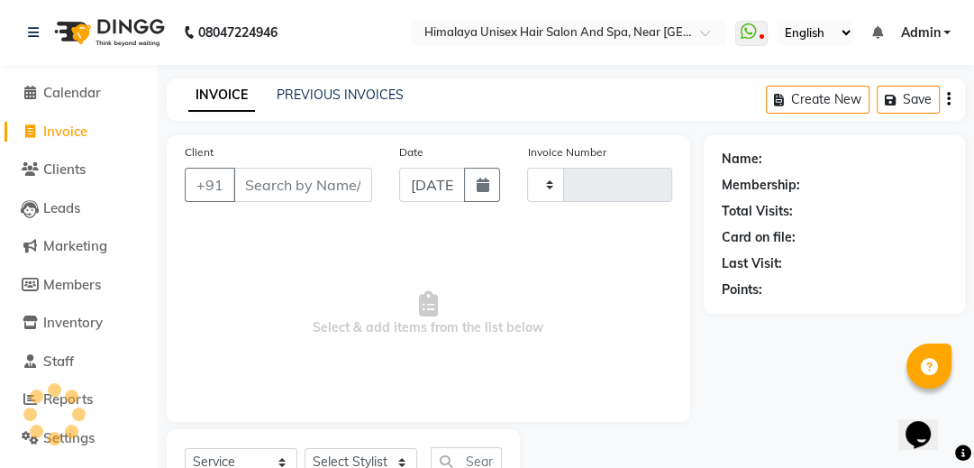
type input "1768"
select select "4594"
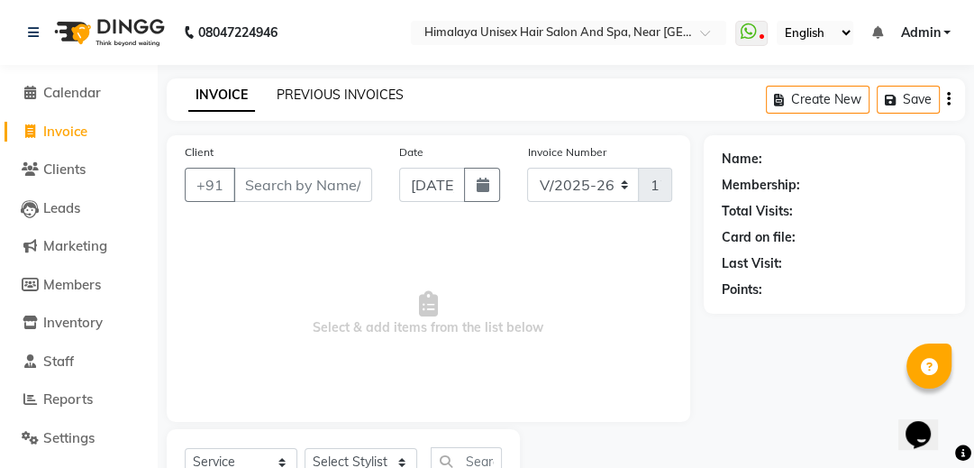
click at [309, 90] on link "PREVIOUS INVOICES" at bounding box center [340, 95] width 127 height 16
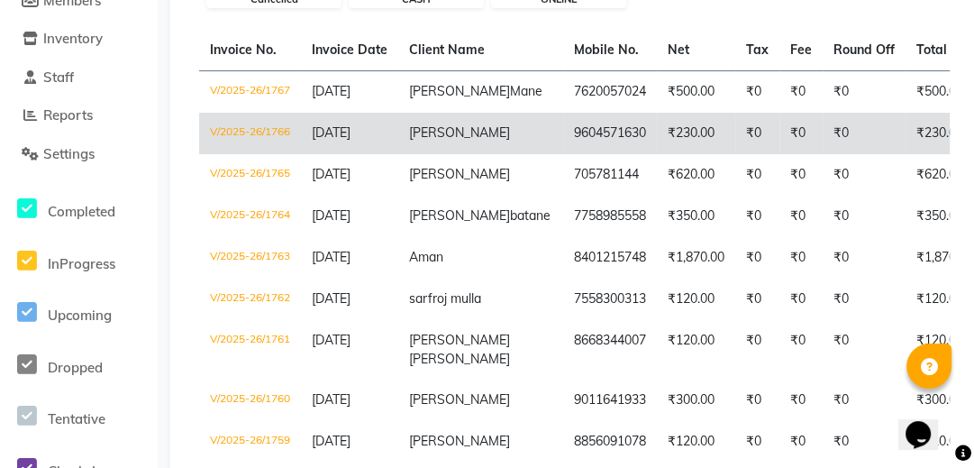
scroll to position [286, 0]
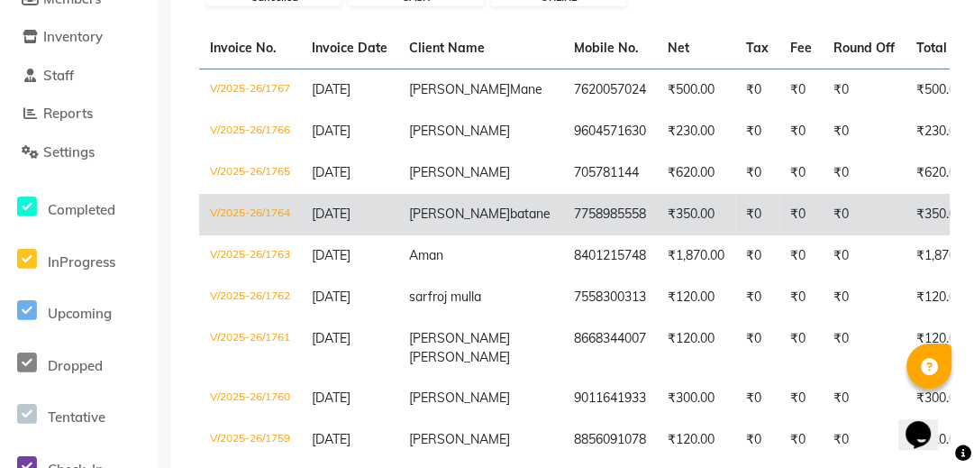
click at [400, 235] on td "[PERSON_NAME]" at bounding box center [480, 214] width 165 height 41
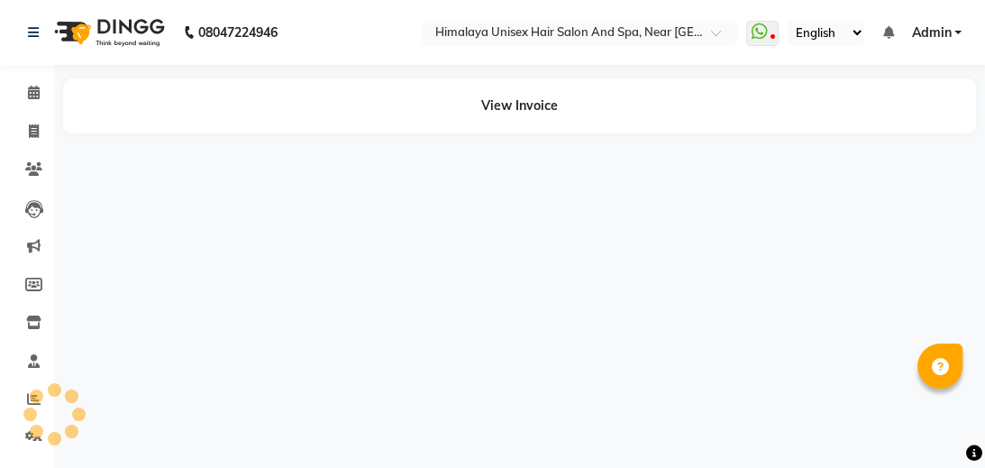
select select "en"
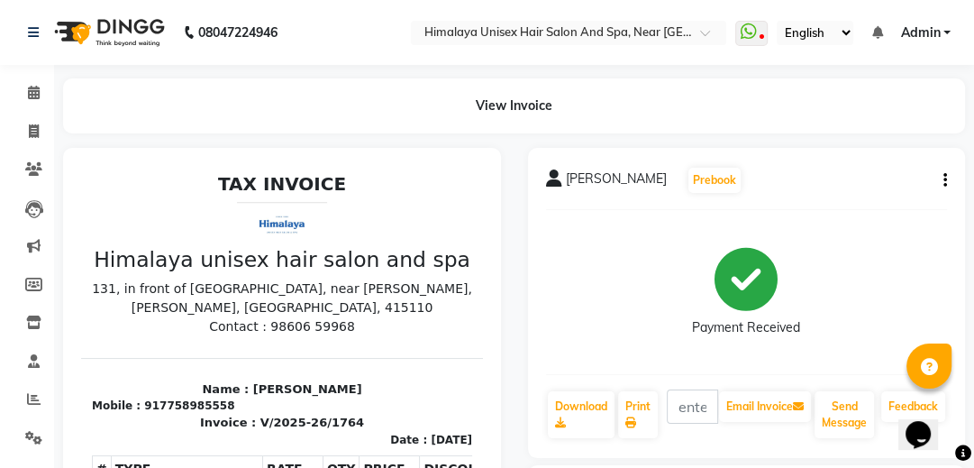
click at [276, 287] on p "131, in front of Kanya School, near Kumbhar wada, Somwar Peth, Karad, 415110" at bounding box center [282, 298] width 380 height 38
click at [388, 372] on section "Name : Aniket batane Mobile : 917758985558 Invoice : V/2025-26/1764 Date : 04/0…" at bounding box center [282, 403] width 402 height 90
click at [690, 168] on button "Prebook" at bounding box center [715, 180] width 52 height 25
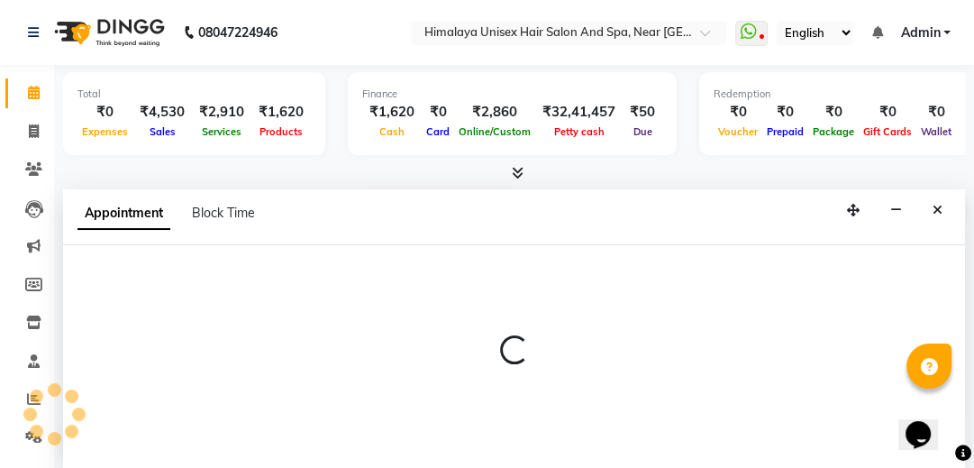
scroll to position [708, 0]
select select "26953"
select select "tentative"
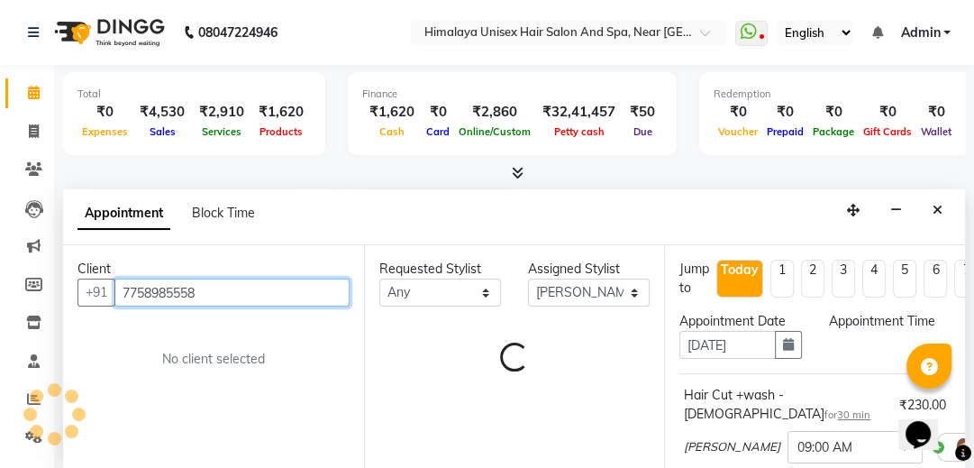
select select "540"
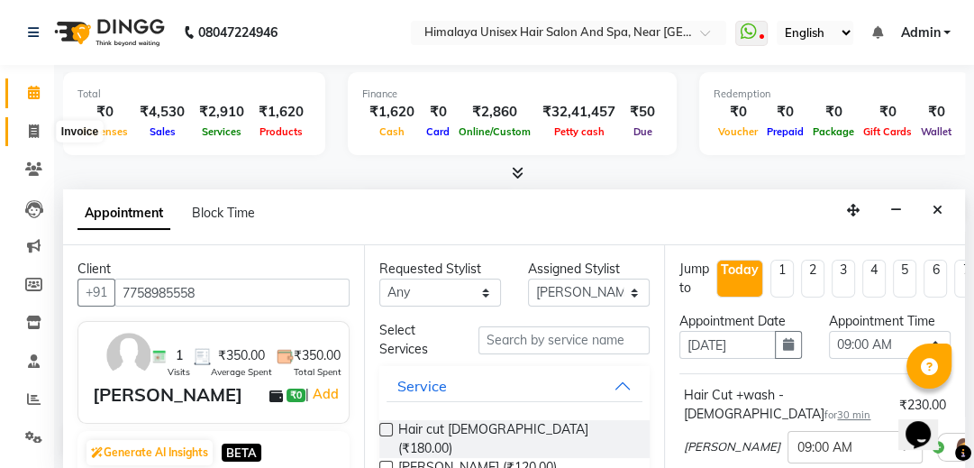
click at [30, 124] on icon at bounding box center [34, 131] width 10 height 14
select select "service"
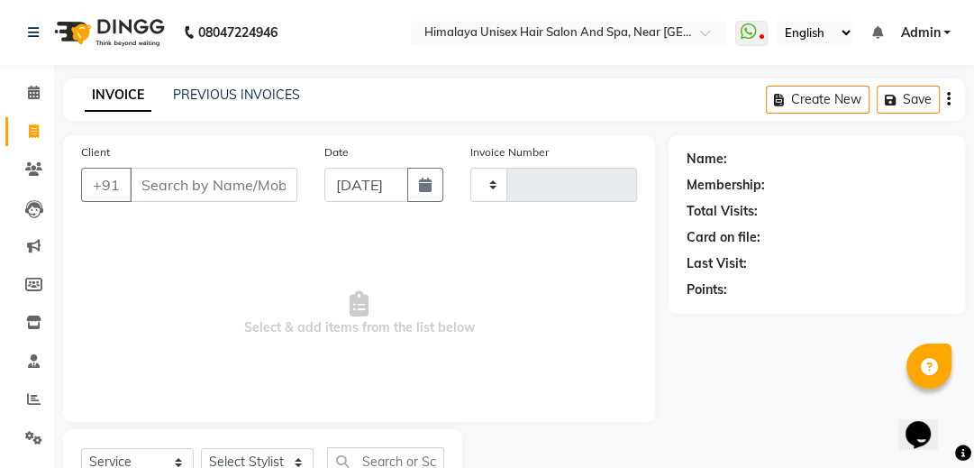
type input "1768"
select select "4594"
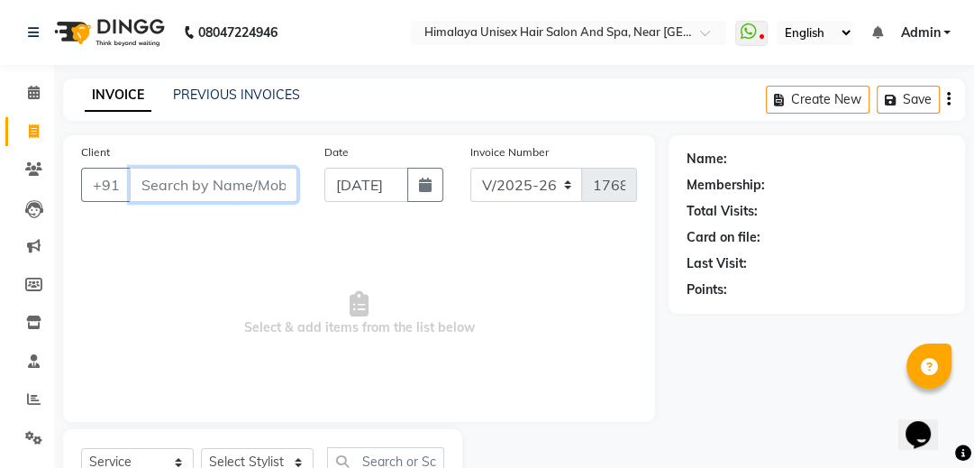
click at [257, 186] on input "Client" at bounding box center [214, 185] width 168 height 34
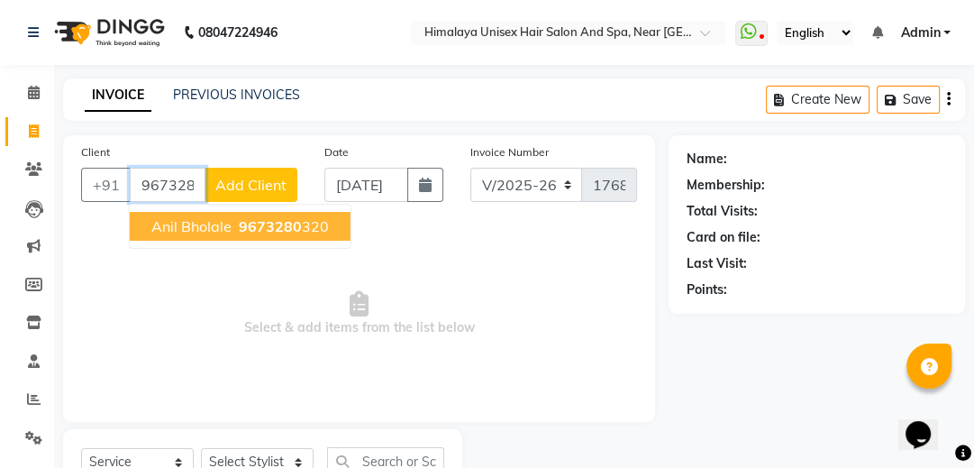
click at [257, 212] on button "Anil Bholale 9673280 320" at bounding box center [240, 226] width 221 height 29
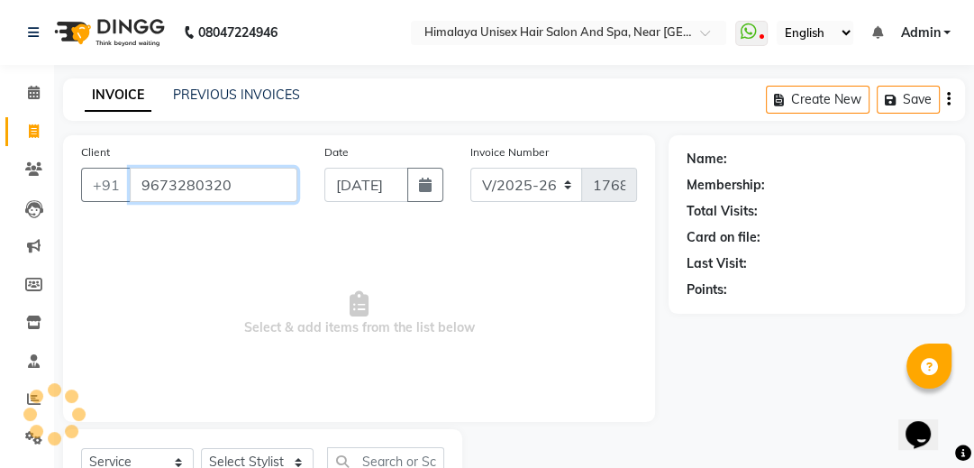
type input "9673280320"
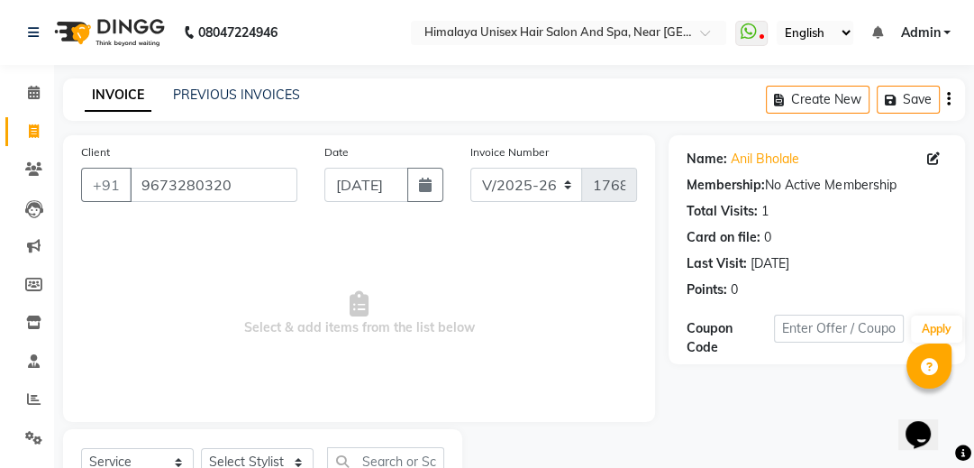
scroll to position [74, 0]
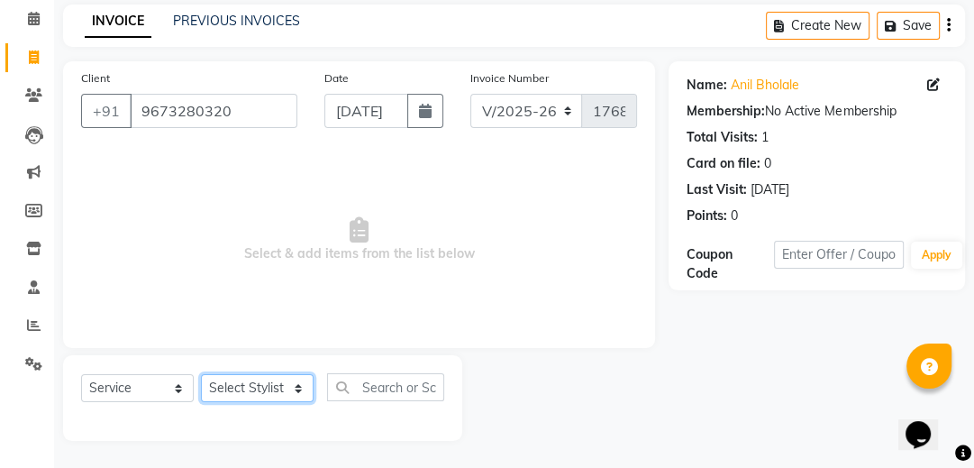
click at [291, 384] on select "Select Stylist Avantika Phase Ganesh Gosavi Mahesh Sawant nakul tadas prasad ka…" at bounding box center [257, 388] width 113 height 28
select select "32633"
click at [201, 375] on select "Select Stylist Avantika Phase Ganesh Gosavi Mahesh Sawant nakul tadas prasad ka…" at bounding box center [257, 388] width 113 height 28
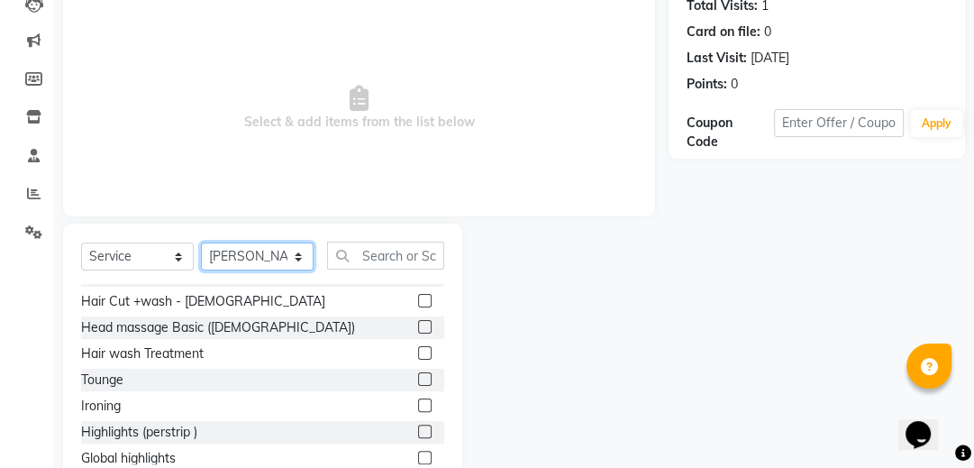
scroll to position [216, 0]
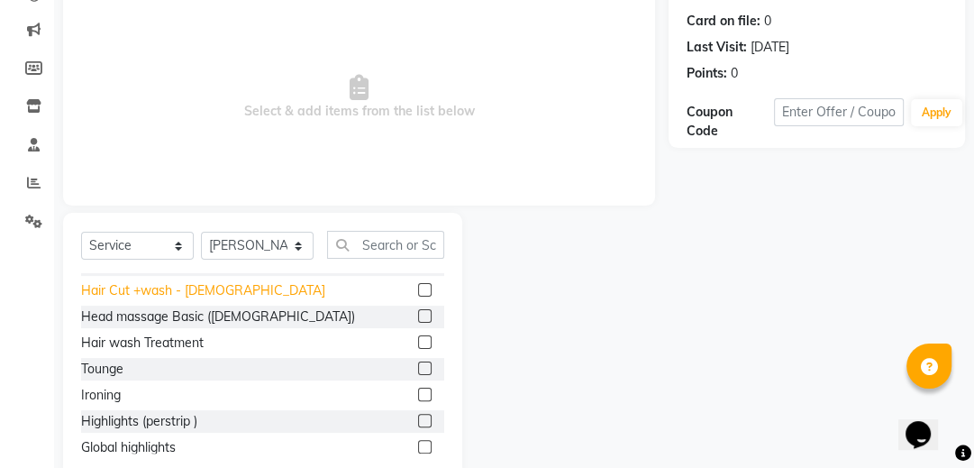
click at [146, 287] on div "Hair Cut +wash - Male" at bounding box center [203, 290] width 244 height 19
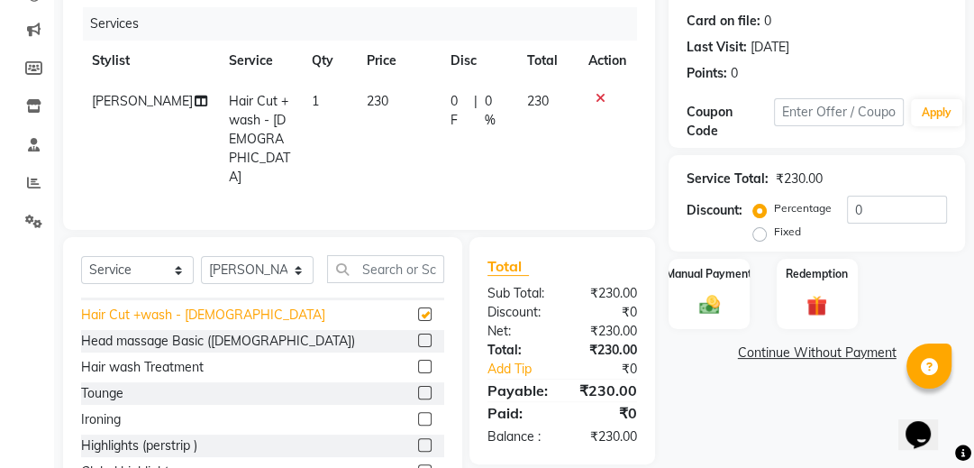
checkbox input "false"
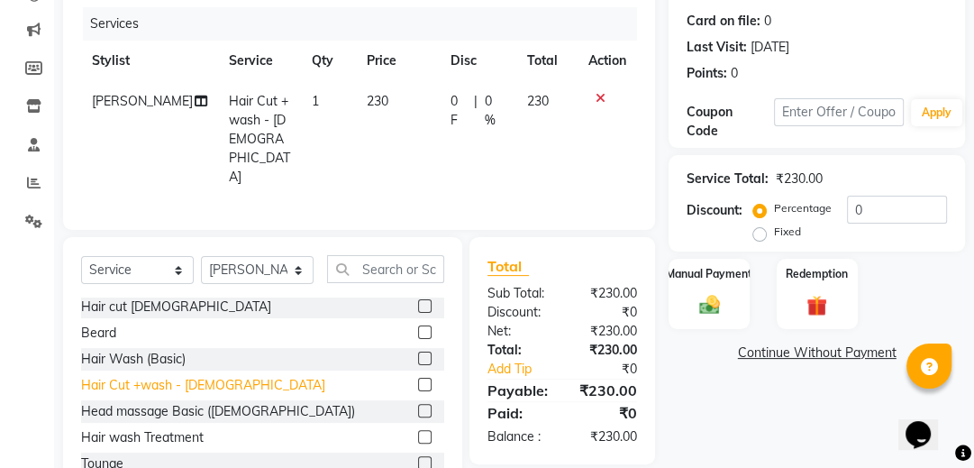
scroll to position [0, 0]
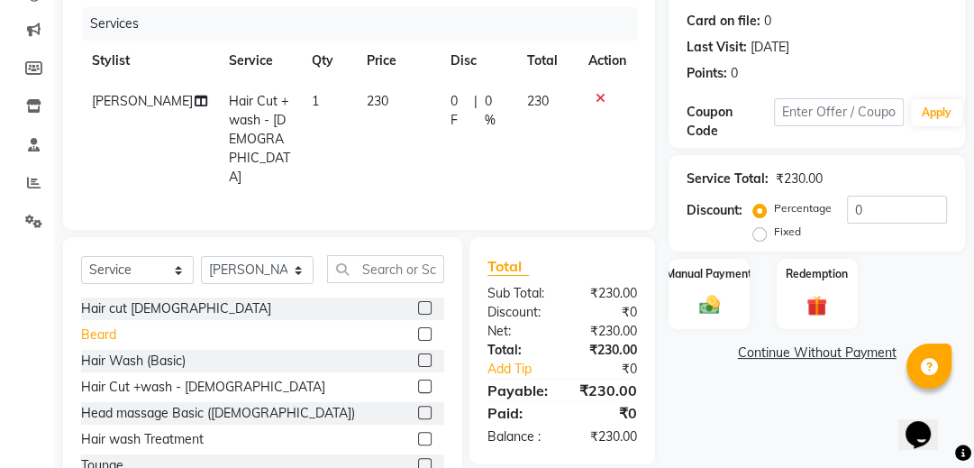
click at [101, 325] on div "Beard" at bounding box center [98, 334] width 35 height 19
checkbox input "false"
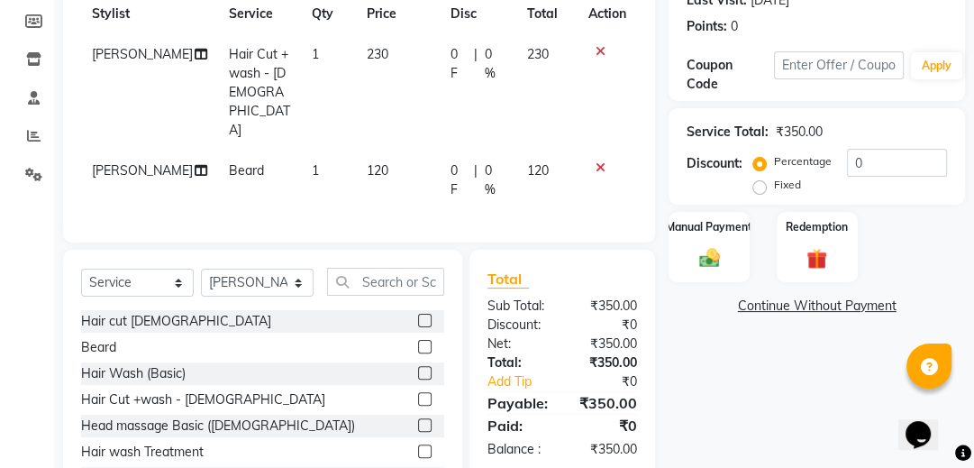
scroll to position [288, 0]
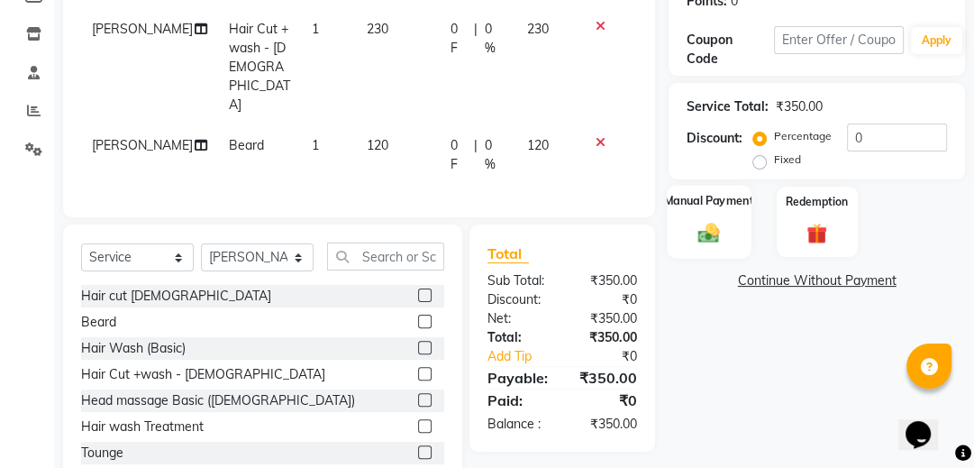
click at [728, 232] on div "Manual Payment" at bounding box center [710, 222] width 84 height 74
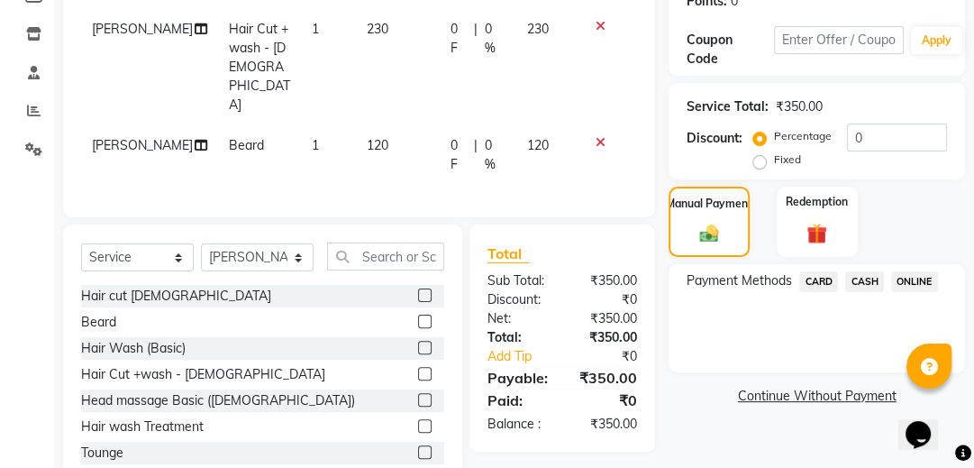
click at [920, 277] on span "ONLINE" at bounding box center [914, 281] width 47 height 21
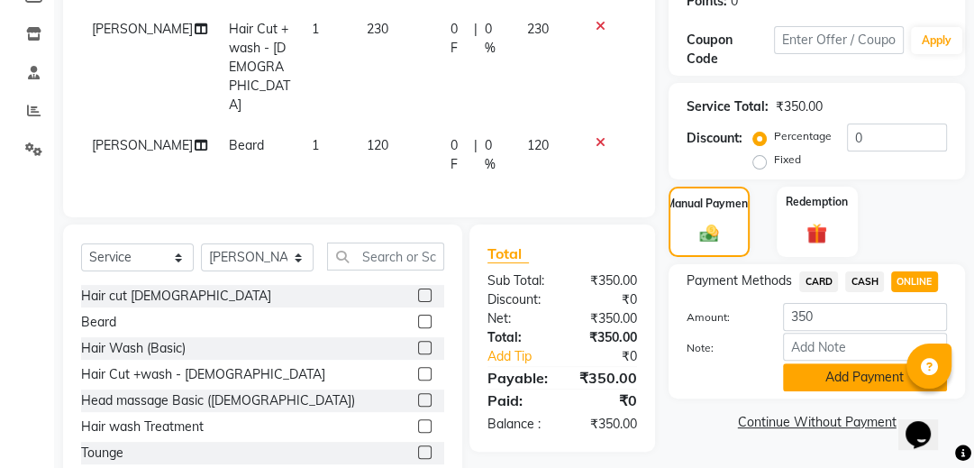
click at [810, 372] on button "Add Payment" at bounding box center [865, 377] width 164 height 28
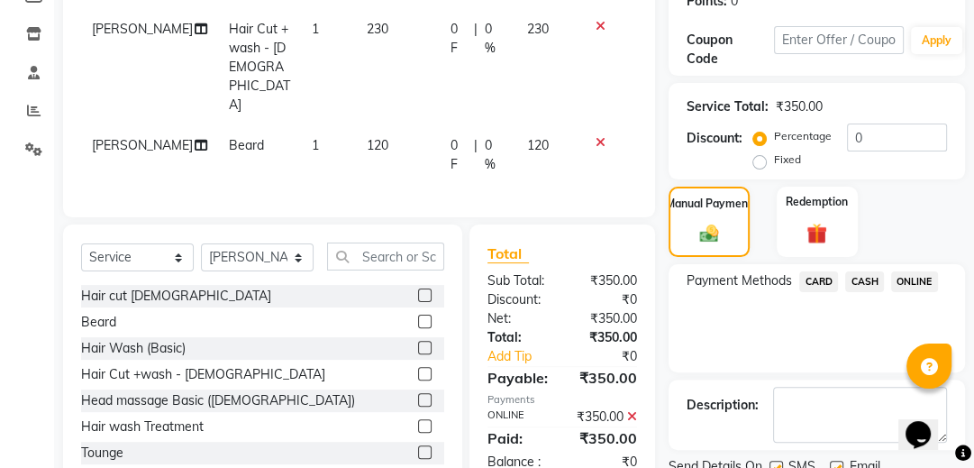
scroll to position [357, 0]
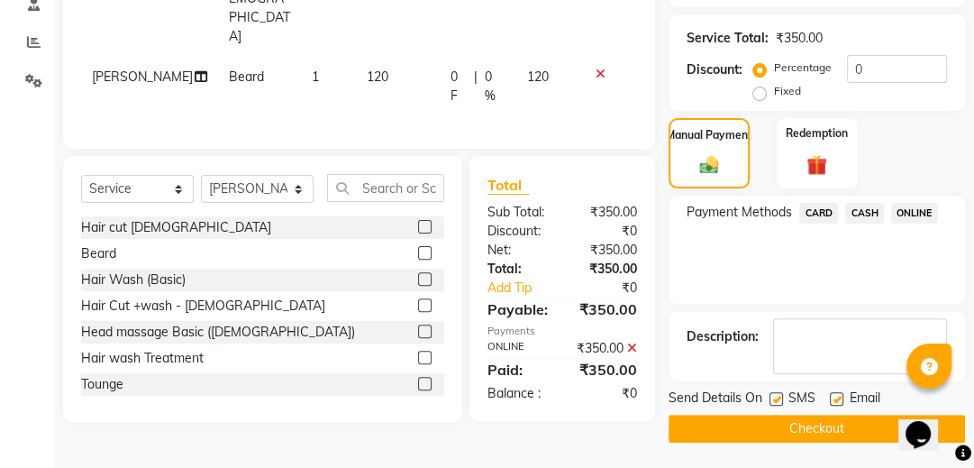
click at [788, 418] on button "Checkout" at bounding box center [817, 429] width 296 height 28
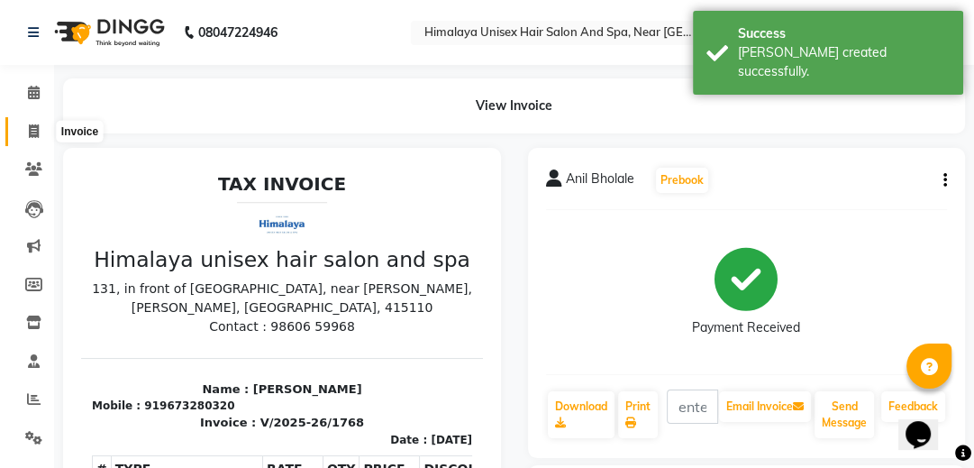
click at [29, 131] on icon at bounding box center [34, 131] width 10 height 14
select select "service"
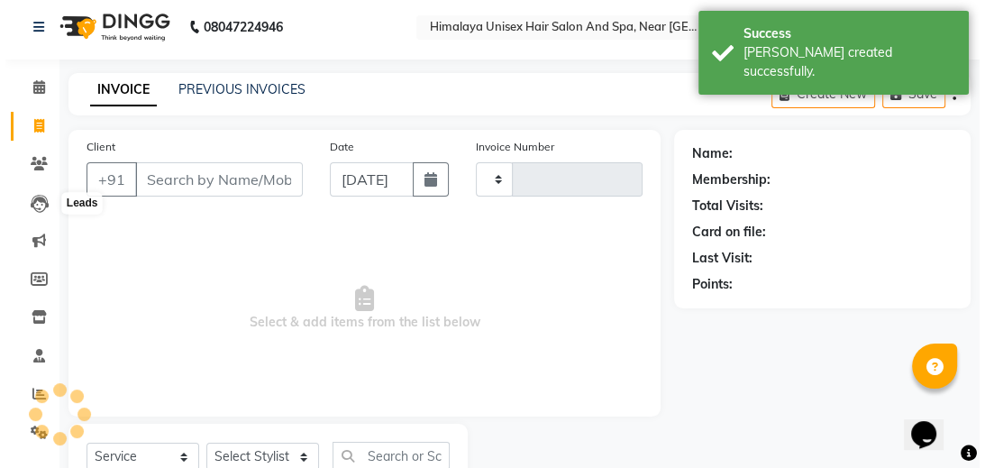
scroll to position [74, 0]
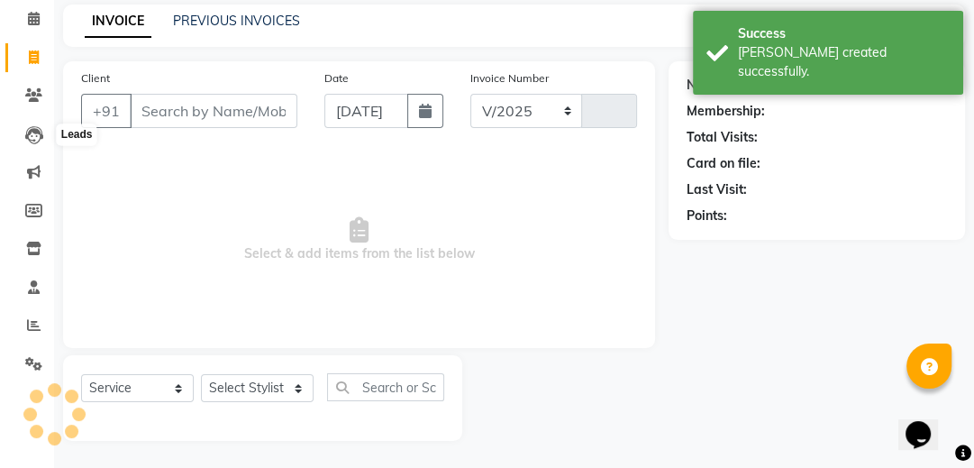
select select "4594"
type input "1769"
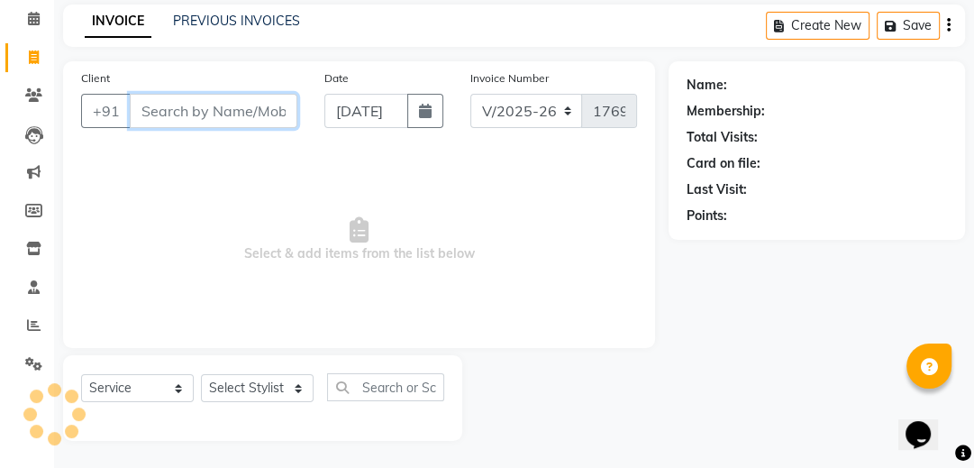
click at [224, 112] on input "Client" at bounding box center [214, 111] width 168 height 34
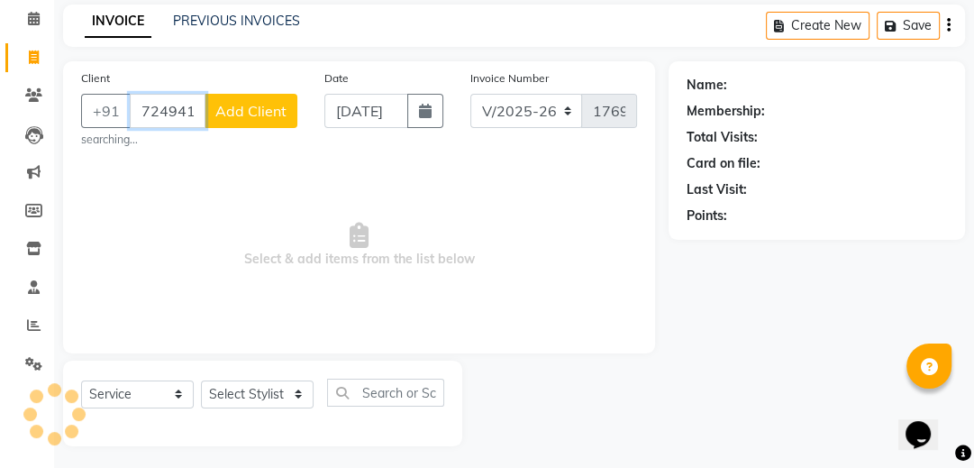
type input "7249411909"
click at [267, 110] on span "Add Client" at bounding box center [250, 111] width 71 height 18
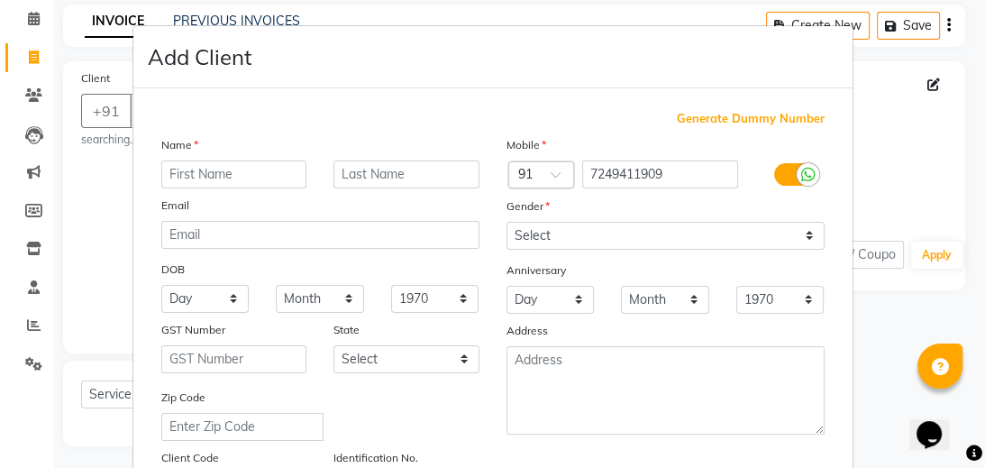
click at [267, 175] on input "text" at bounding box center [234, 174] width 146 height 28
type input "sagar"
click at [368, 176] on input "text" at bounding box center [406, 174] width 146 height 28
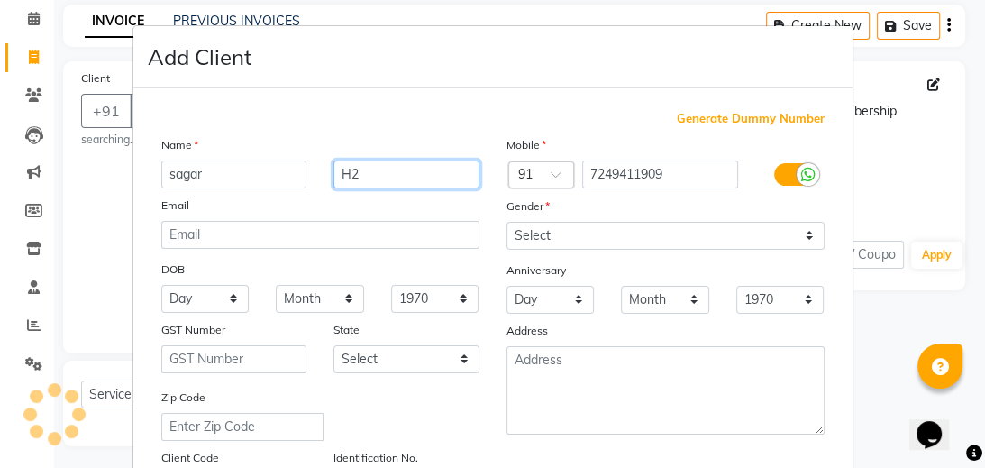
type input "H2"
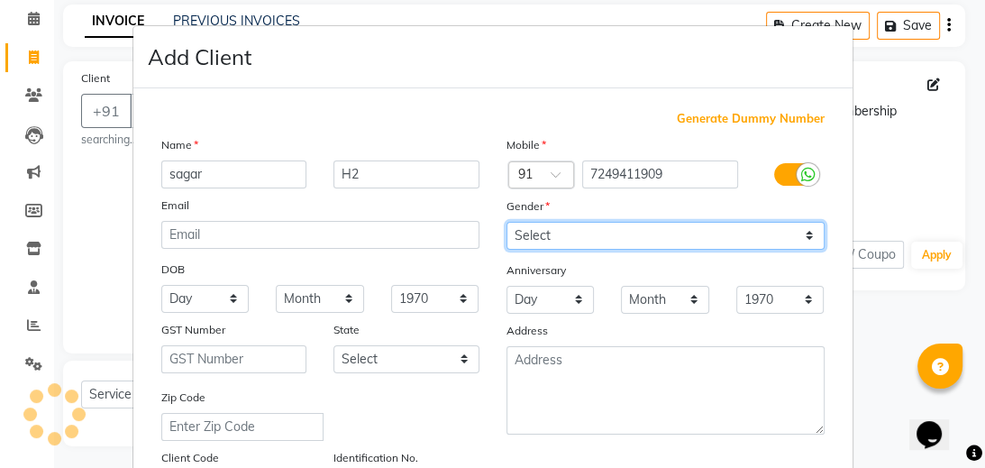
click at [588, 234] on select "Select Male Female Other Prefer Not To Say" at bounding box center [665, 236] width 318 height 28
select select "male"
click at [506, 223] on select "Select Male Female Other Prefer Not To Say" at bounding box center [665, 236] width 318 height 28
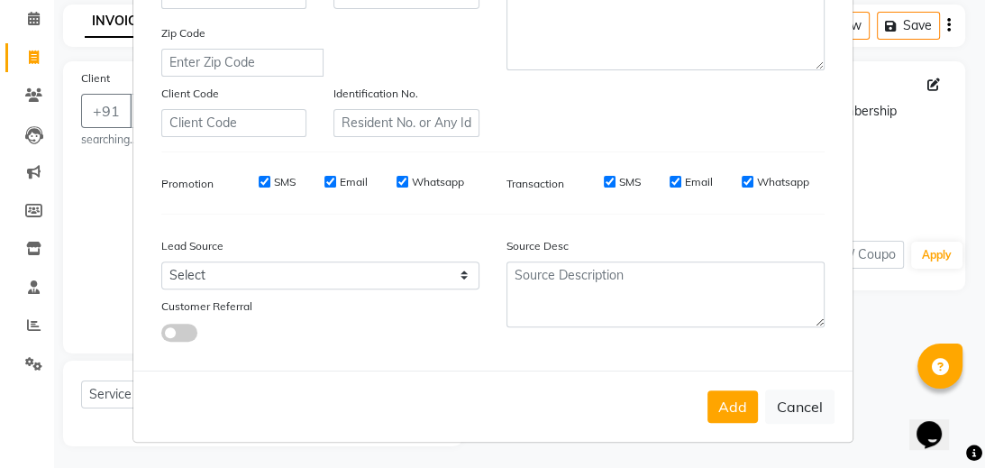
scroll to position [372, 0]
click at [707, 390] on div "Add Cancel" at bounding box center [492, 405] width 719 height 71
click at [707, 390] on button "Add" at bounding box center [732, 406] width 50 height 32
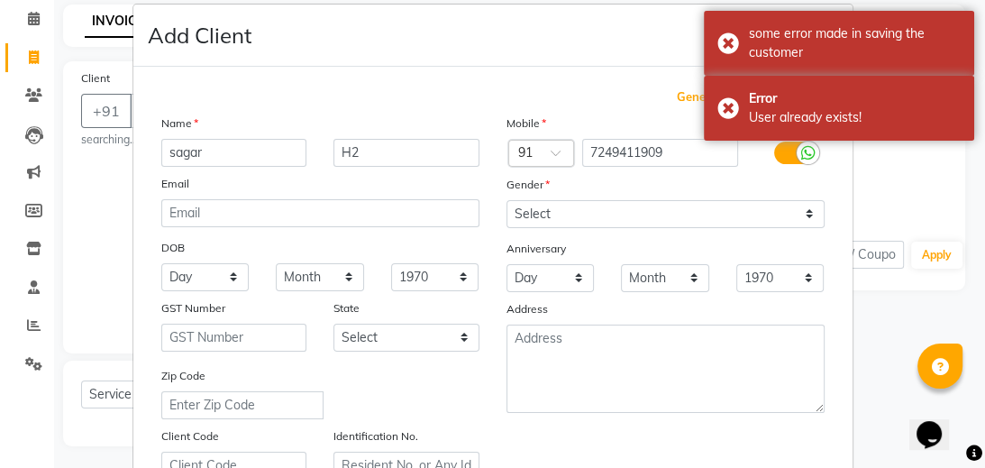
scroll to position [0, 0]
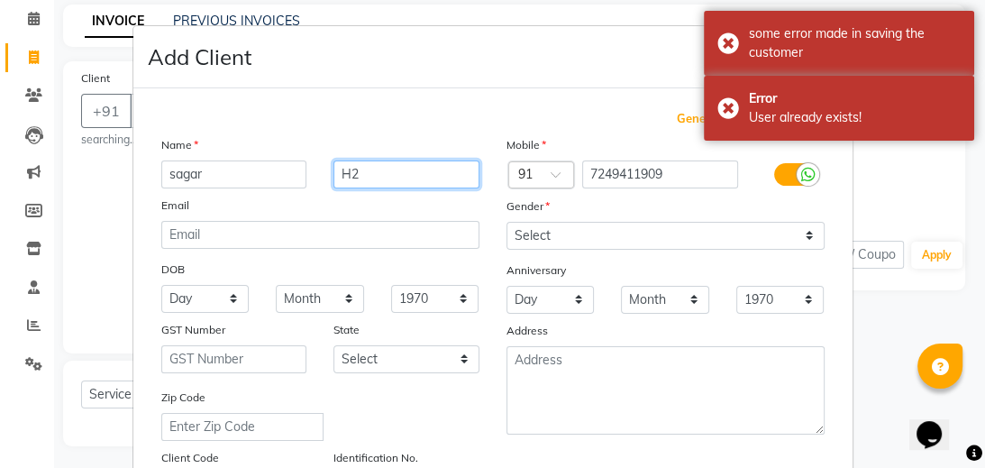
click at [404, 177] on input "H2" at bounding box center [406, 174] width 146 height 28
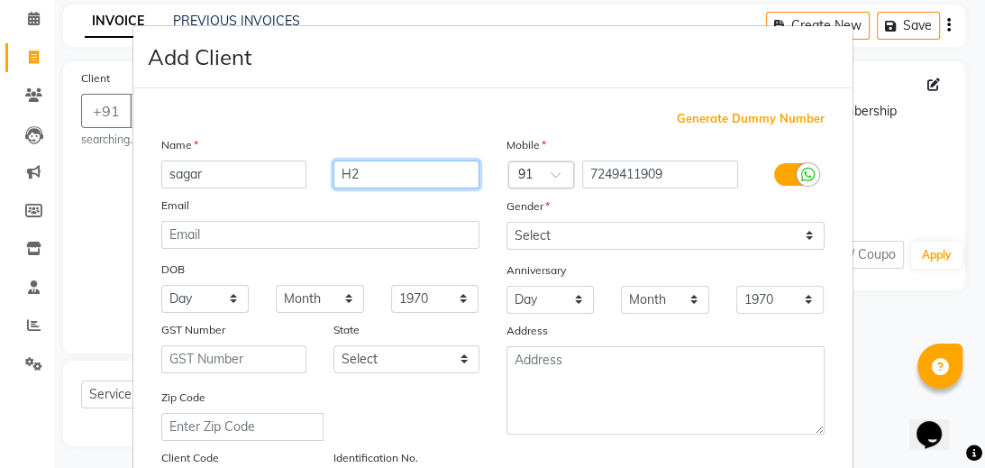
type input "H"
drag, startPoint x: 64, startPoint y: 173, endPoint x: 83, endPoint y: 198, distance: 31.5
click at [64, 180] on ngb-modal-window "Add Client Generate Dummy Number Name sagar Email DOB Day 01 02 03 04 05 06 07 …" at bounding box center [492, 234] width 985 height 468
click at [969, 205] on ngb-modal-window "Add Client Generate Dummy Number Name sagar Email DOB Day 01 02 03 04 05 06 07 …" at bounding box center [492, 234] width 985 height 468
click at [947, 242] on ngb-modal-window "Add Client Generate Dummy Number Name sagar Email DOB Day 01 02 03 04 05 06 07 …" at bounding box center [492, 234] width 985 height 468
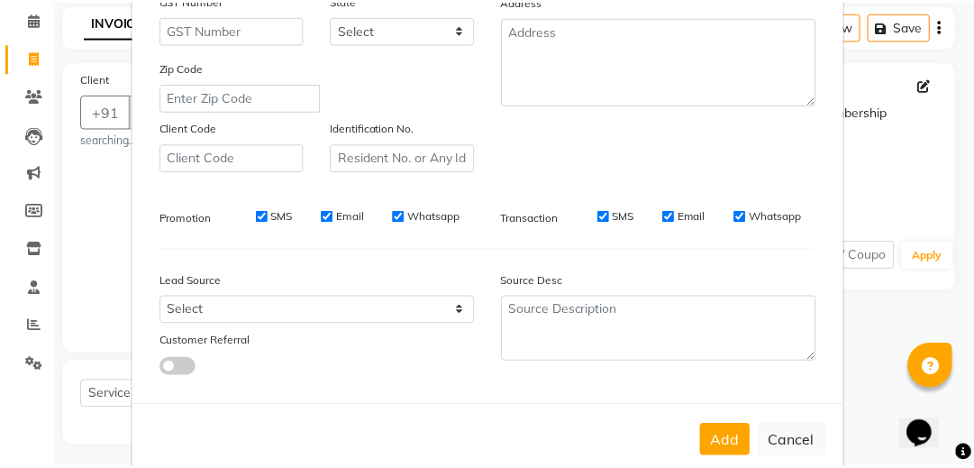
scroll to position [372, 0]
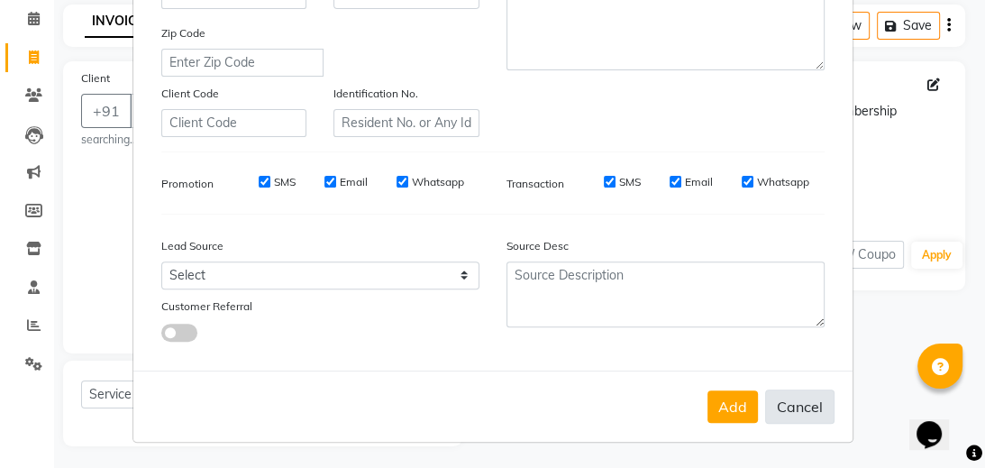
click at [793, 392] on div "Add Cancel" at bounding box center [492, 405] width 719 height 71
click at [793, 393] on button "Cancel" at bounding box center [799, 406] width 69 height 34
select select
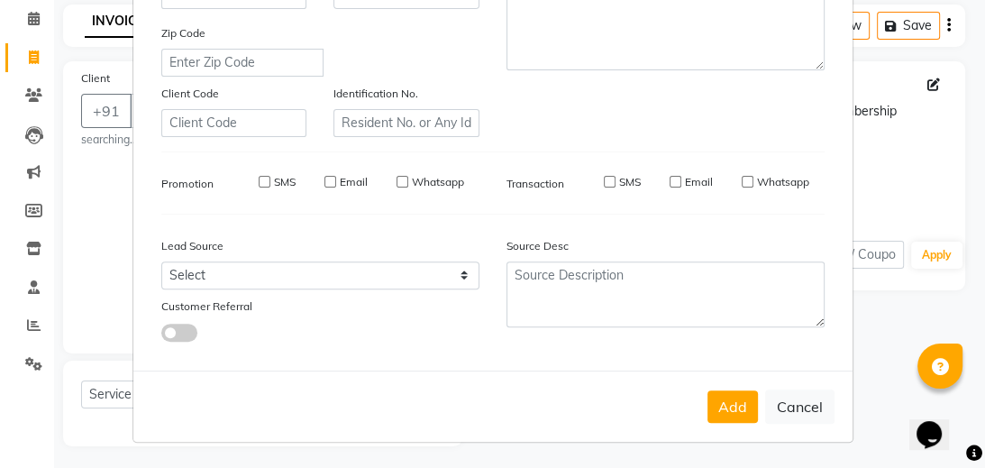
select select
checkbox input "false"
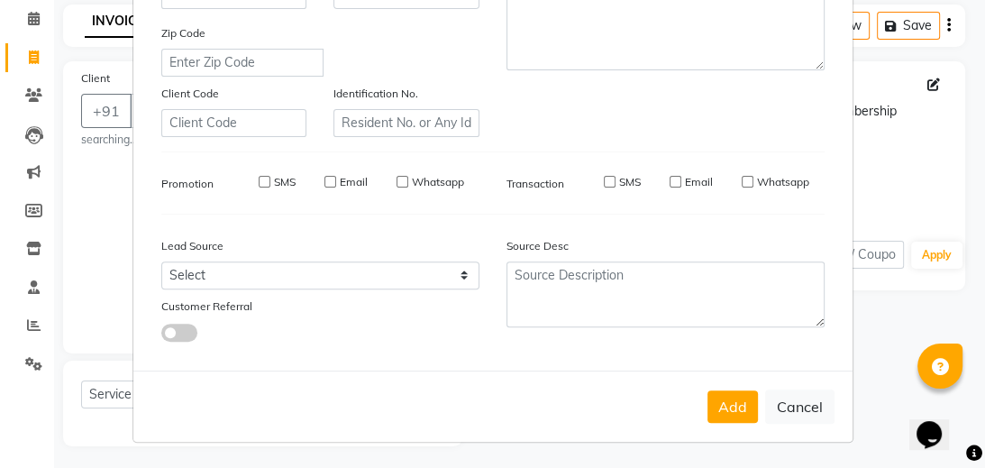
checkbox input "false"
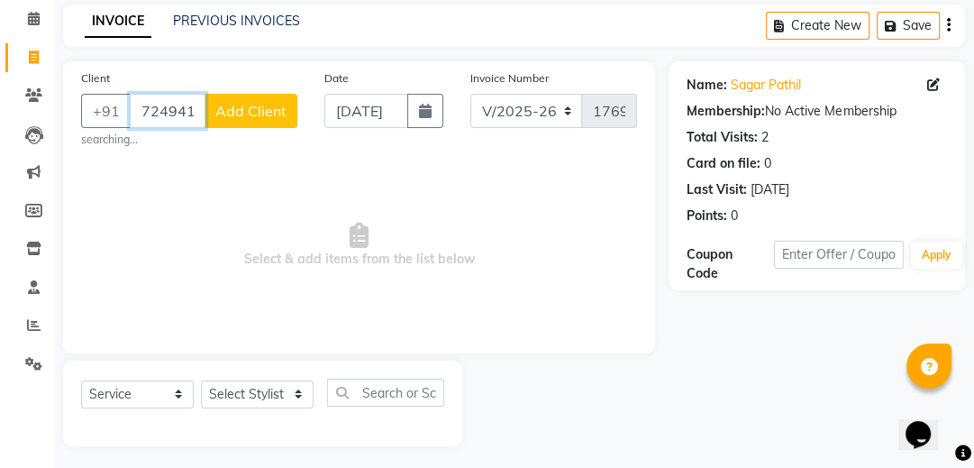
click at [198, 115] on input "7249411909" at bounding box center [168, 111] width 76 height 34
click at [32, 50] on icon at bounding box center [34, 57] width 10 height 14
select select "service"
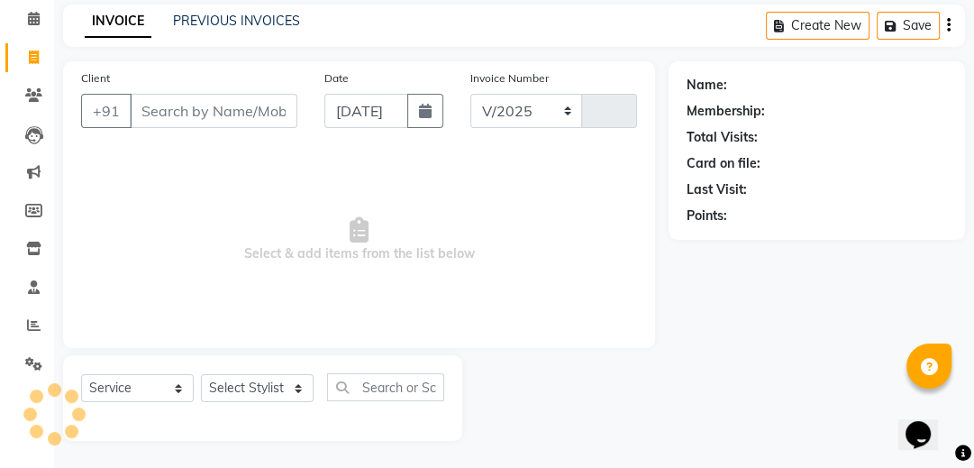
select select "4594"
type input "1769"
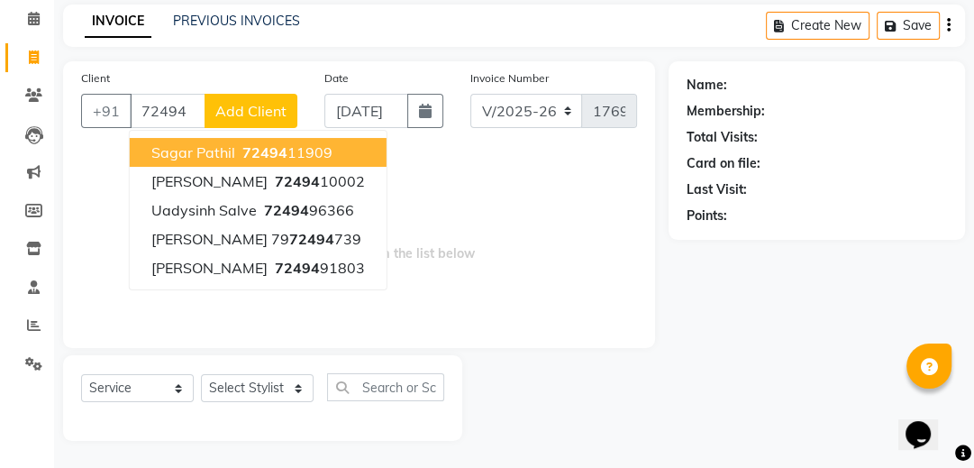
click at [330, 148] on button "sagar Pathil 72494 11909" at bounding box center [258, 152] width 257 height 29
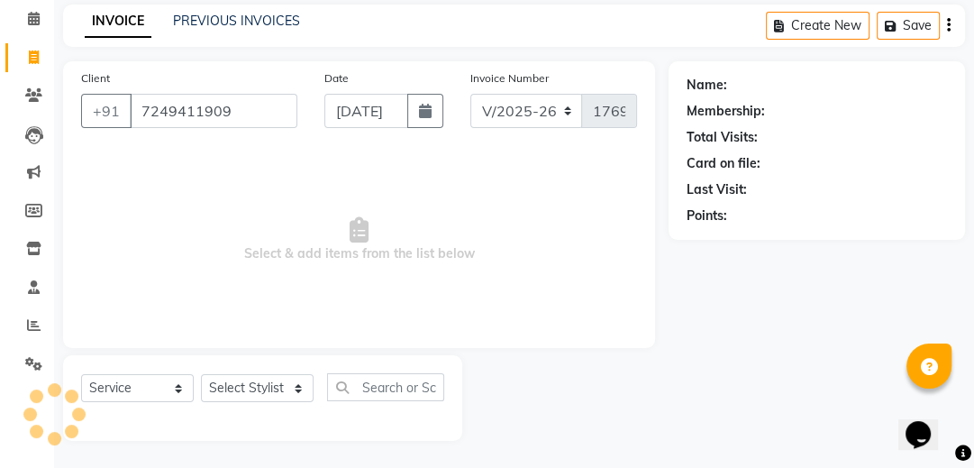
type input "7249411909"
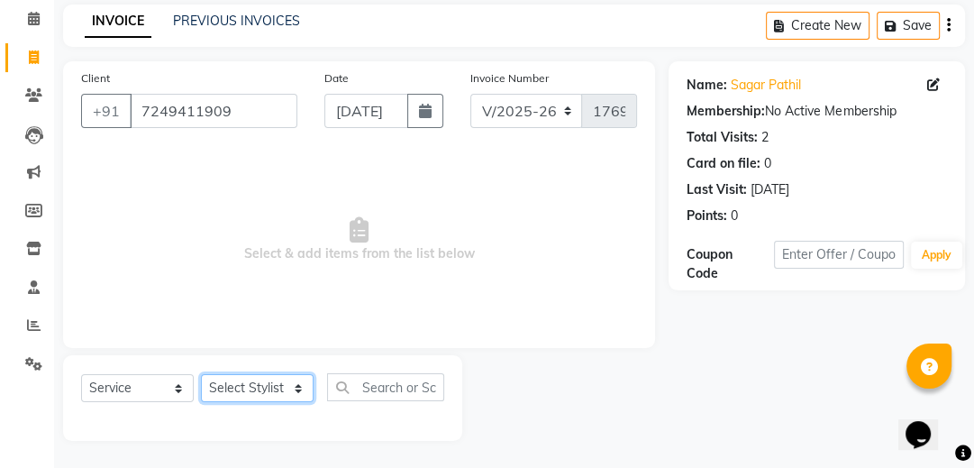
click at [298, 386] on select "Select Stylist Avantika Phase Ganesh Gosavi Mahesh Sawant nakul tadas prasad ka…" at bounding box center [257, 388] width 113 height 28
select select "26948"
click at [201, 375] on select "Select Stylist Avantika Phase Ganesh Gosavi Mahesh Sawant nakul tadas prasad ka…" at bounding box center [257, 388] width 113 height 28
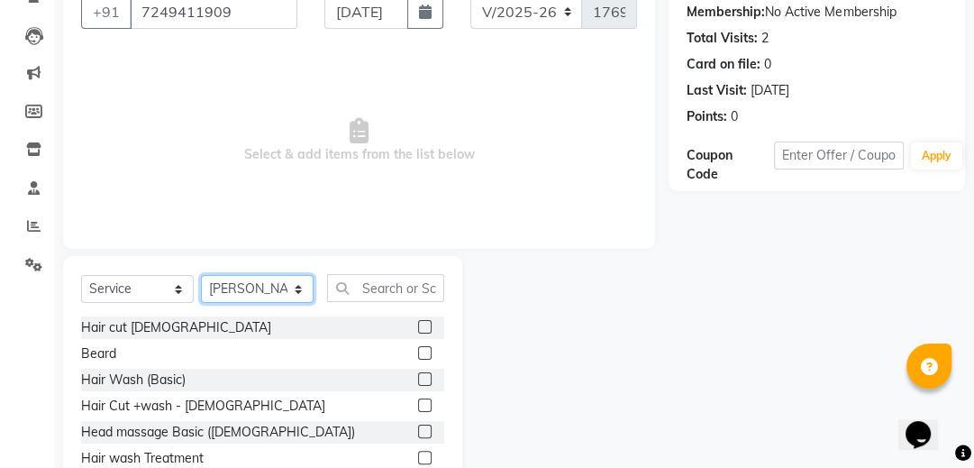
scroll to position [218, 0]
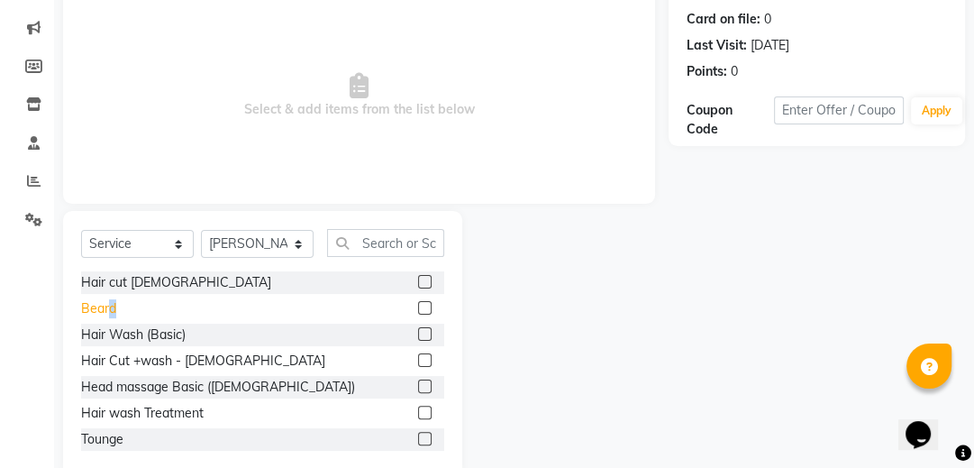
click at [111, 304] on div "Beard" at bounding box center [98, 308] width 35 height 19
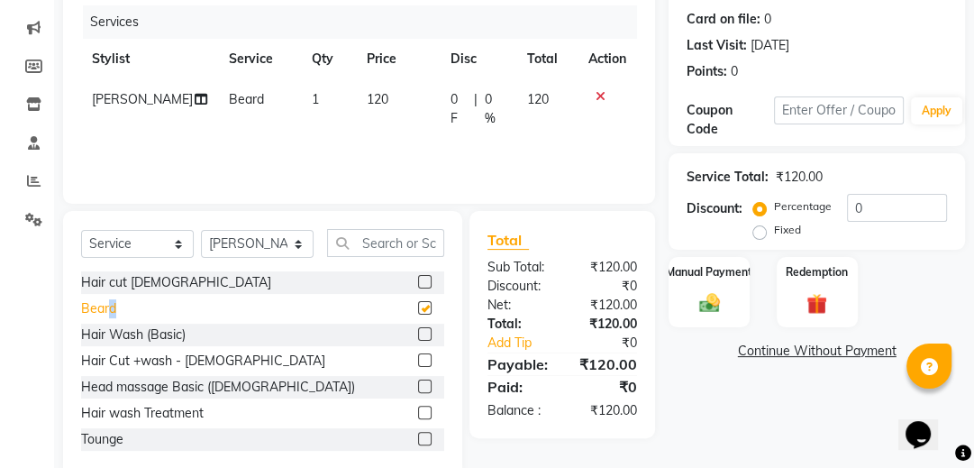
checkbox input "false"
click at [721, 278] on div "Manual Payment" at bounding box center [710, 292] width 84 height 74
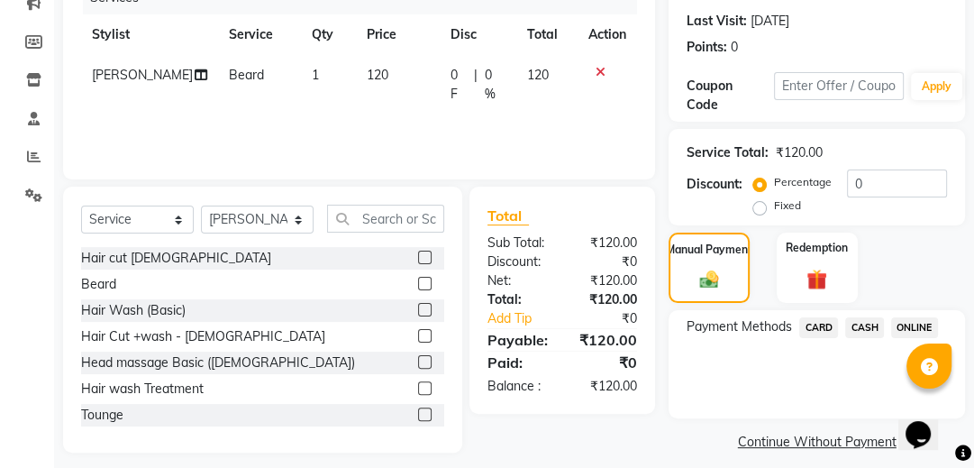
scroll to position [256, 0]
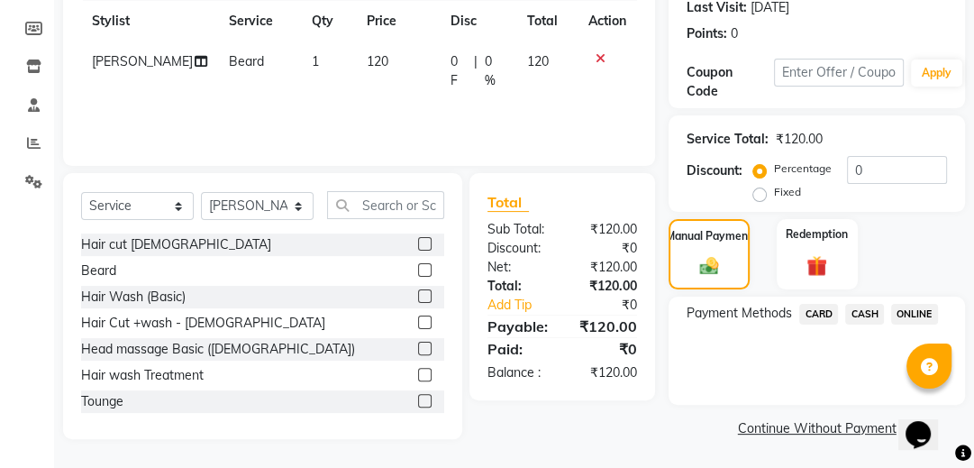
click at [869, 308] on span "CASH" at bounding box center [864, 314] width 39 height 21
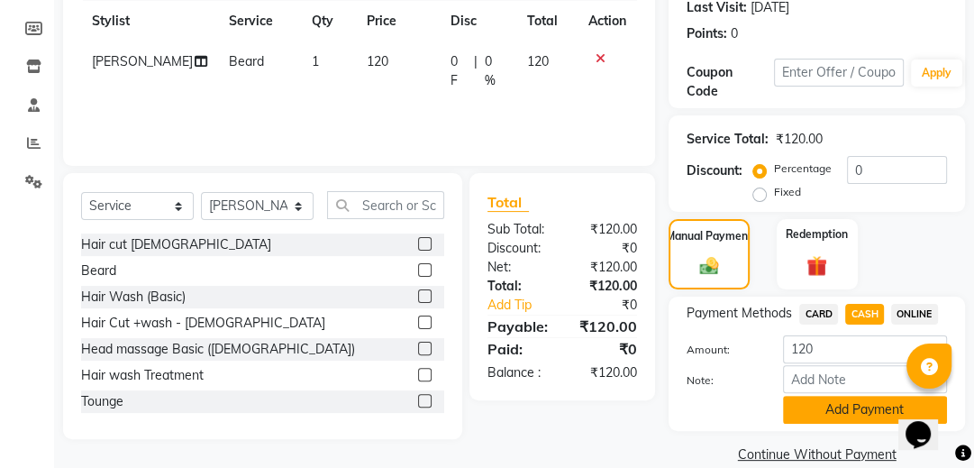
click at [878, 399] on button "Add Payment" at bounding box center [865, 410] width 164 height 28
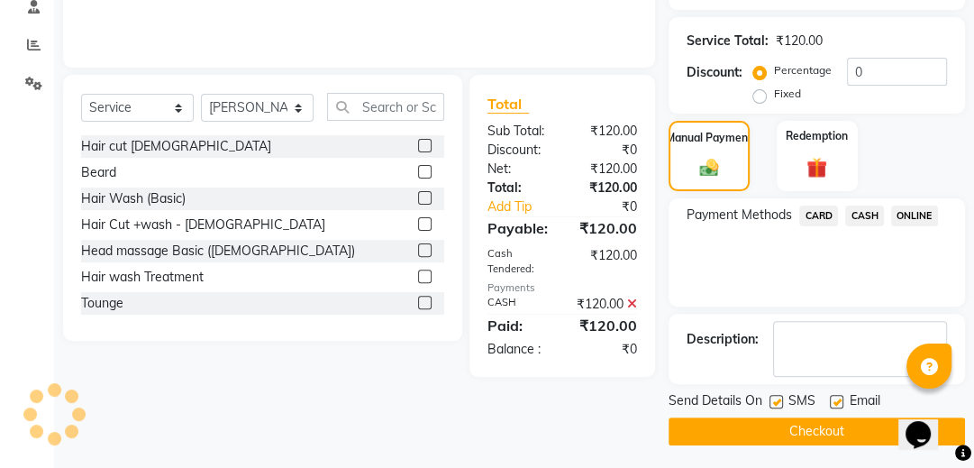
scroll to position [357, 0]
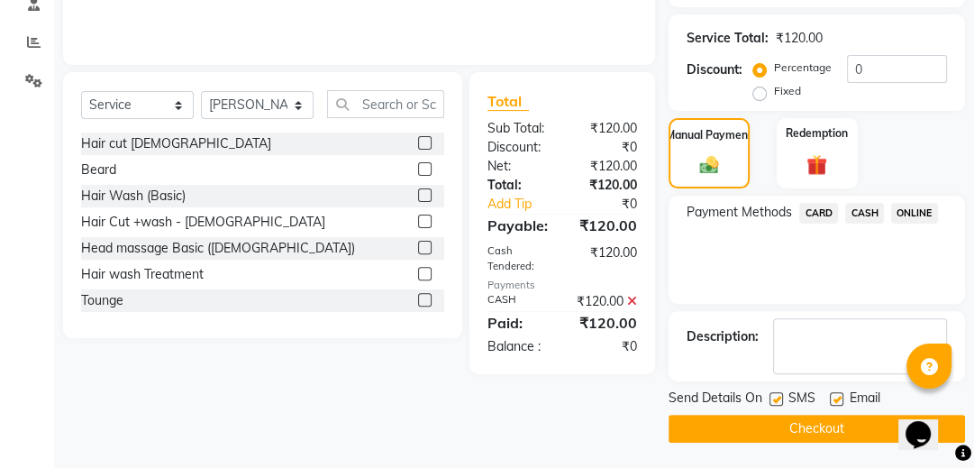
click at [844, 421] on div "Send Details On SMS Email Checkout" at bounding box center [817, 415] width 296 height 54
click at [840, 422] on button "Checkout" at bounding box center [817, 429] width 296 height 28
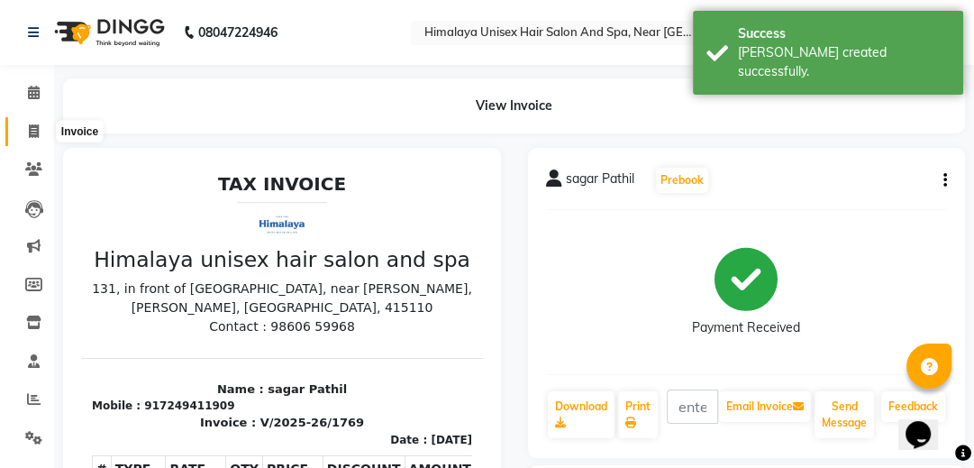
click at [29, 124] on icon at bounding box center [34, 131] width 10 height 14
select select "service"
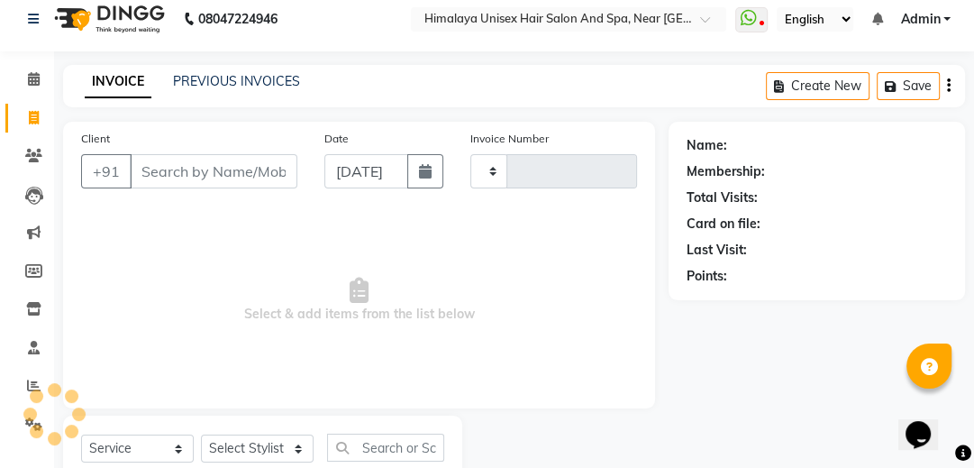
scroll to position [74, 0]
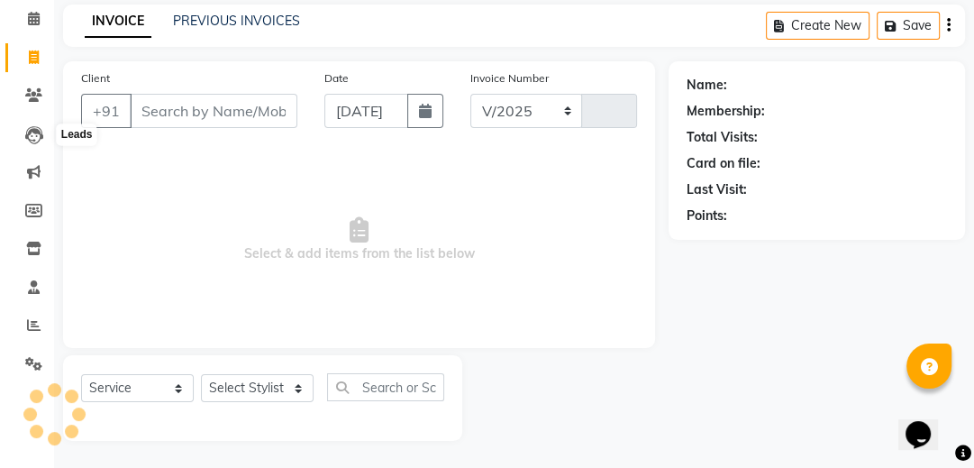
select select "4594"
type input "1770"
